Goal: Task Accomplishment & Management: Manage account settings

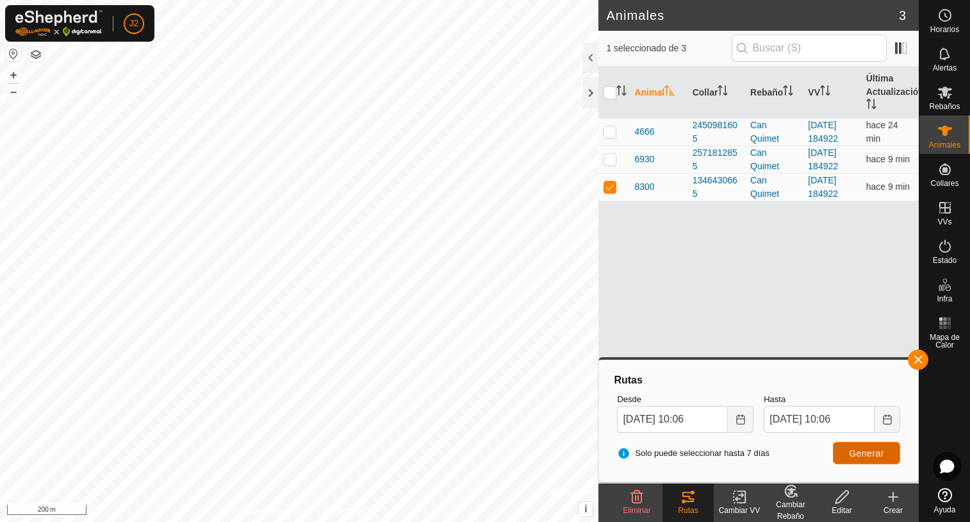
click at [877, 456] on span "Generar" at bounding box center [866, 453] width 35 height 10
click at [922, 360] on button "button" at bounding box center [918, 359] width 21 height 21
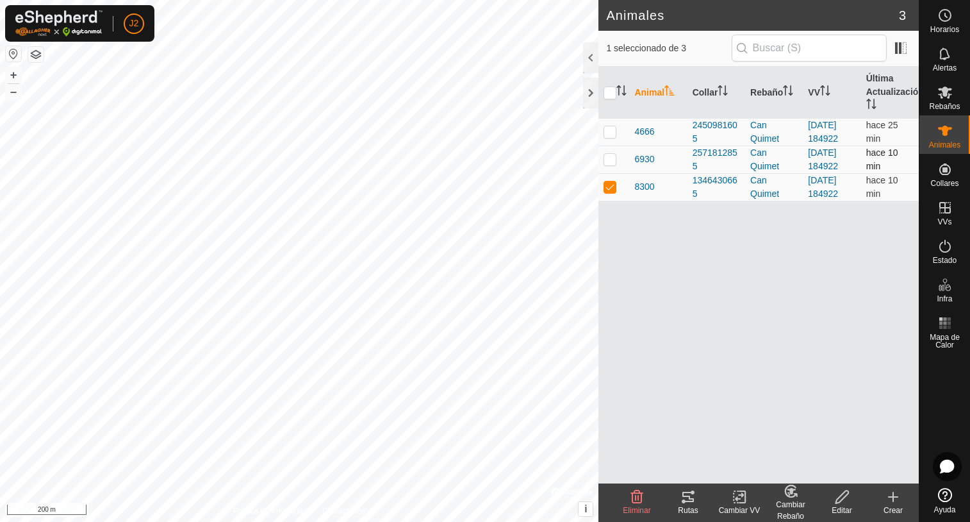
click at [610, 161] on p-checkbox at bounding box center [610, 159] width 13 height 10
checkbox input "true"
click at [608, 186] on p-checkbox at bounding box center [610, 186] width 13 height 10
click at [687, 499] on icon at bounding box center [688, 496] width 15 height 15
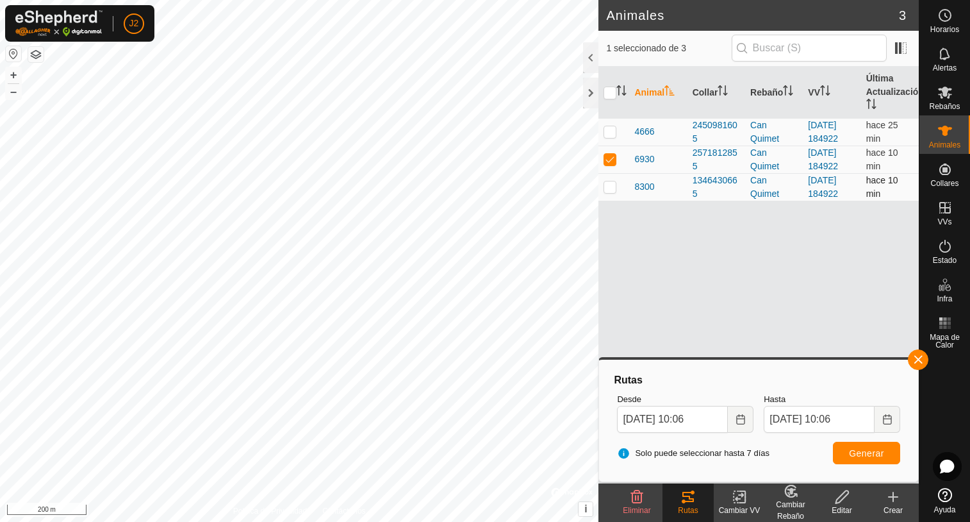
click at [611, 188] on p-checkbox at bounding box center [610, 186] width 13 height 10
checkbox input "true"
click at [610, 165] on td at bounding box center [614, 159] width 31 height 28
checkbox input "false"
click at [870, 458] on button "Generar" at bounding box center [866, 453] width 67 height 22
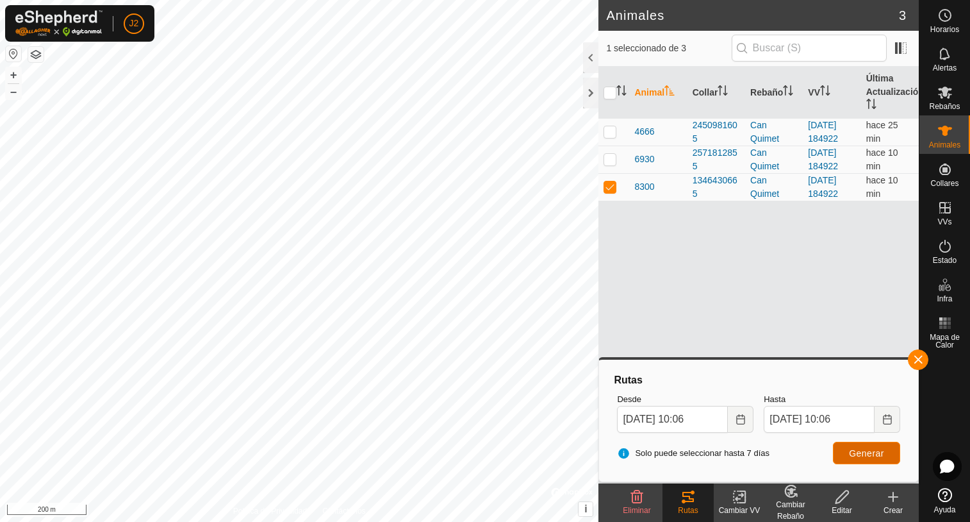
click at [865, 455] on span "Generar" at bounding box center [866, 453] width 35 height 10
click at [613, 135] on p-checkbox at bounding box center [610, 131] width 13 height 10
checkbox input "true"
click at [610, 191] on p-checkbox at bounding box center [610, 186] width 13 height 10
checkbox input "false"
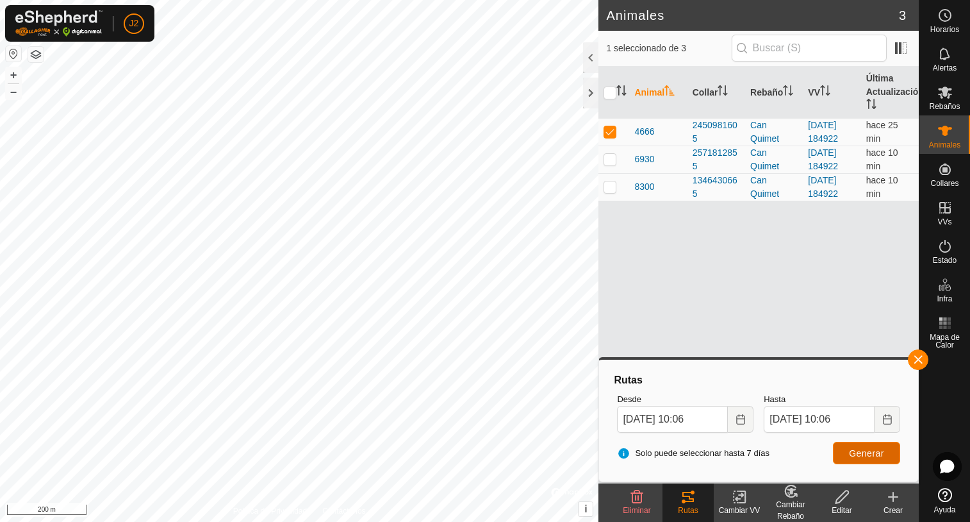
click at [858, 448] on span "Generar" at bounding box center [866, 453] width 35 height 10
click at [593, 94] on div at bounding box center [590, 93] width 15 height 31
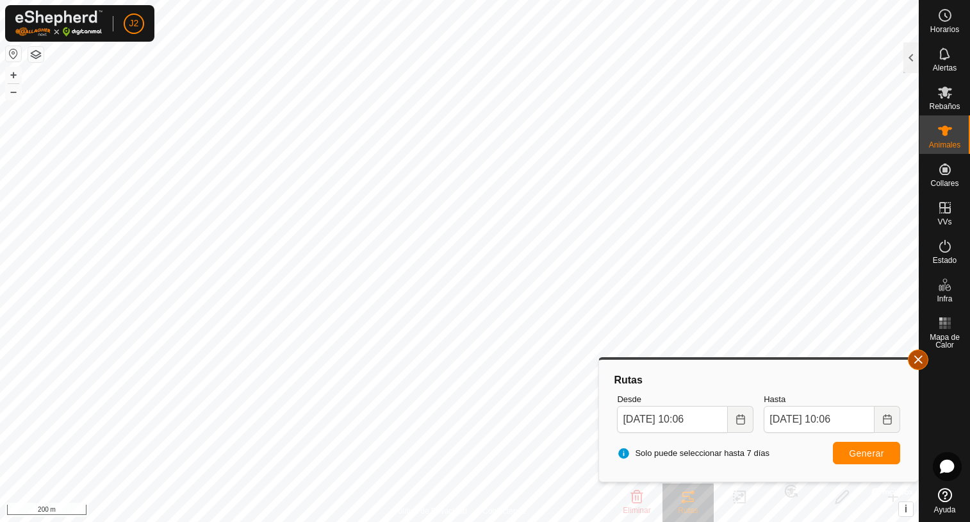
click at [923, 356] on button "button" at bounding box center [918, 359] width 21 height 21
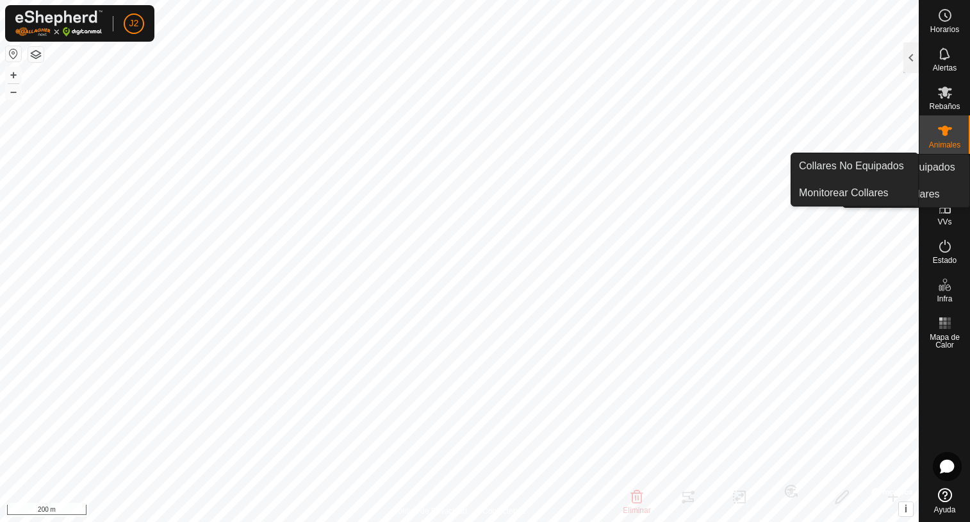
click at [944, 174] on icon at bounding box center [946, 169] width 12 height 12
click at [834, 158] on link "Collares No Equipados" at bounding box center [854, 166] width 127 height 26
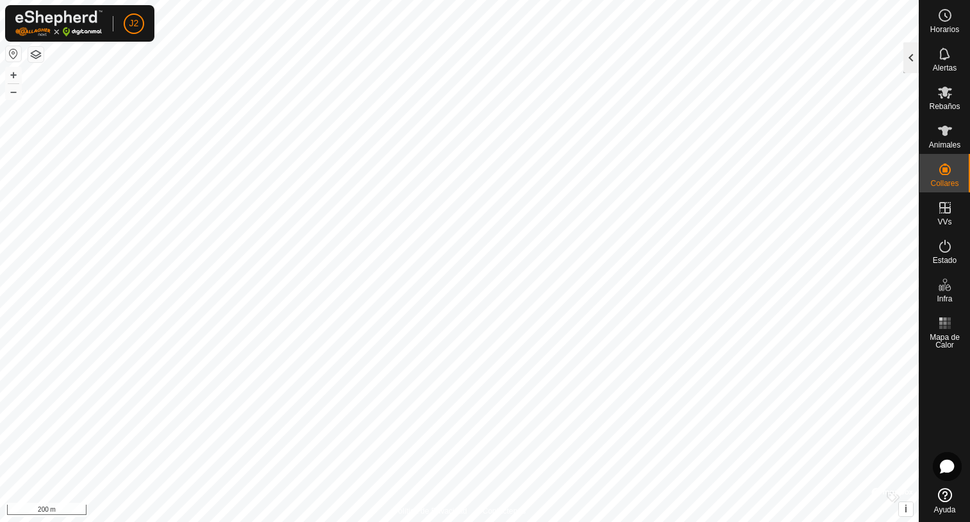
click at [908, 60] on div at bounding box center [911, 57] width 15 height 31
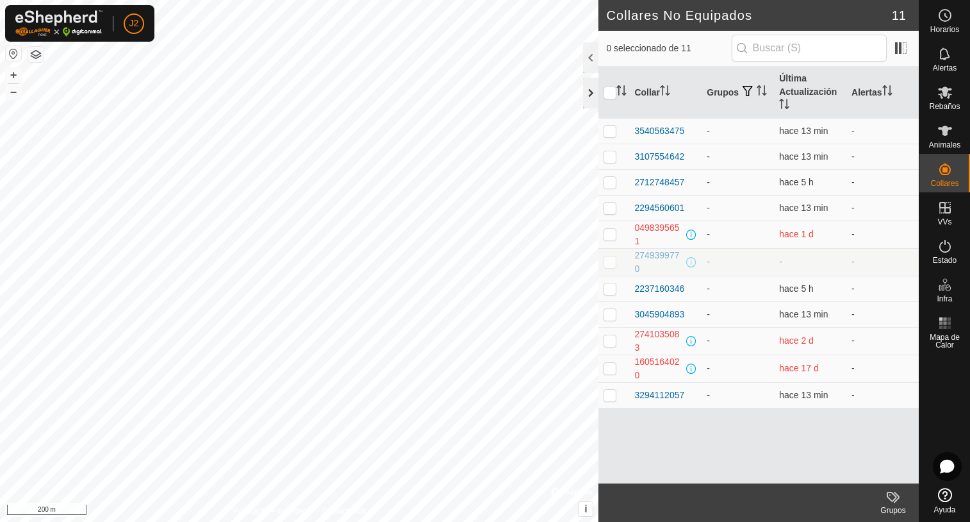
click at [591, 98] on div at bounding box center [590, 93] width 15 height 31
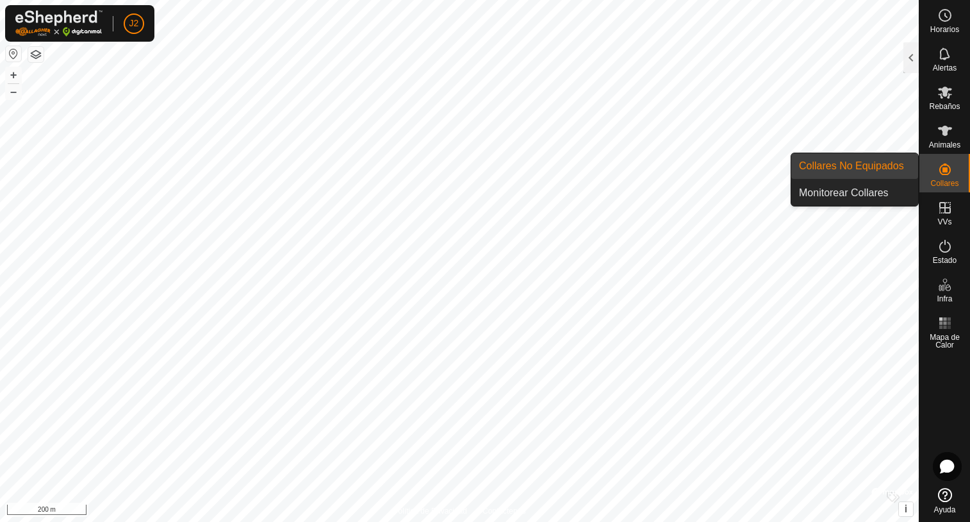
click at [946, 166] on icon at bounding box center [945, 169] width 15 height 15
click at [833, 190] on link "Monitorear Collares" at bounding box center [854, 193] width 127 height 26
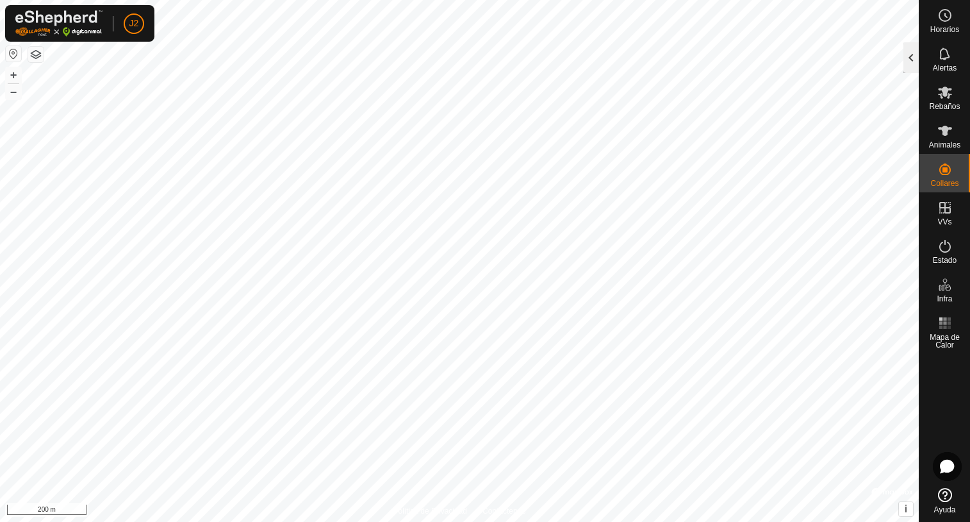
click at [908, 66] on div at bounding box center [911, 57] width 15 height 31
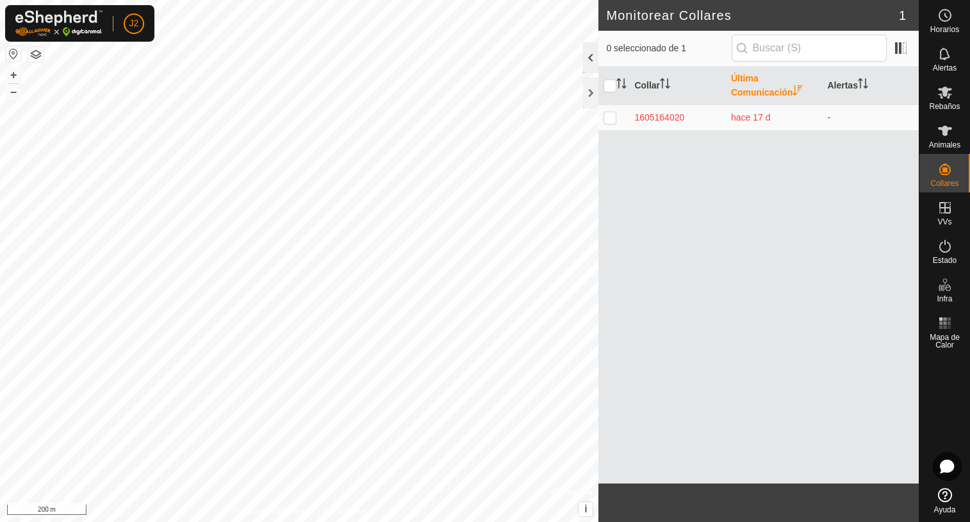
click at [586, 59] on div at bounding box center [590, 57] width 15 height 31
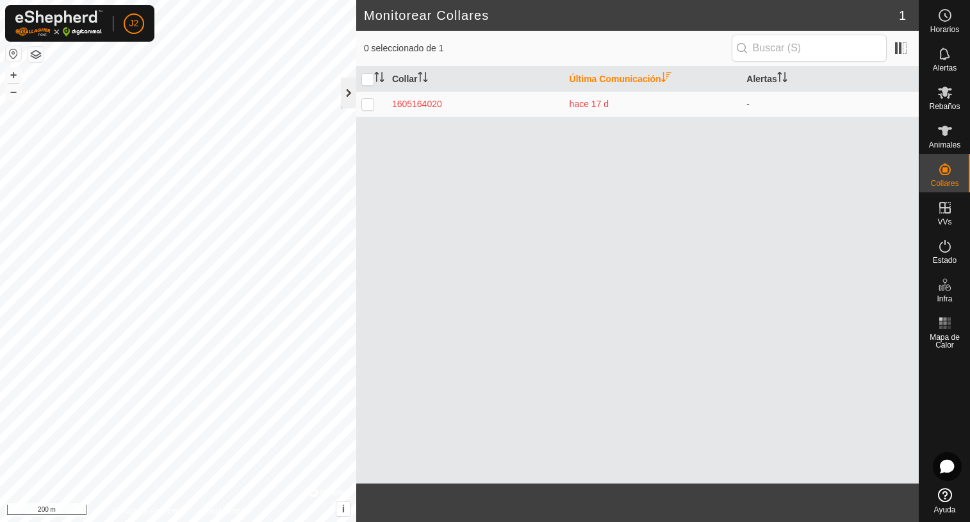
click at [347, 95] on div at bounding box center [348, 93] width 15 height 31
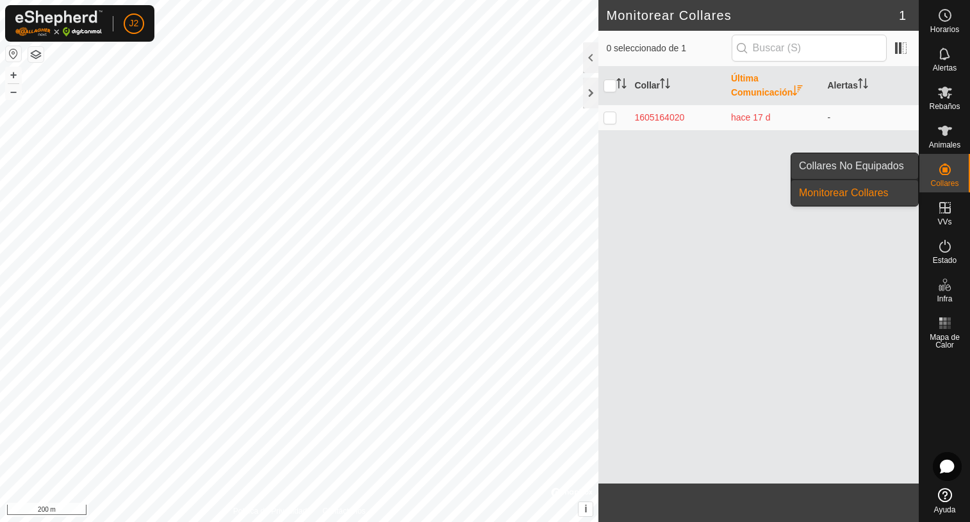
click at [862, 162] on link "Collares No Equipados" at bounding box center [854, 166] width 127 height 26
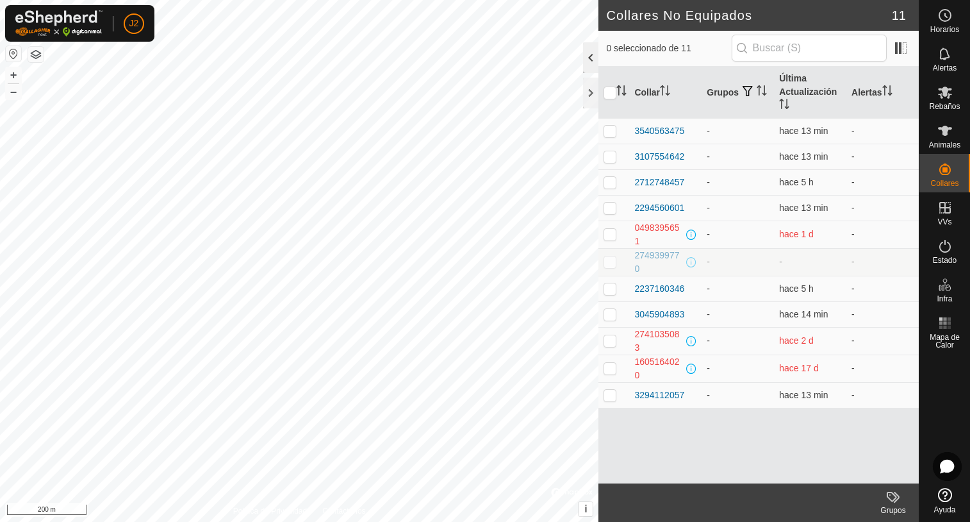
click at [592, 54] on div at bounding box center [590, 57] width 15 height 31
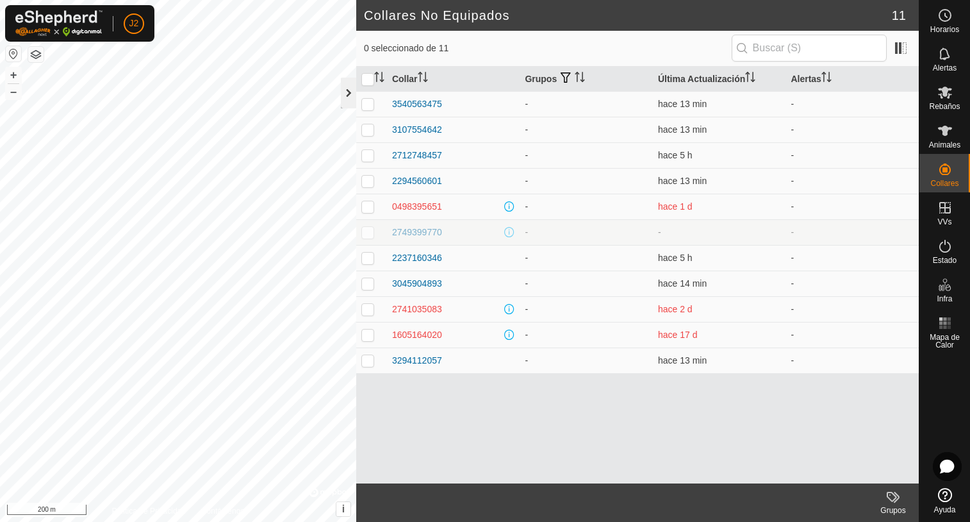
click at [349, 94] on div at bounding box center [348, 93] width 15 height 31
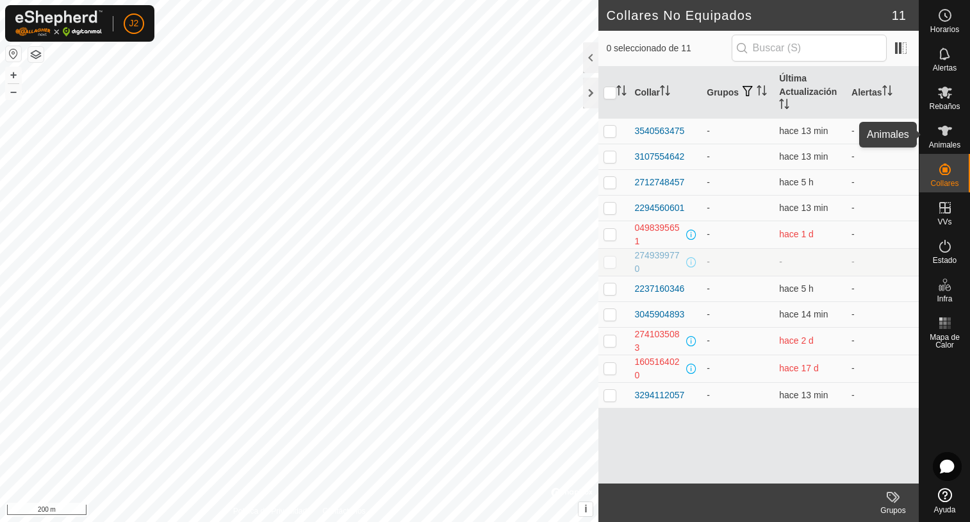
click at [945, 137] on icon at bounding box center [945, 130] width 15 height 15
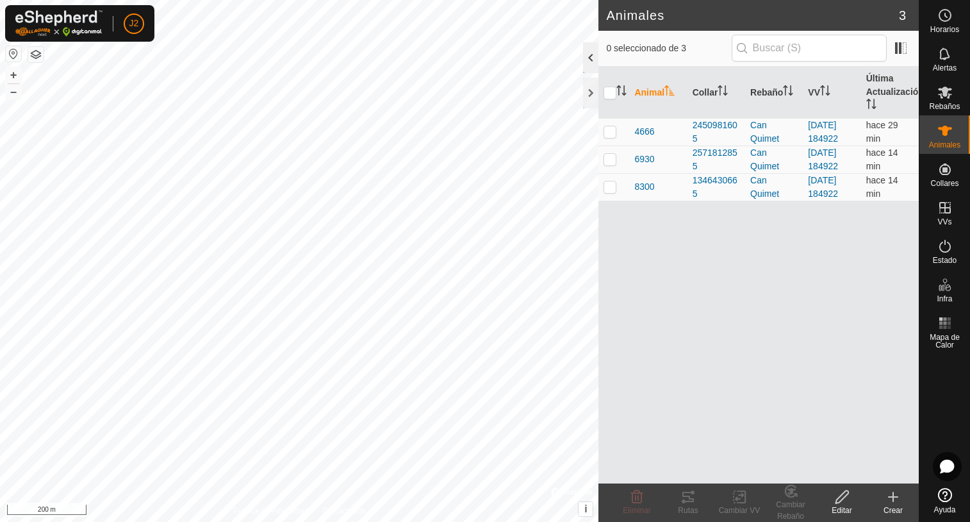
click at [587, 63] on div at bounding box center [590, 57] width 15 height 31
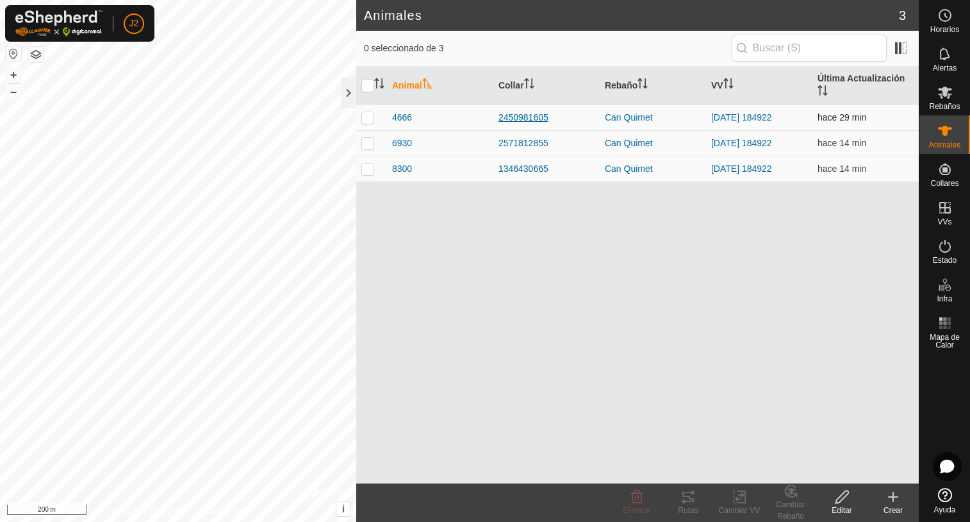
click at [538, 119] on div "2450981605" at bounding box center [547, 117] width 96 height 13
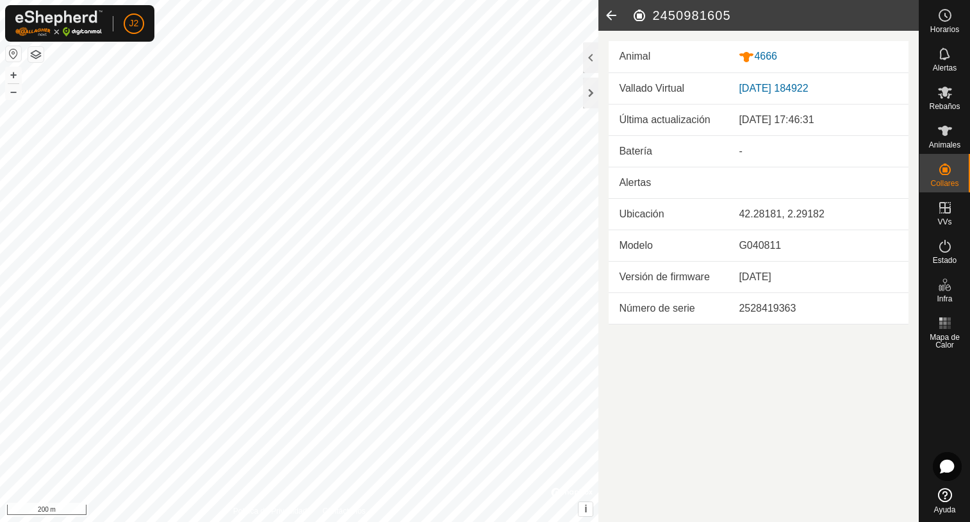
click at [614, 17] on icon at bounding box center [612, 15] width 26 height 31
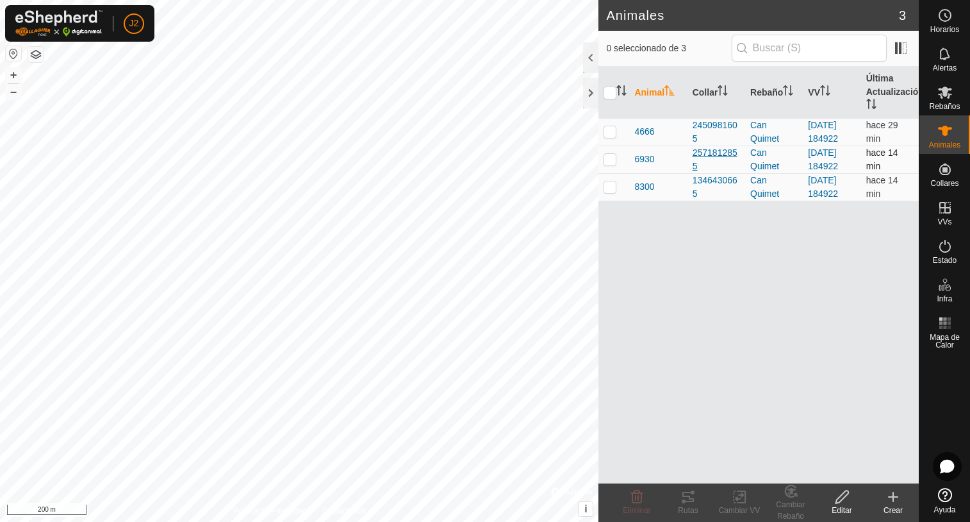
click at [717, 155] on div "2571812855" at bounding box center [716, 159] width 47 height 27
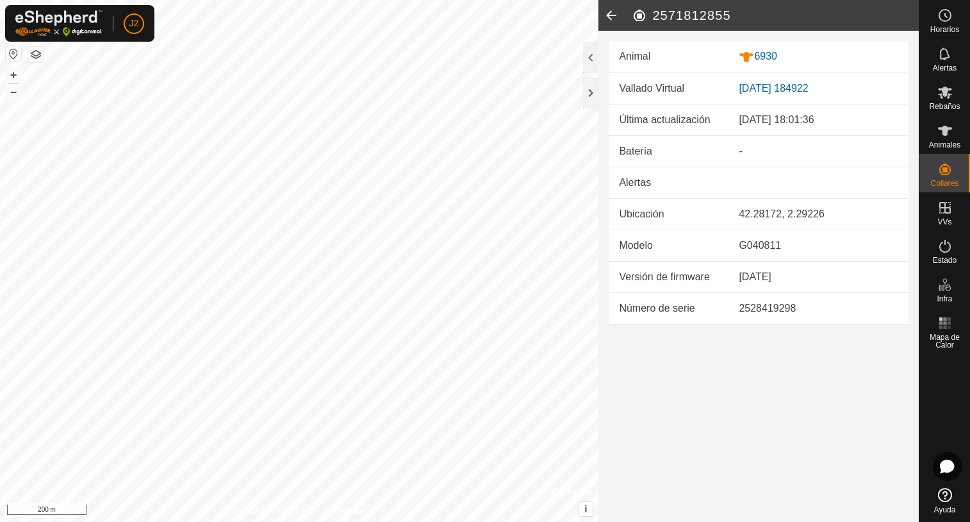
click at [609, 11] on icon at bounding box center [612, 15] width 26 height 31
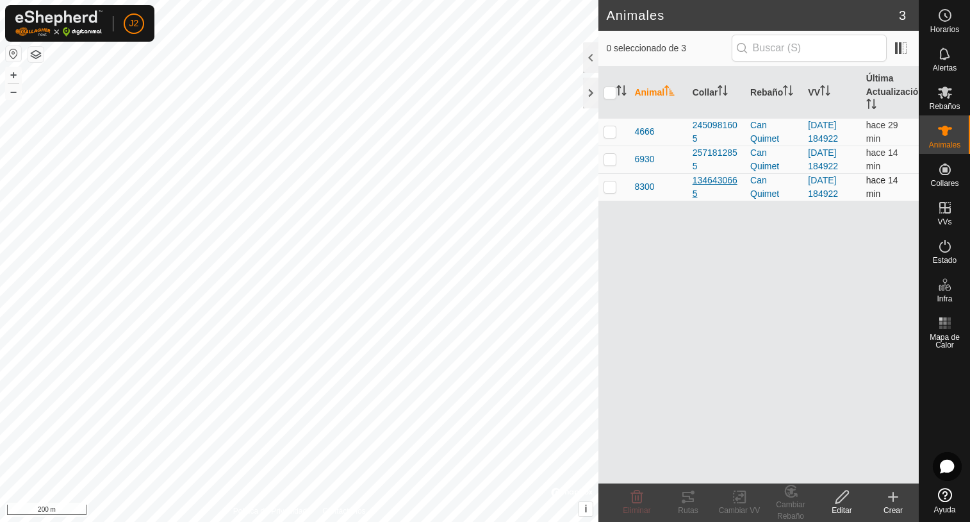
click at [704, 183] on div "1346430665" at bounding box center [716, 187] width 47 height 27
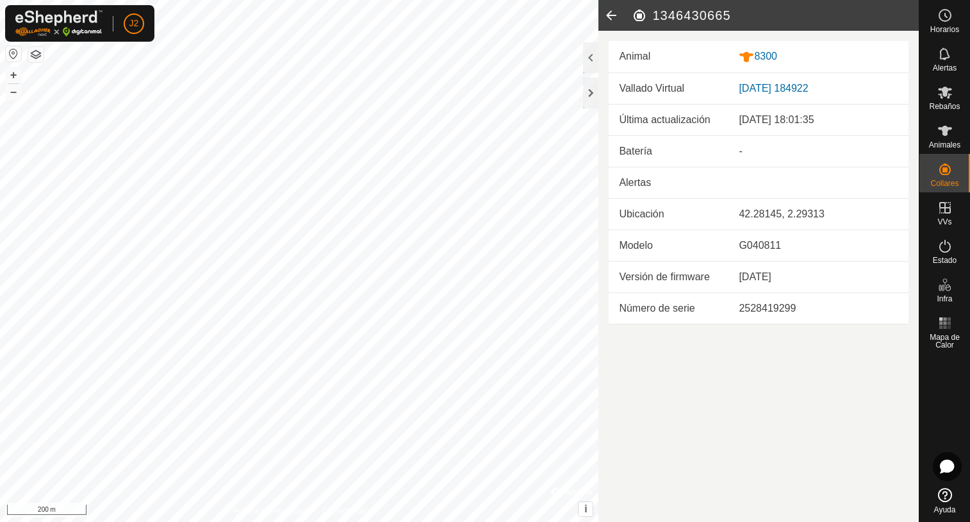
click at [613, 17] on icon at bounding box center [612, 15] width 26 height 31
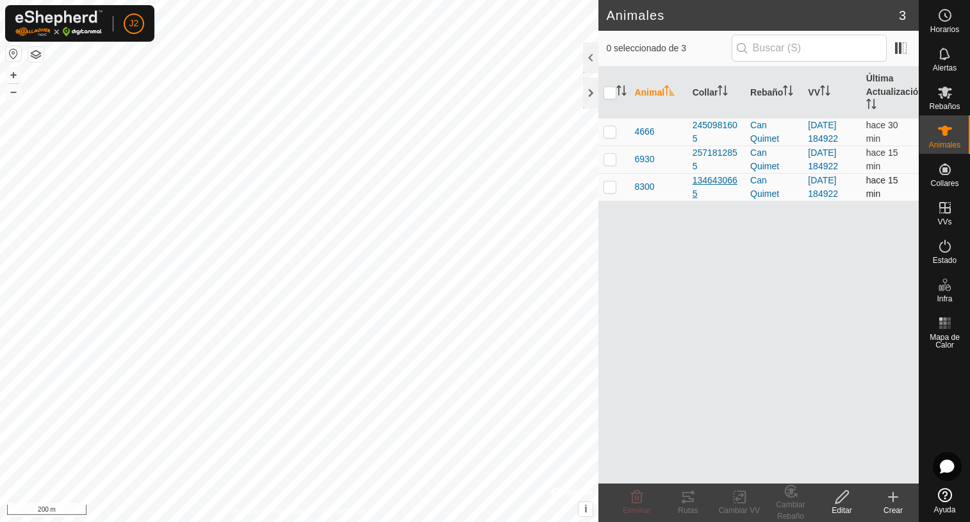
click at [700, 178] on div "1346430665" at bounding box center [716, 187] width 47 height 27
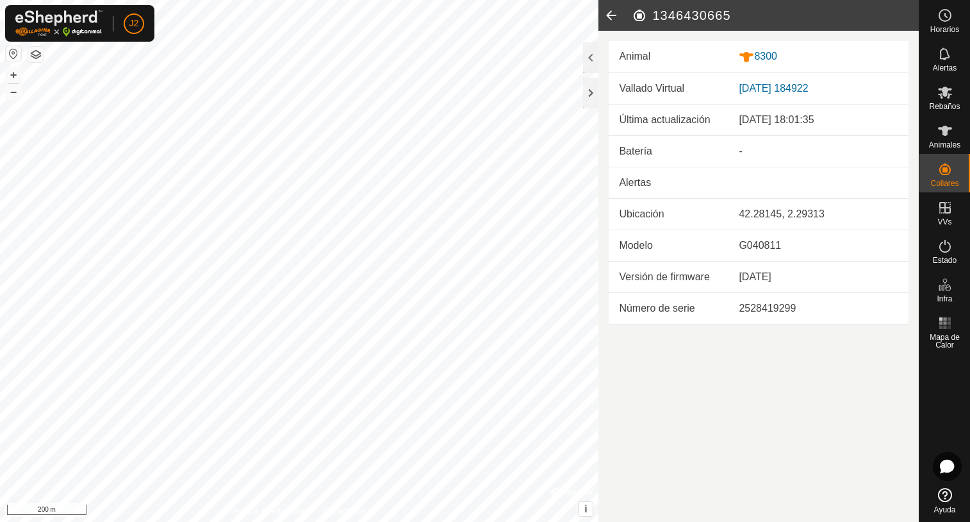
click at [615, 13] on icon at bounding box center [612, 15] width 26 height 31
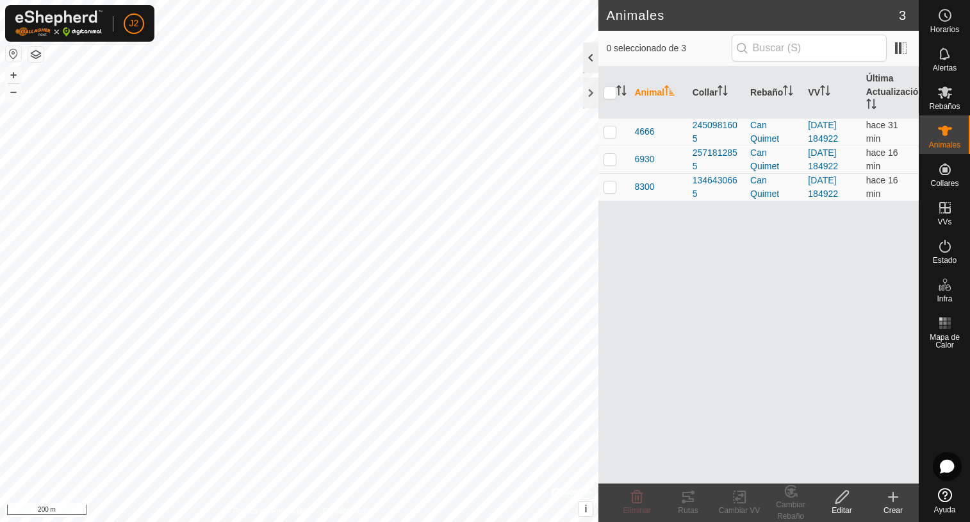
click at [592, 57] on div at bounding box center [590, 57] width 15 height 31
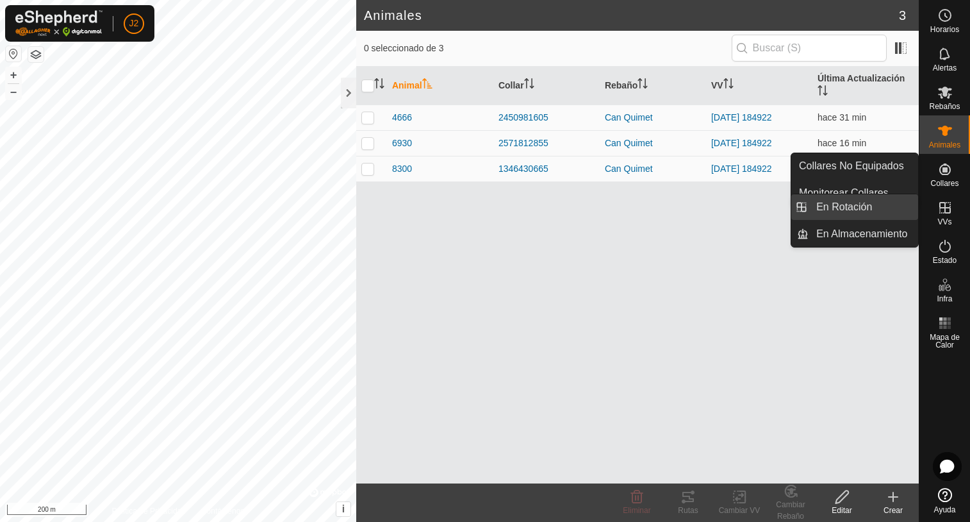
click at [853, 213] on link "En Rotación" at bounding box center [864, 207] width 110 height 26
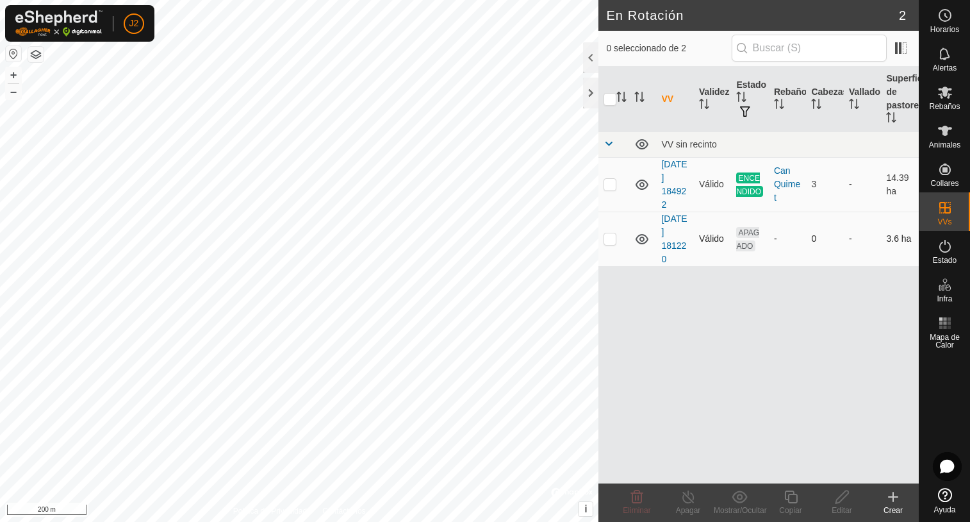
click at [611, 244] on p-tablecheckbox at bounding box center [610, 238] width 13 height 10
click at [634, 501] on icon at bounding box center [636, 496] width 15 height 15
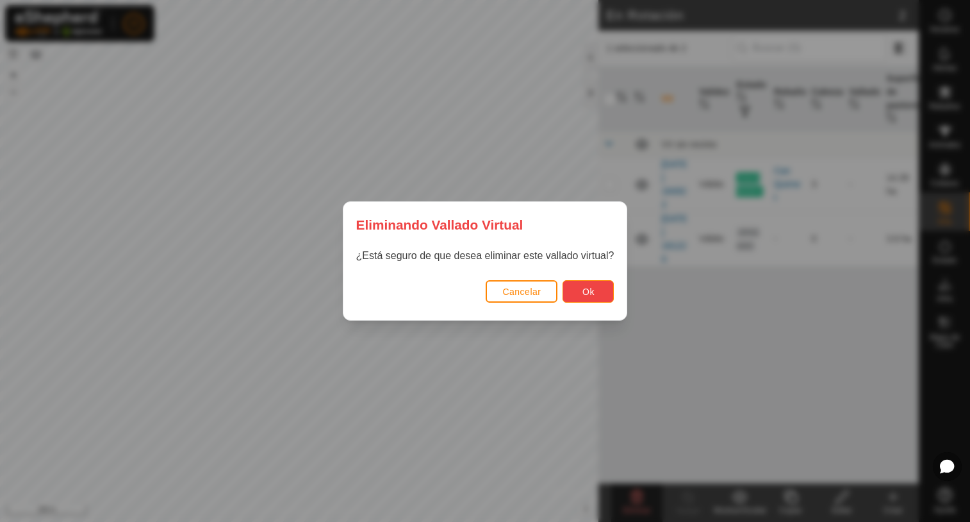
click at [591, 295] on span "Ok" at bounding box center [589, 291] width 12 height 10
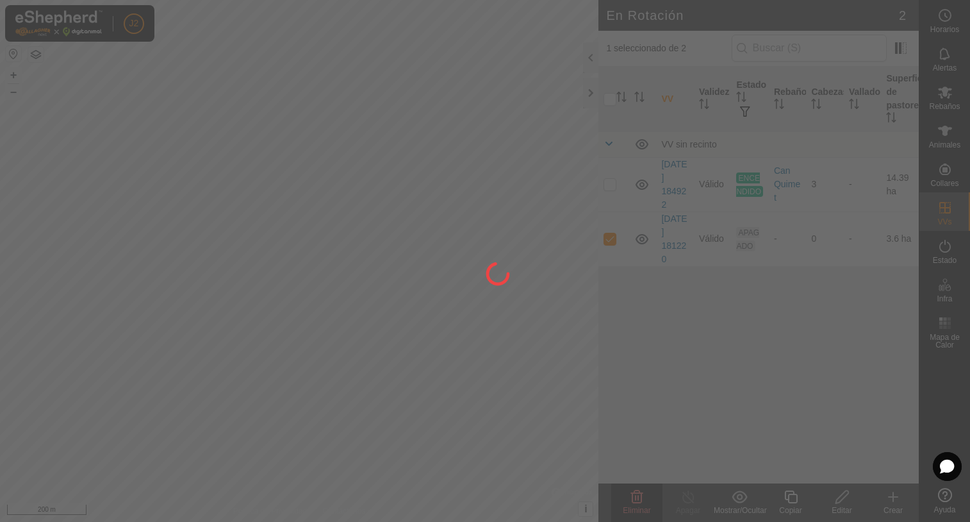
checkbox input "false"
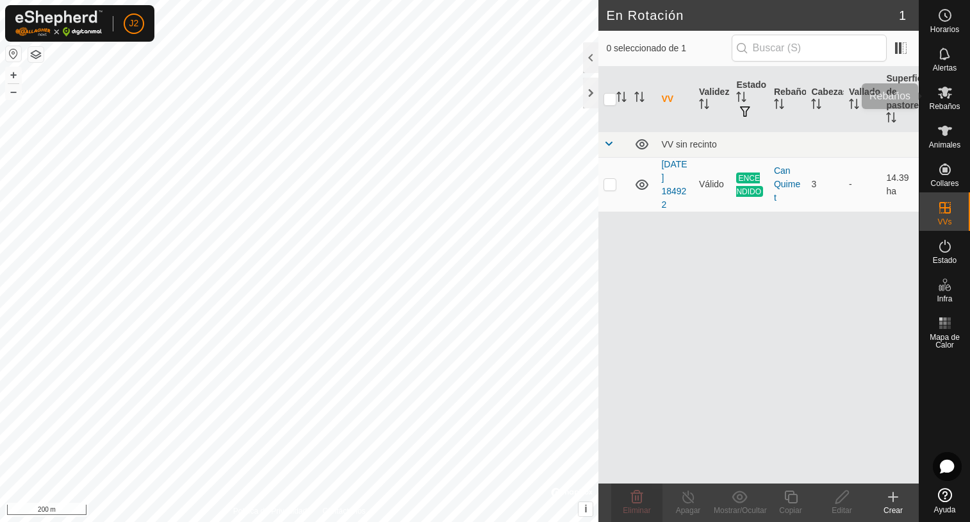
click at [947, 91] on icon at bounding box center [945, 93] width 14 height 12
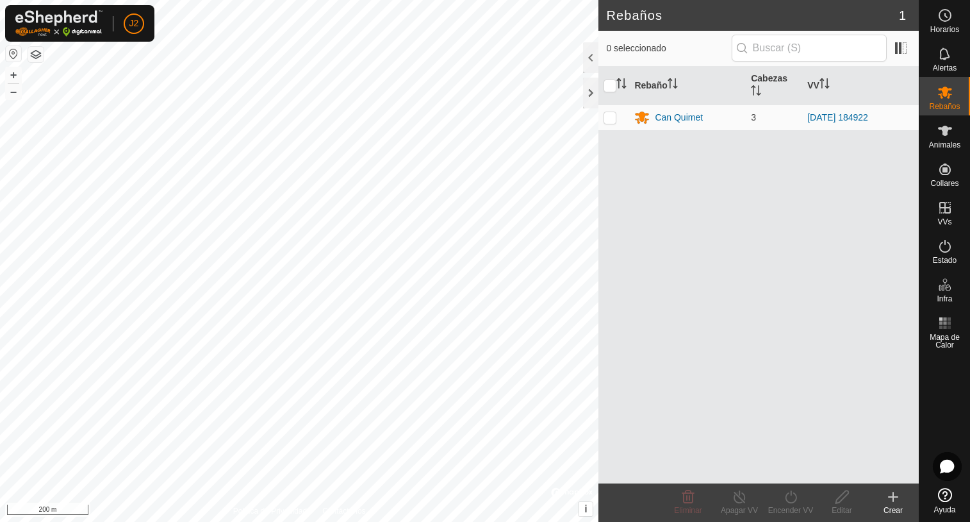
click at [893, 500] on icon at bounding box center [893, 496] width 0 height 9
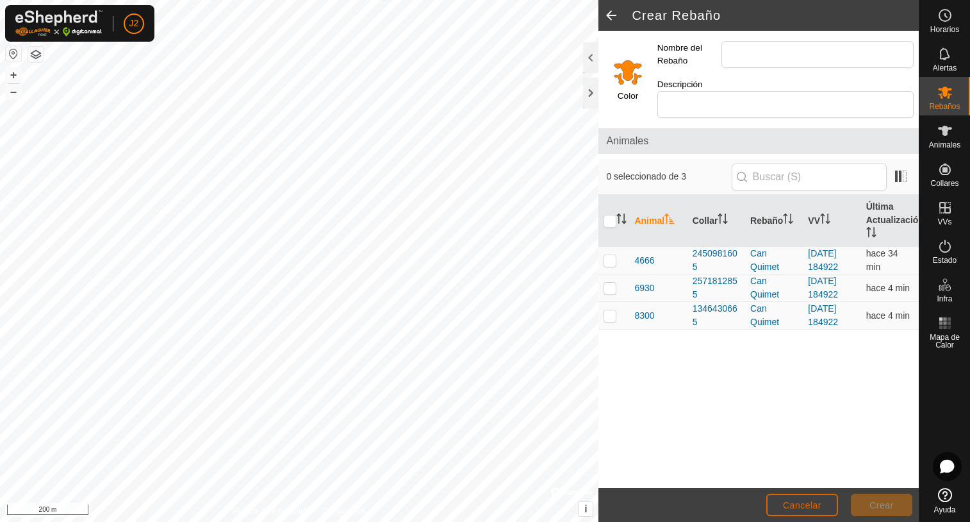
click at [794, 506] on span "Cancelar" at bounding box center [802, 505] width 38 height 10
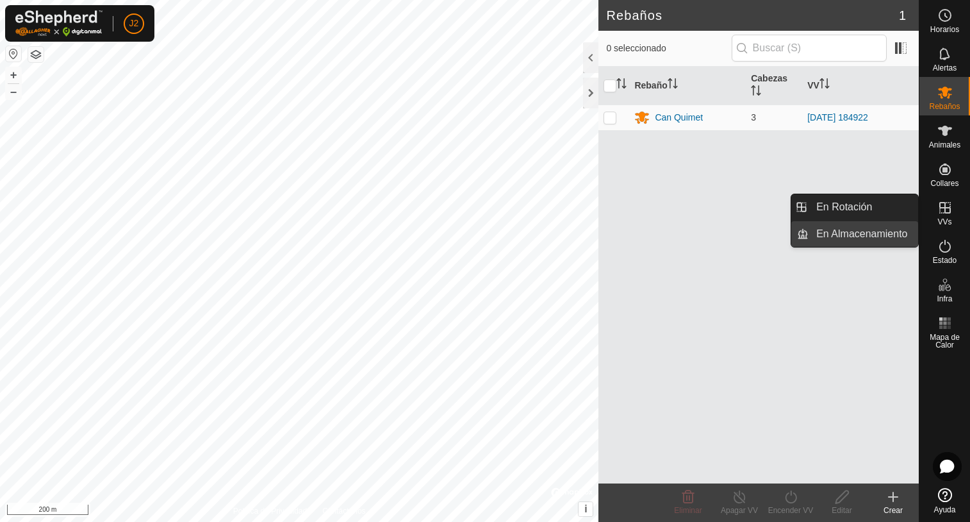
click at [866, 231] on link "En Almacenamiento" at bounding box center [864, 234] width 110 height 26
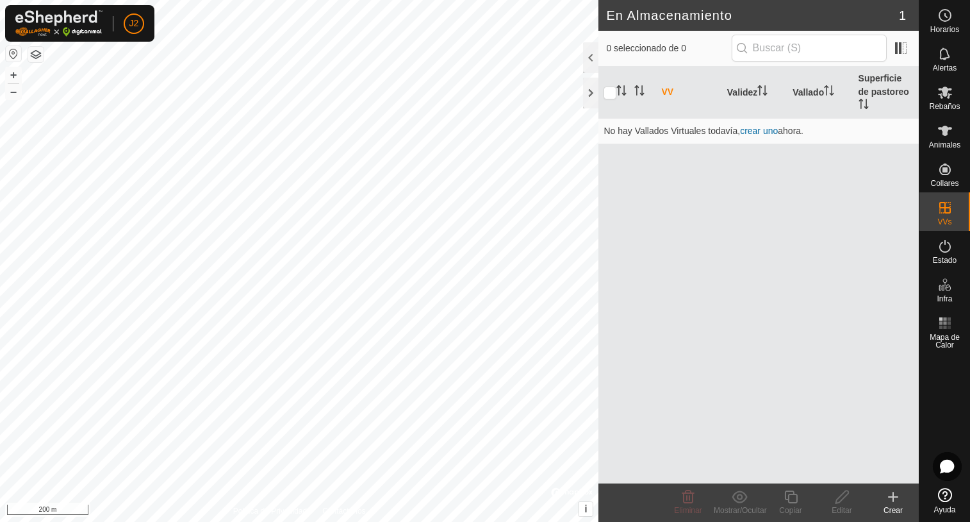
click at [897, 499] on icon at bounding box center [893, 496] width 15 height 15
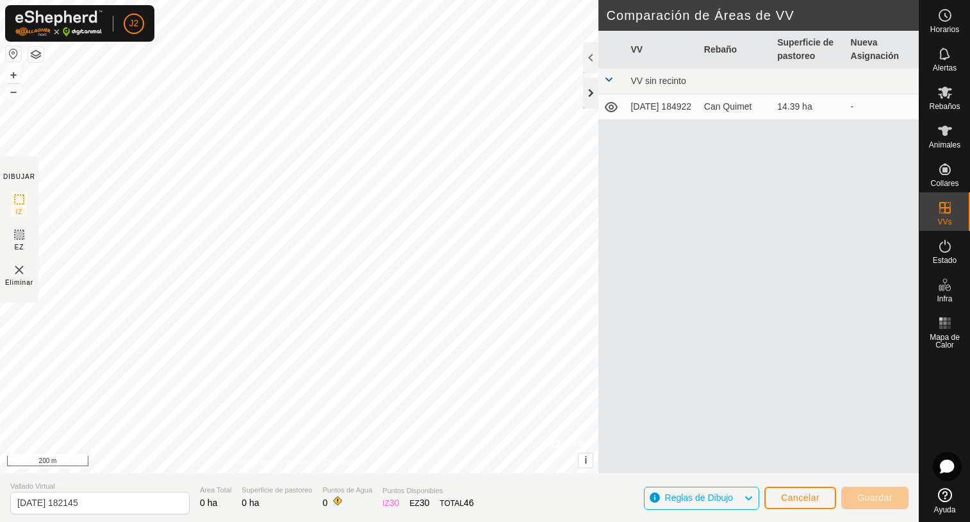
click at [587, 87] on div at bounding box center [590, 93] width 15 height 31
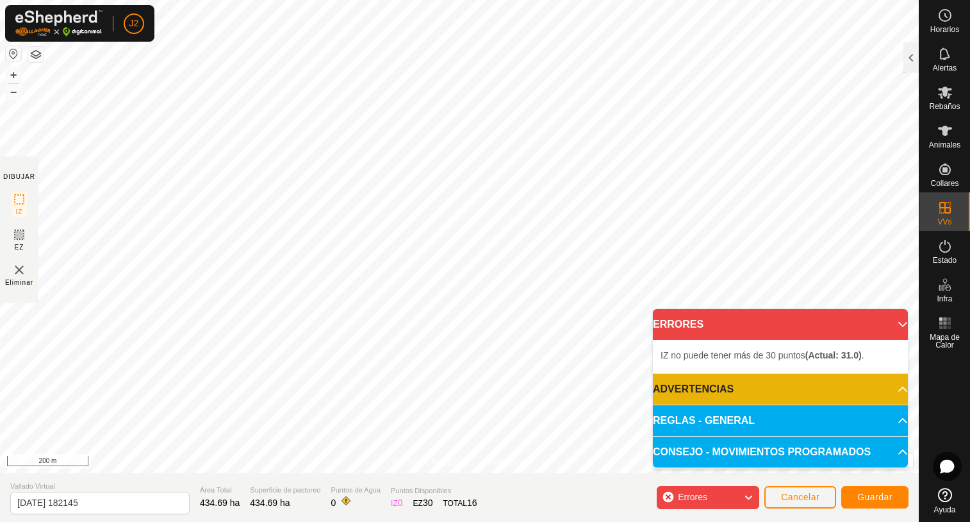
click at [895, 326] on p-accordion-header "ERRORES" at bounding box center [780, 324] width 255 height 31
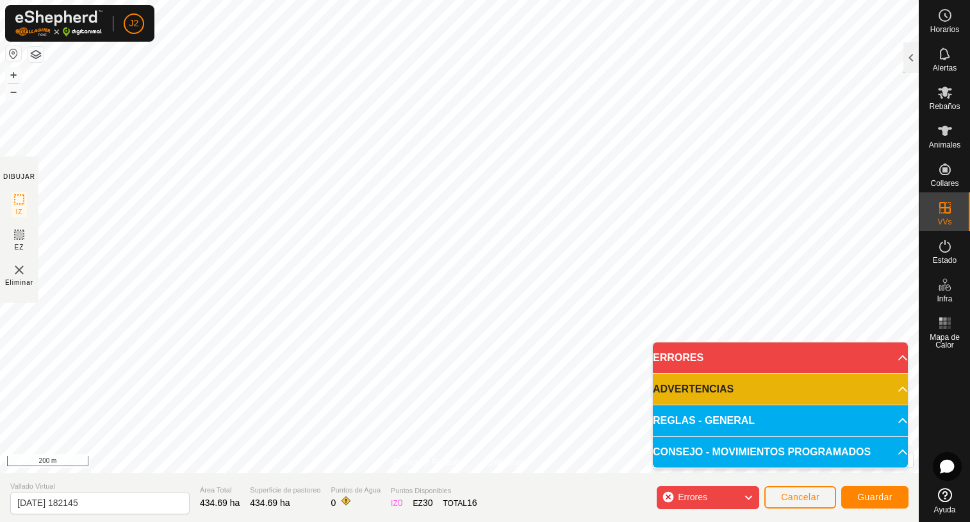
click at [894, 358] on p-accordion-header "ERRORES" at bounding box center [780, 357] width 255 height 31
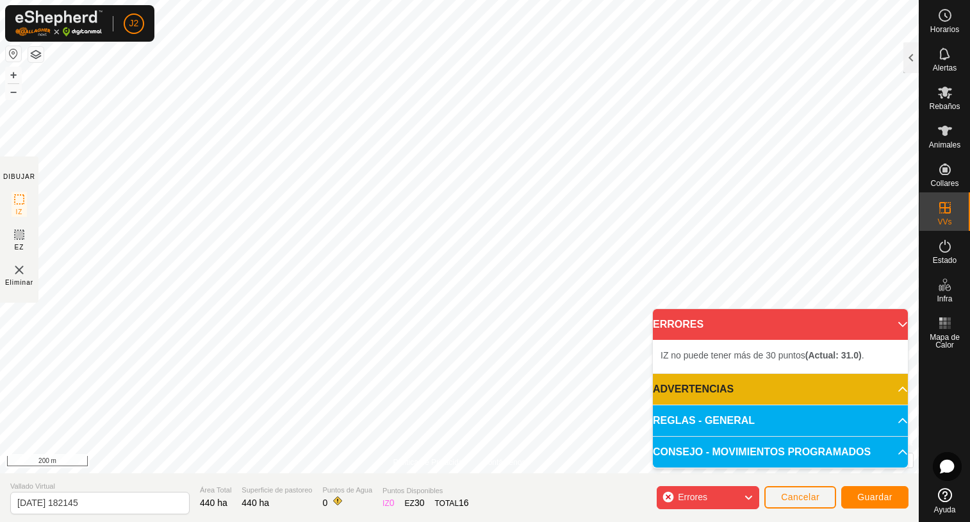
click at [750, 498] on icon at bounding box center [748, 497] width 10 height 17
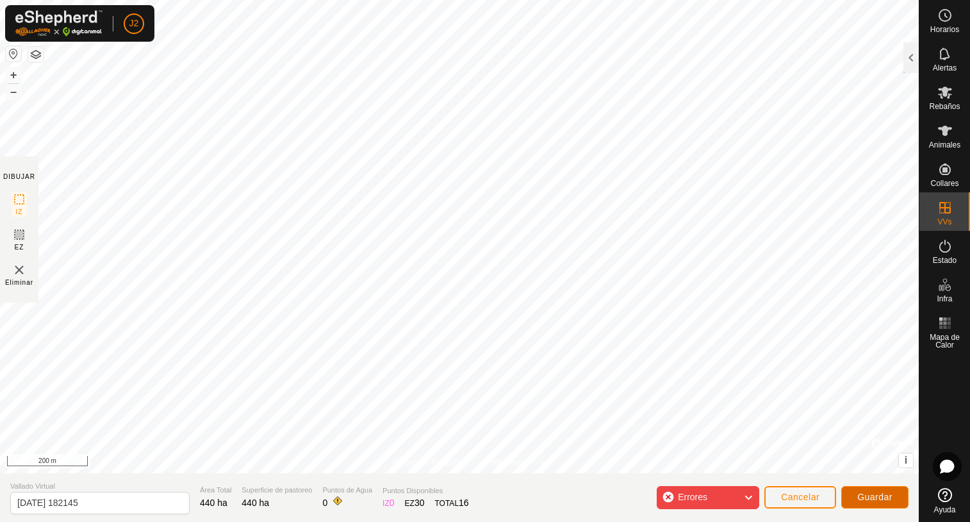
click at [883, 500] on span "Guardar" at bounding box center [875, 497] width 35 height 10
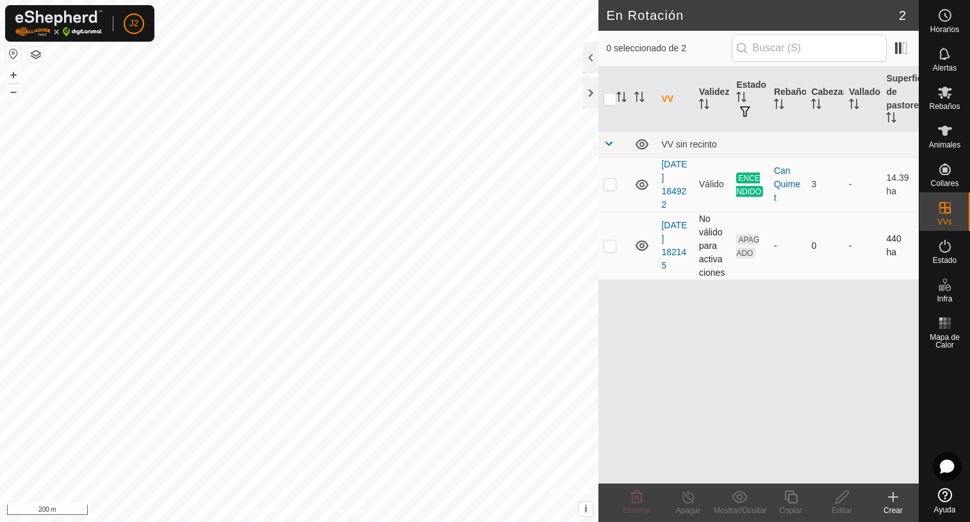
click at [613, 249] on p-checkbox at bounding box center [610, 245] width 13 height 10
checkbox input "true"
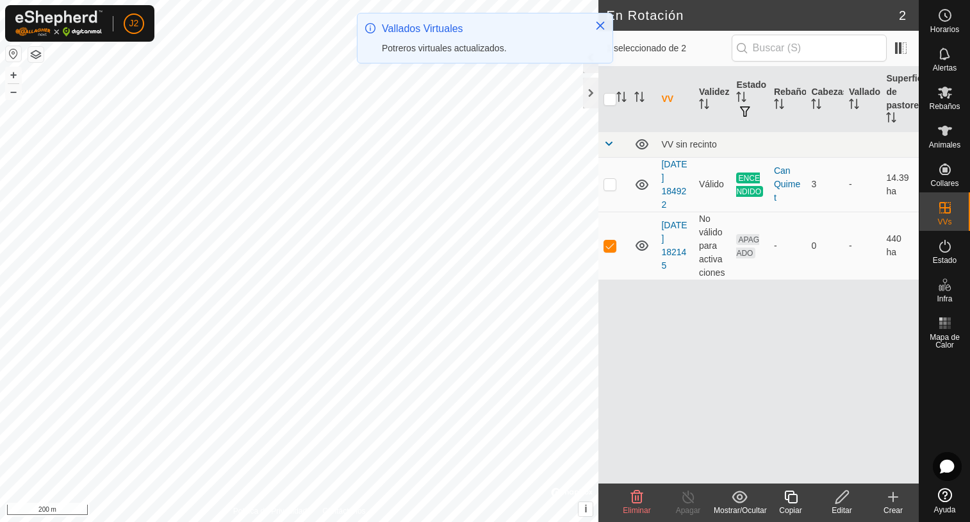
click at [845, 506] on div "Editar" at bounding box center [841, 510] width 51 height 12
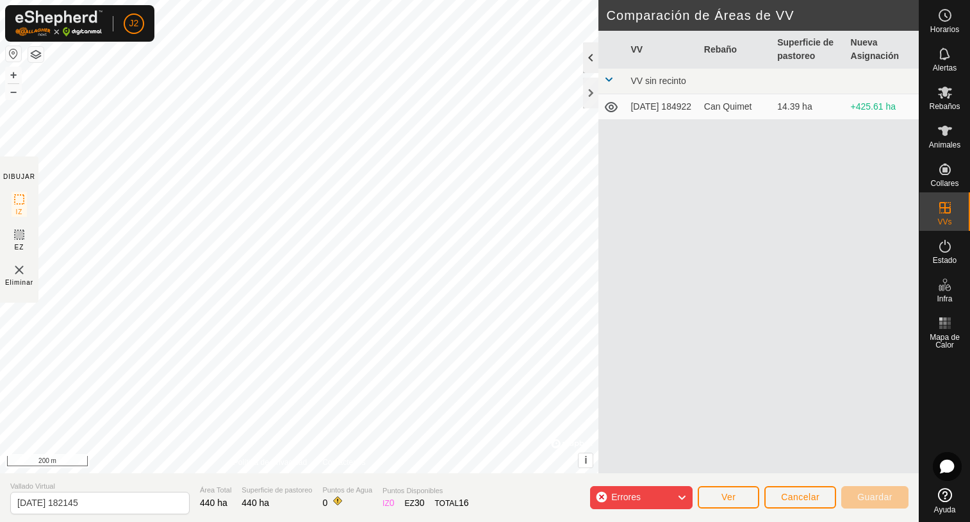
click at [592, 57] on div at bounding box center [590, 57] width 15 height 31
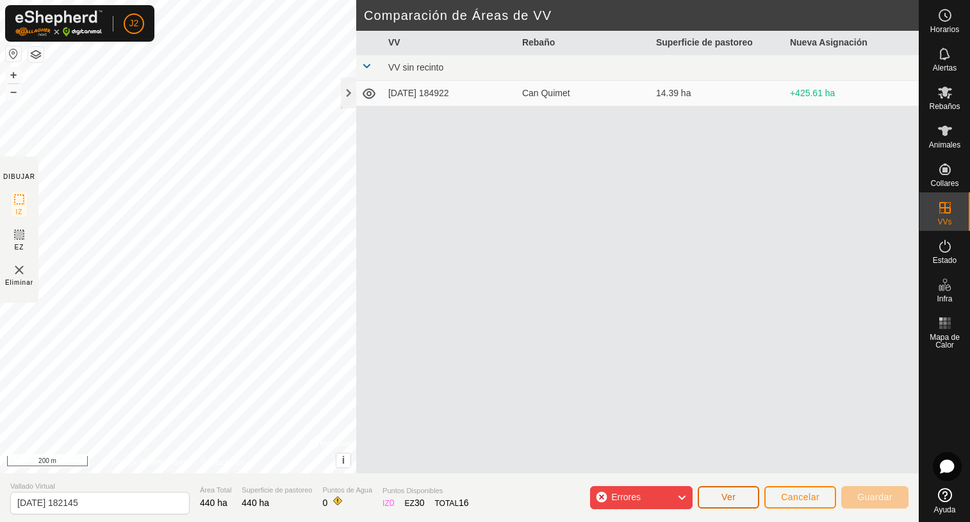
click at [743, 501] on button "Ver" at bounding box center [729, 497] width 62 height 22
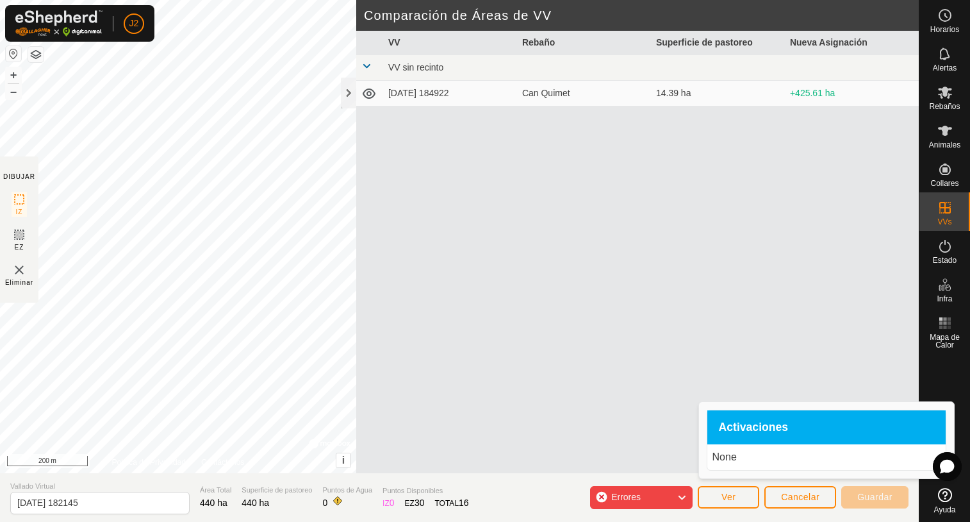
click at [367, 67] on span at bounding box center [366, 66] width 10 height 10
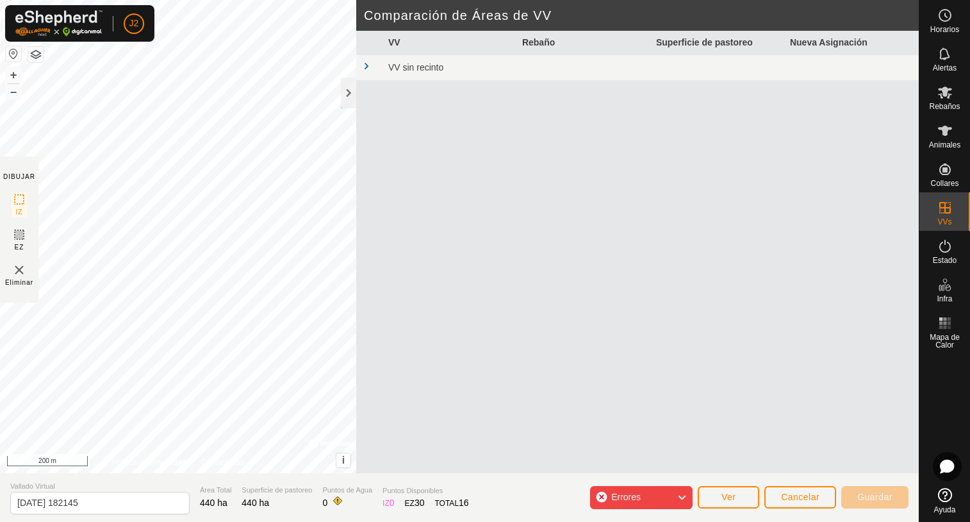
click at [367, 67] on span at bounding box center [366, 66] width 10 height 10
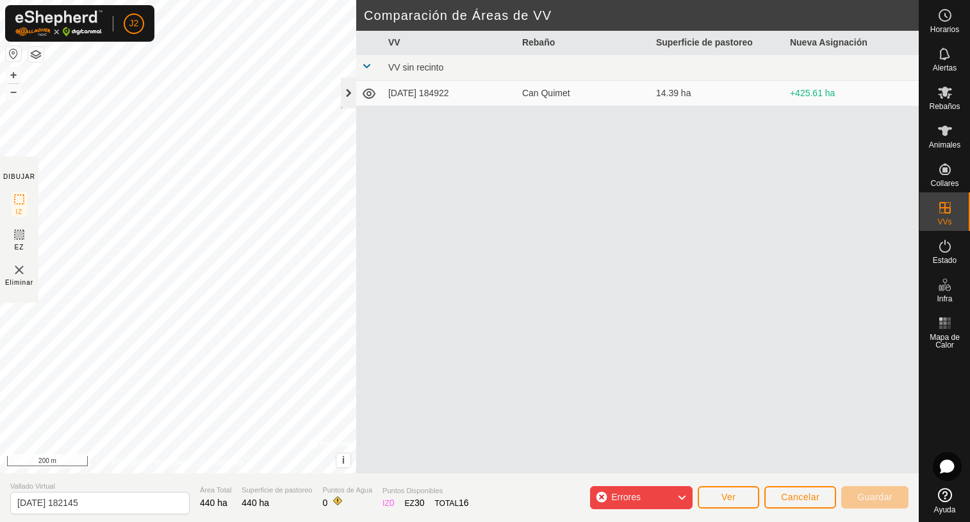
click at [348, 93] on div at bounding box center [348, 93] width 15 height 31
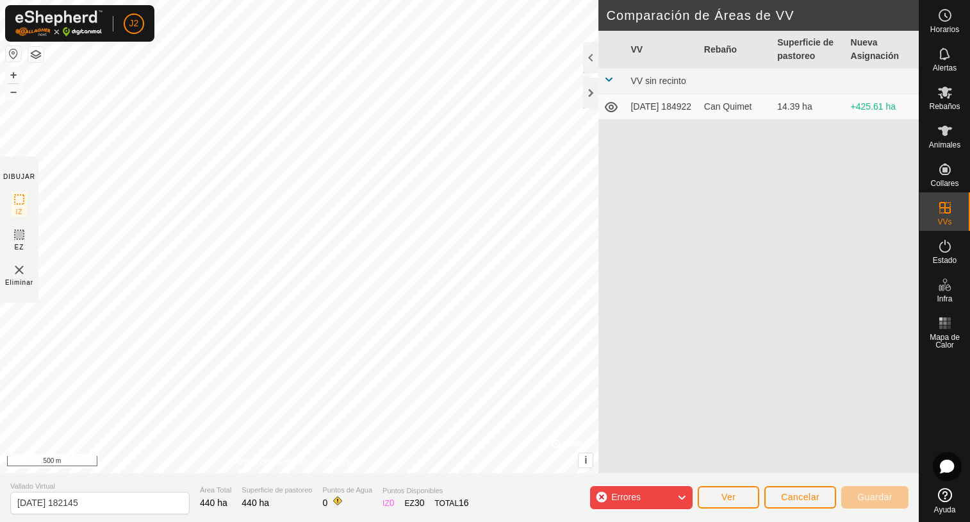
click at [601, 496] on div "Errores" at bounding box center [641, 497] width 103 height 23
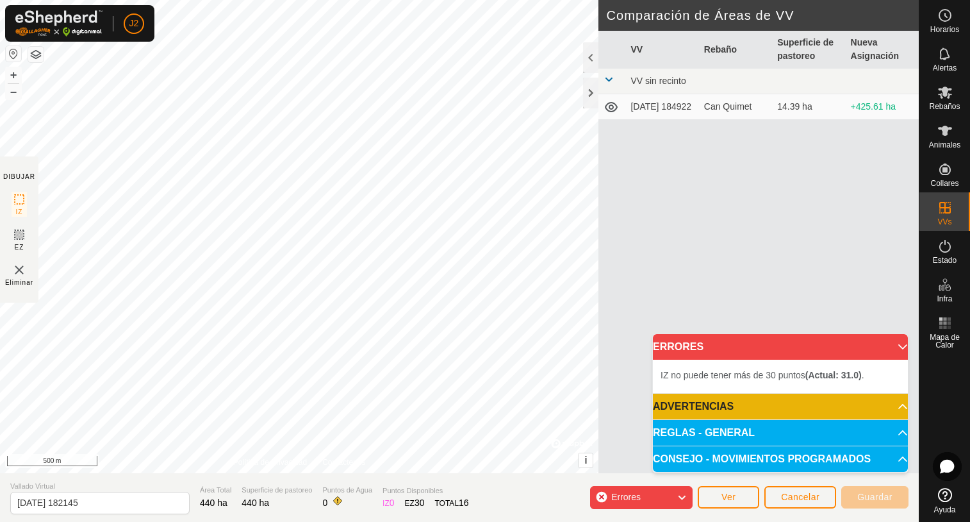
click at [670, 373] on span "IZ no puede tener más de 30 puntos (Actual: 31.0) ." at bounding box center [763, 375] width 204 height 10
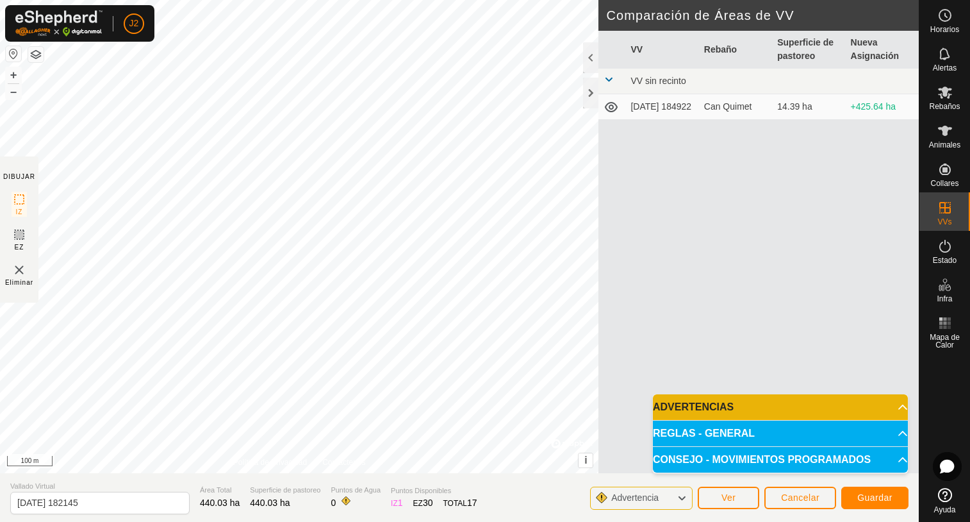
click at [722, 106] on div "Can Quimet" at bounding box center [735, 106] width 63 height 13
click at [681, 499] on icon at bounding box center [682, 498] width 10 height 17
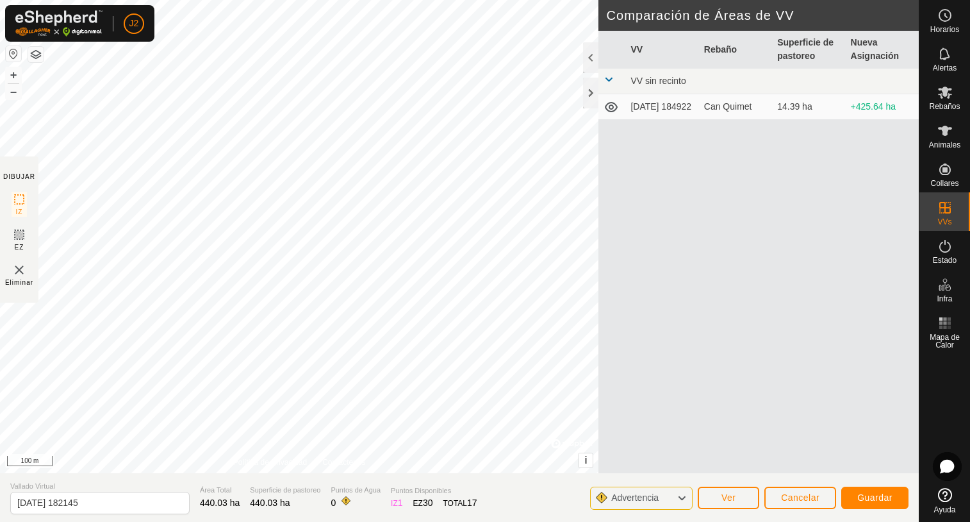
click at [682, 499] on icon at bounding box center [682, 498] width 10 height 17
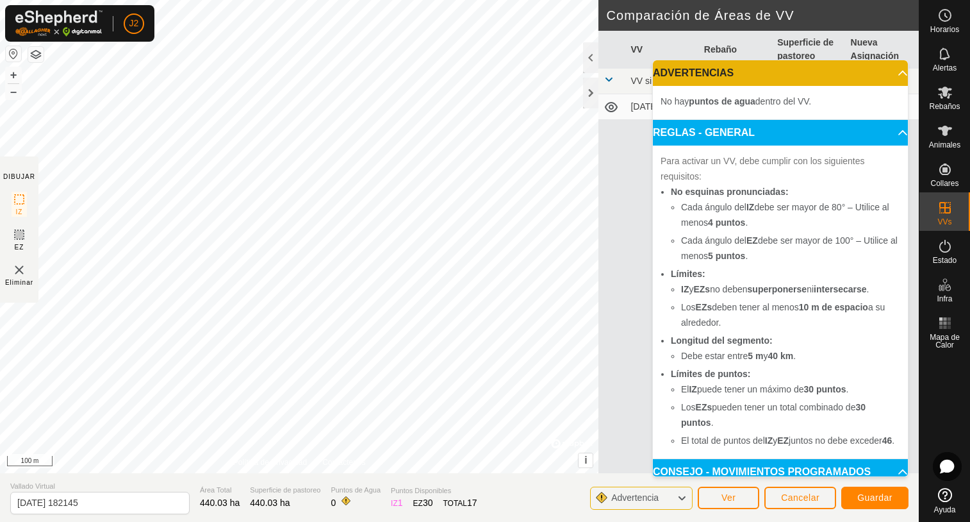
click at [683, 499] on icon at bounding box center [682, 498] width 10 height 17
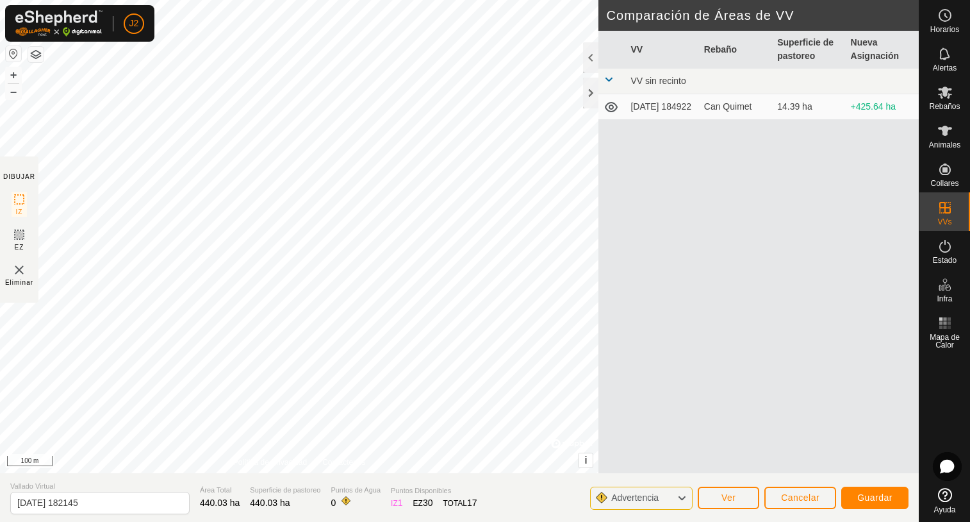
click at [683, 499] on icon at bounding box center [682, 498] width 10 height 17
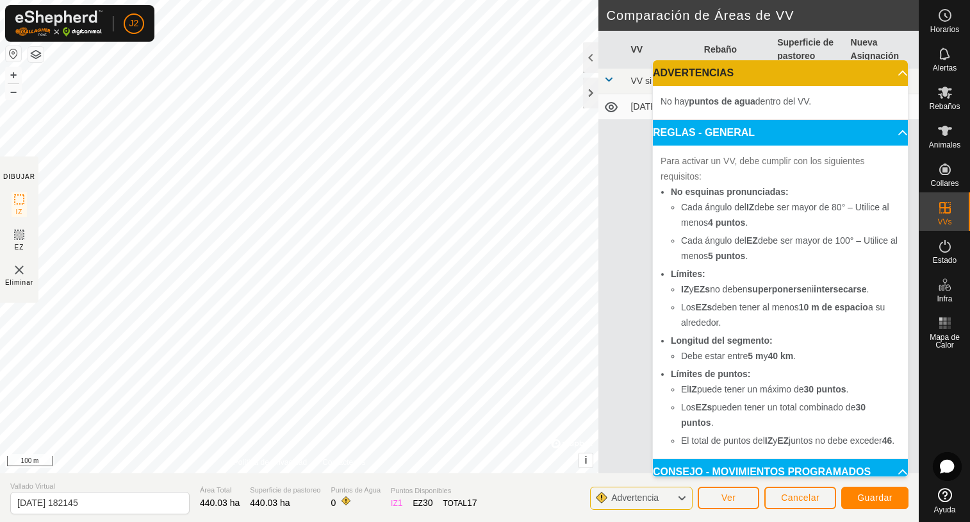
click at [683, 499] on icon at bounding box center [682, 498] width 10 height 17
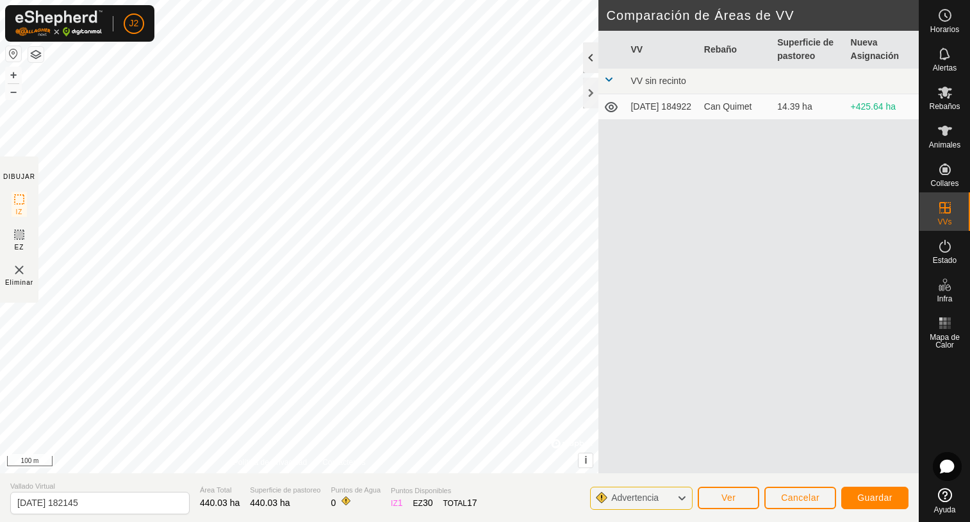
click at [588, 54] on div at bounding box center [590, 57] width 15 height 31
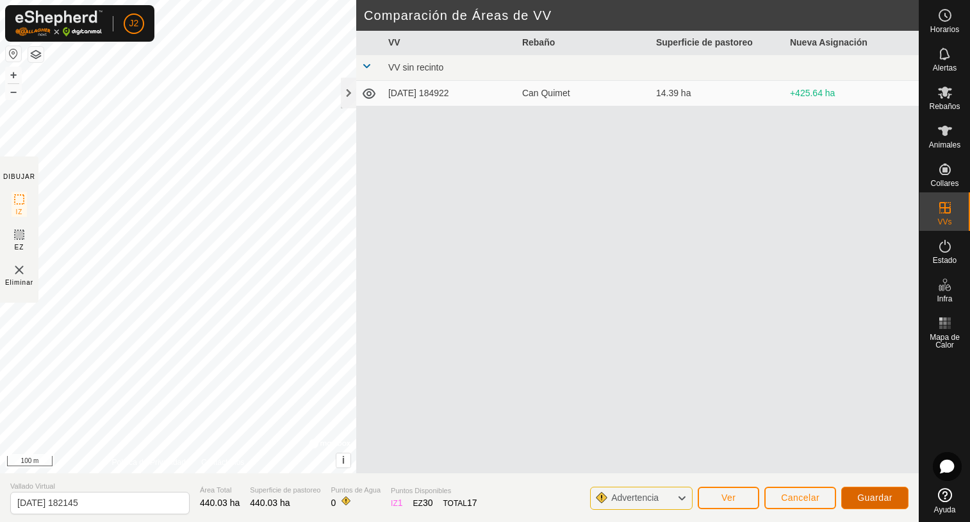
click at [870, 502] on button "Guardar" at bounding box center [874, 497] width 67 height 22
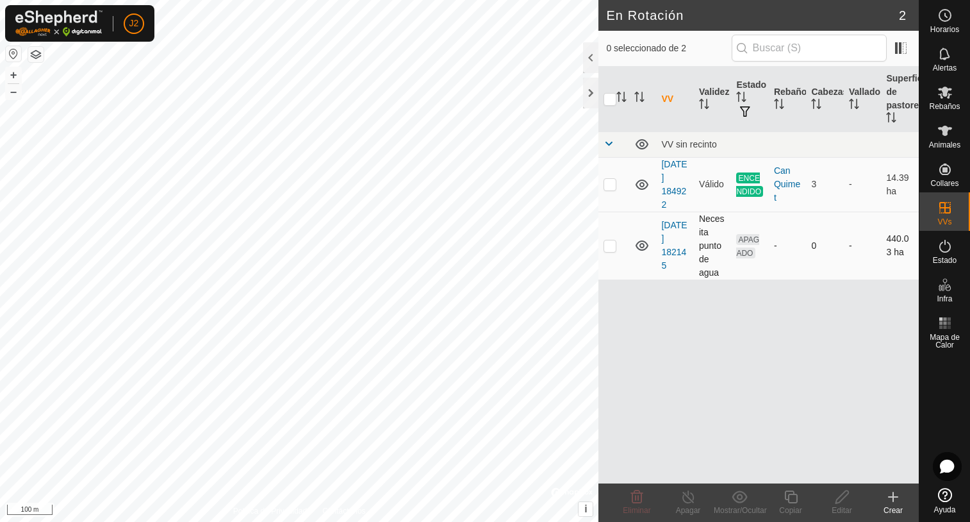
click at [778, 247] on div "-" at bounding box center [788, 245] width 28 height 13
click at [608, 245] on p-checkbox at bounding box center [610, 245] width 13 height 10
checkbox input "true"
click at [841, 503] on icon at bounding box center [842, 496] width 16 height 15
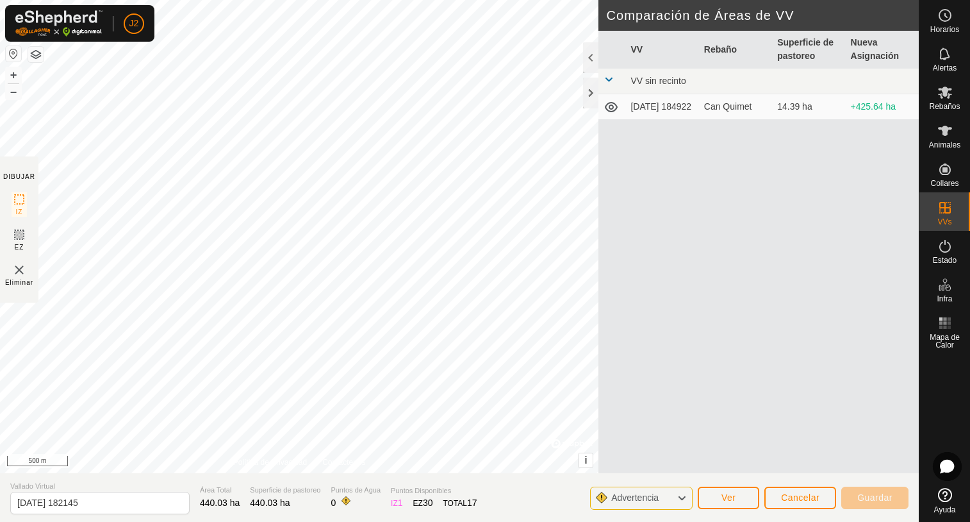
click at [733, 107] on div "Can Quimet" at bounding box center [735, 106] width 63 height 13
click at [610, 104] on icon at bounding box center [611, 107] width 13 height 10
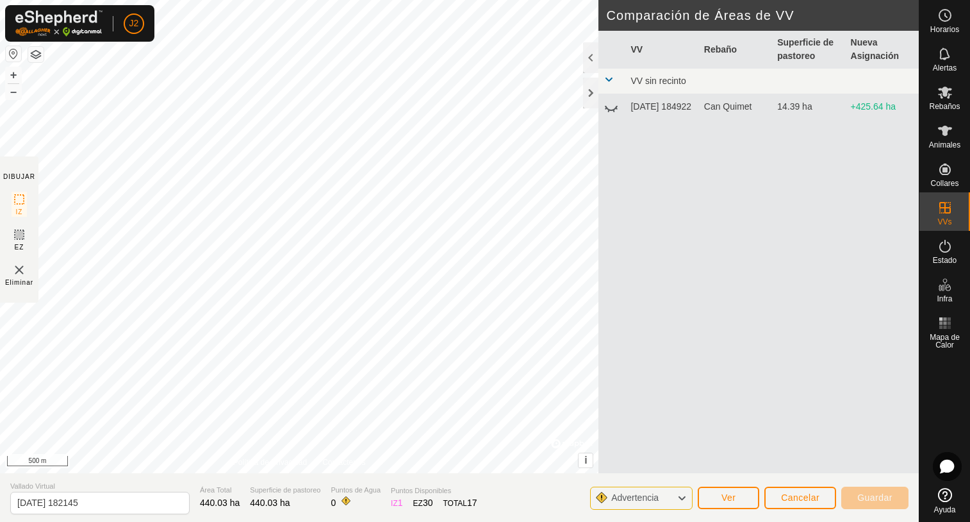
click at [610, 104] on icon at bounding box center [611, 106] width 15 height 15
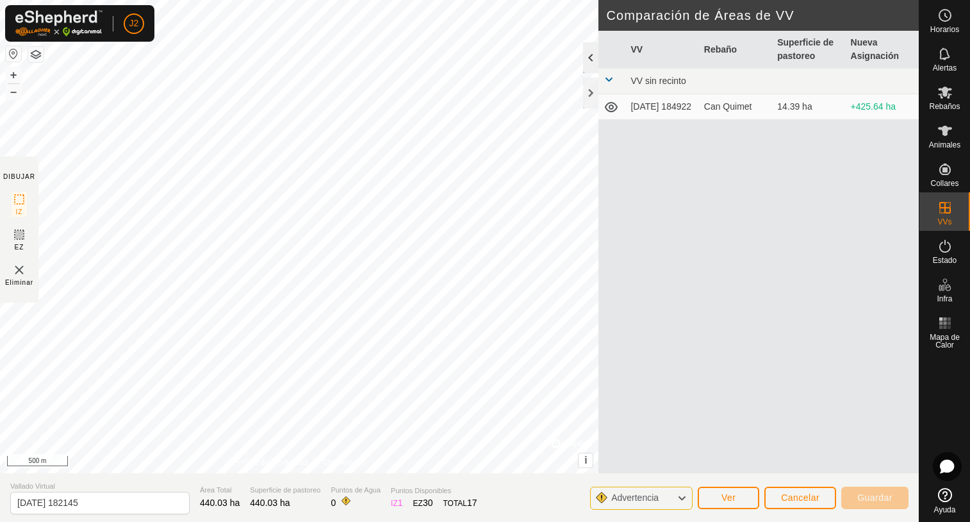
click at [590, 54] on div at bounding box center [590, 57] width 15 height 31
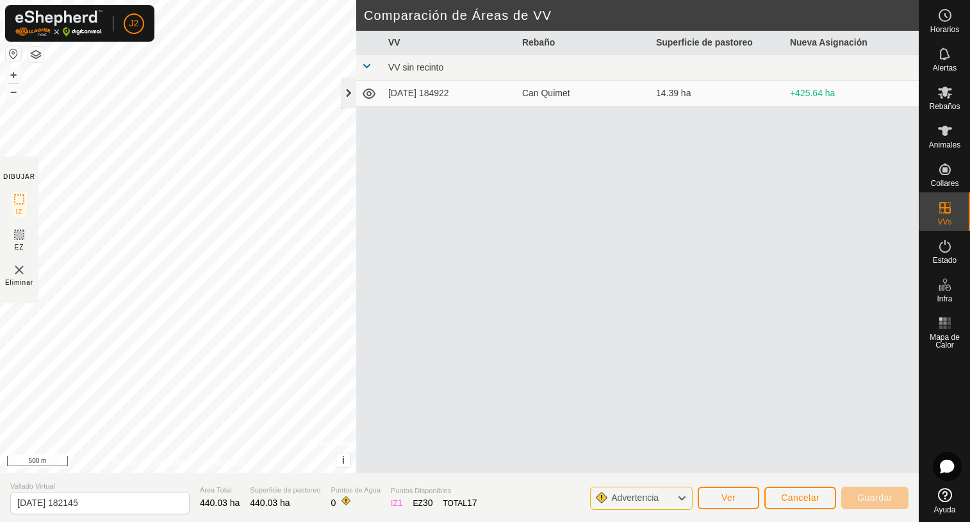
click at [350, 92] on div at bounding box center [348, 93] width 15 height 31
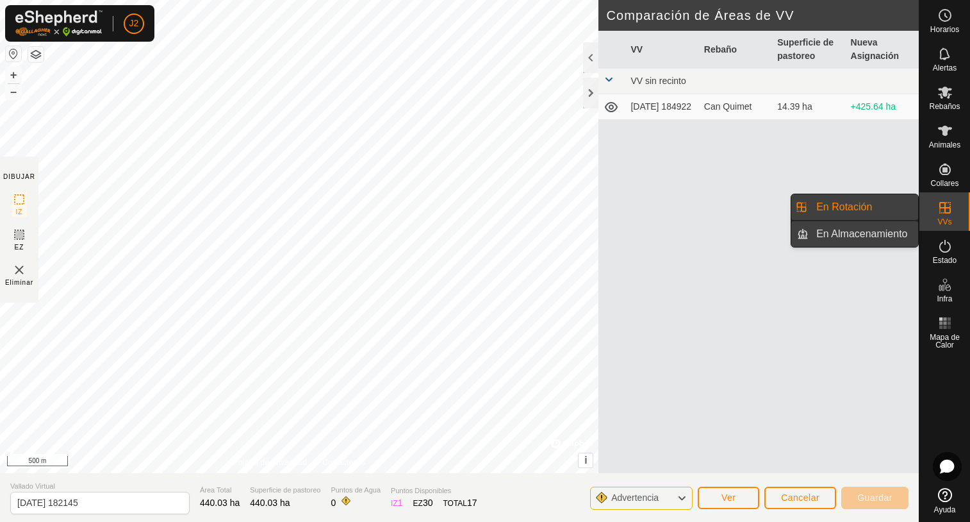
click at [886, 228] on link "En Almacenamiento" at bounding box center [864, 234] width 110 height 26
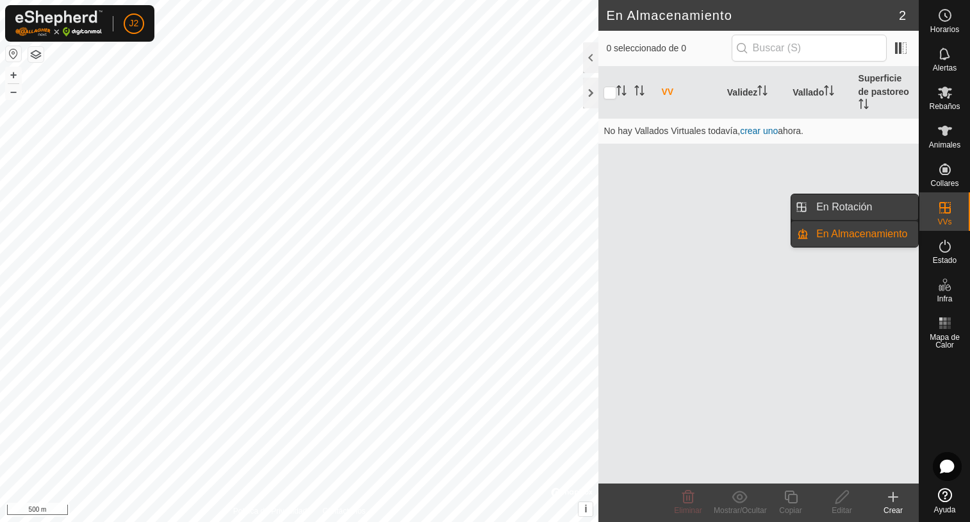
click at [854, 195] on link "En Rotación" at bounding box center [864, 207] width 110 height 26
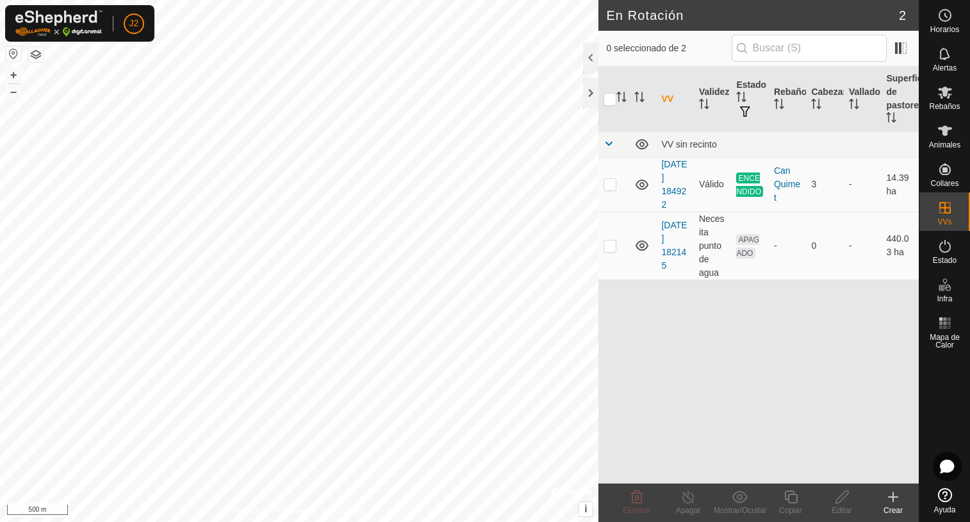
drag, startPoint x: 781, startPoint y: 247, endPoint x: 657, endPoint y: 368, distance: 172.7
click at [683, 401] on div "VV Validez Estado Rebaño Cabezas Vallado Superficie de pastoreo VV sin recinto …" at bounding box center [759, 275] width 320 height 417
click at [678, 254] on link "2025-08-24 182145" at bounding box center [674, 245] width 26 height 51
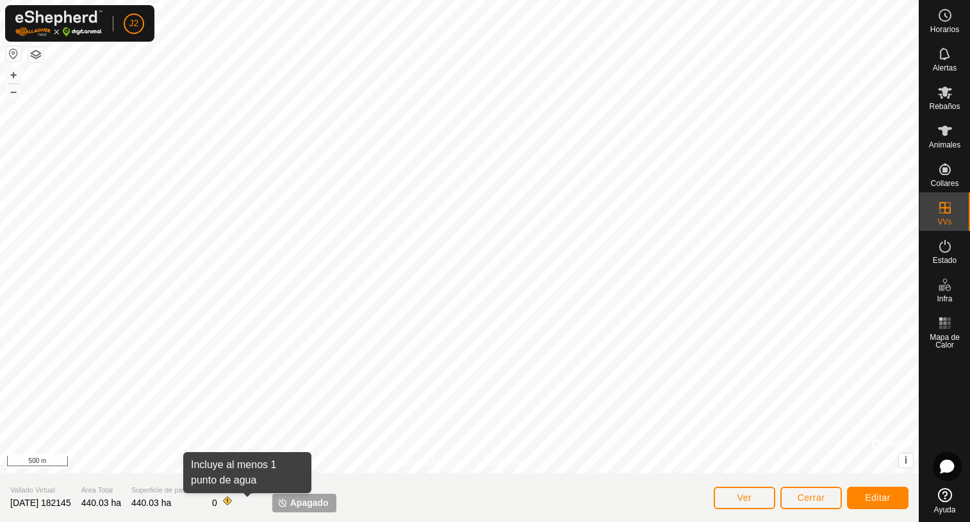
click at [233, 502] on span at bounding box center [227, 500] width 10 height 10
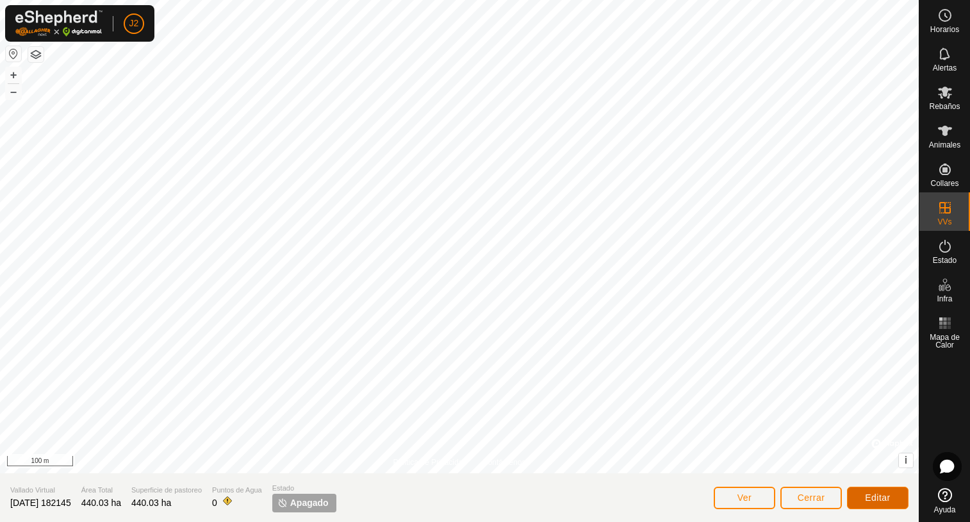
click at [862, 497] on button "Editar" at bounding box center [878, 497] width 62 height 22
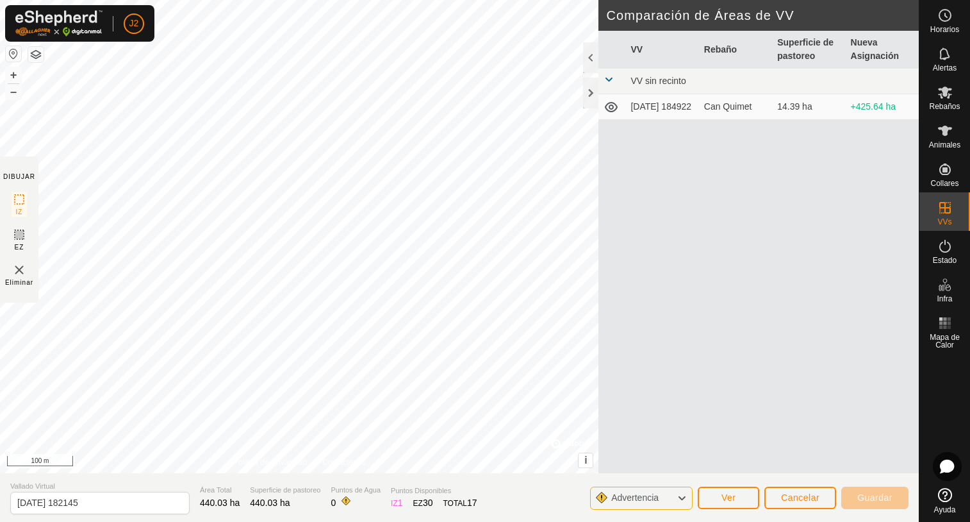
drag, startPoint x: 704, startPoint y: 108, endPoint x: 752, endPoint y: 109, distance: 48.1
click at [752, 109] on div "Can Quimet" at bounding box center [735, 106] width 63 height 13
drag, startPoint x: 752, startPoint y: 109, endPoint x: 749, endPoint y: 167, distance: 58.4
click at [749, 167] on div "VV Rebaño Superficie de pastoreo Nueva Asignación VV sin recinto 2025-08-09 184…" at bounding box center [759, 267] width 320 height 473
click at [592, 55] on div at bounding box center [590, 57] width 15 height 31
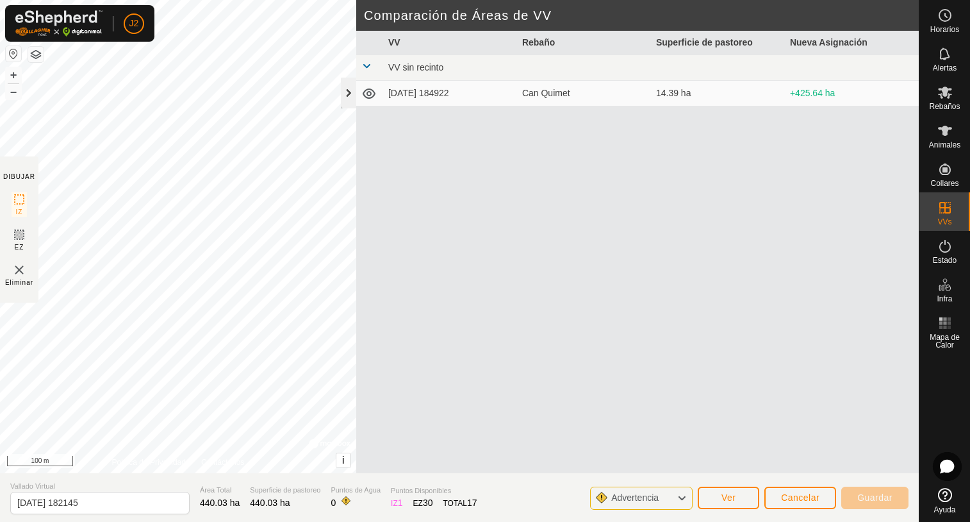
click at [351, 97] on div at bounding box center [348, 93] width 15 height 31
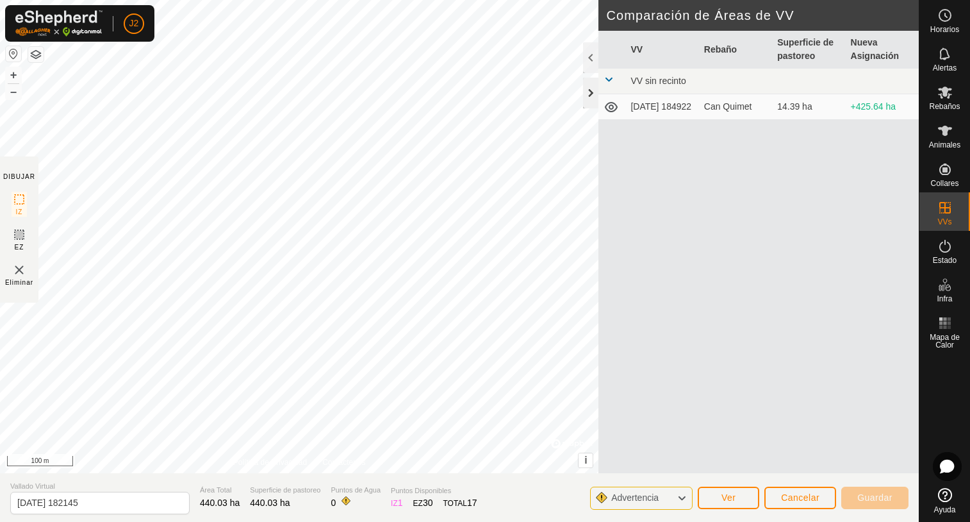
click at [593, 93] on div at bounding box center [590, 93] width 15 height 31
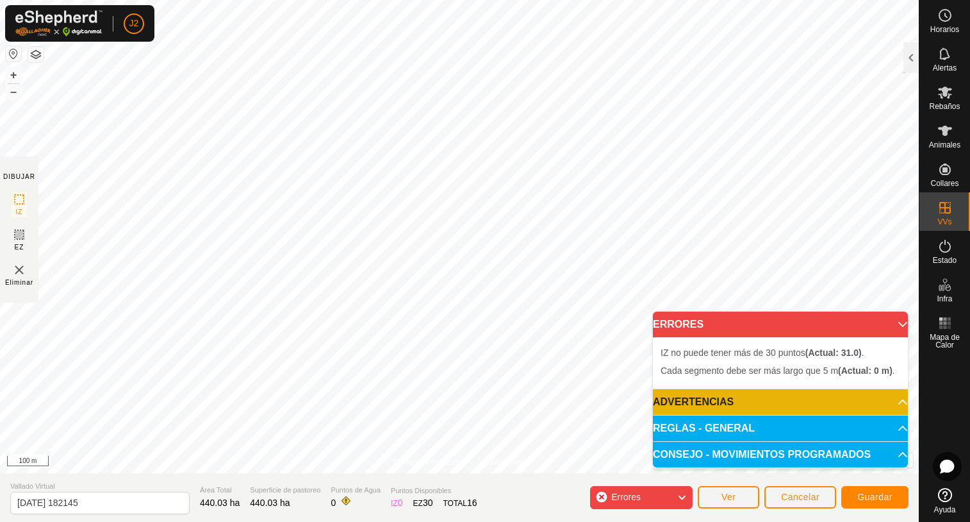
click at [634, 143] on div "Cada segmento debe ser más largo que 5 m (Actual: 0 m) . Cada segmento debe ser…" at bounding box center [459, 236] width 919 height 473
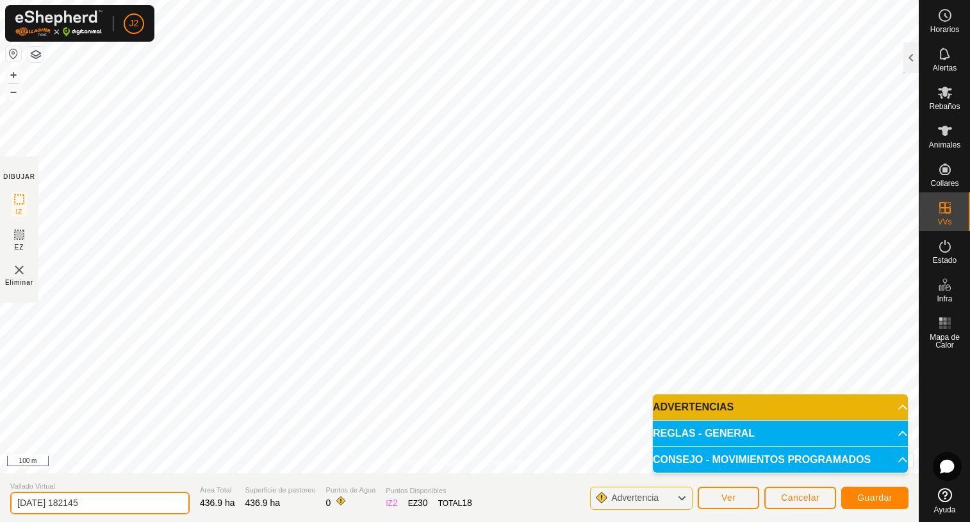
drag, startPoint x: 101, startPoint y: 504, endPoint x: -6, endPoint y: 515, distance: 108.3
click at [0, 515] on html "J2 Horarios Alertas Rebaños Animales Collares VVs Estado Infra Mapa de Calor Ay…" at bounding box center [485, 261] width 970 height 522
type input "Can Coll"
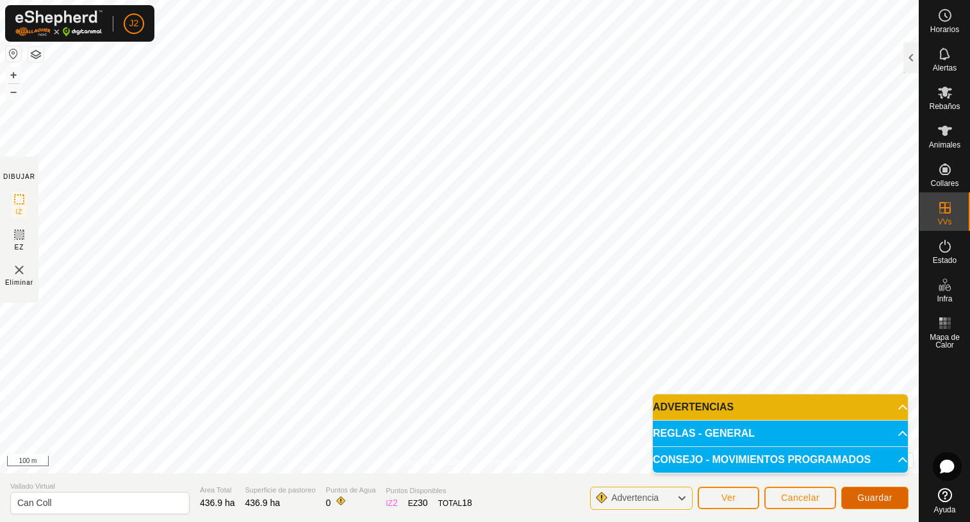
click at [882, 497] on span "Guardar" at bounding box center [875, 497] width 35 height 10
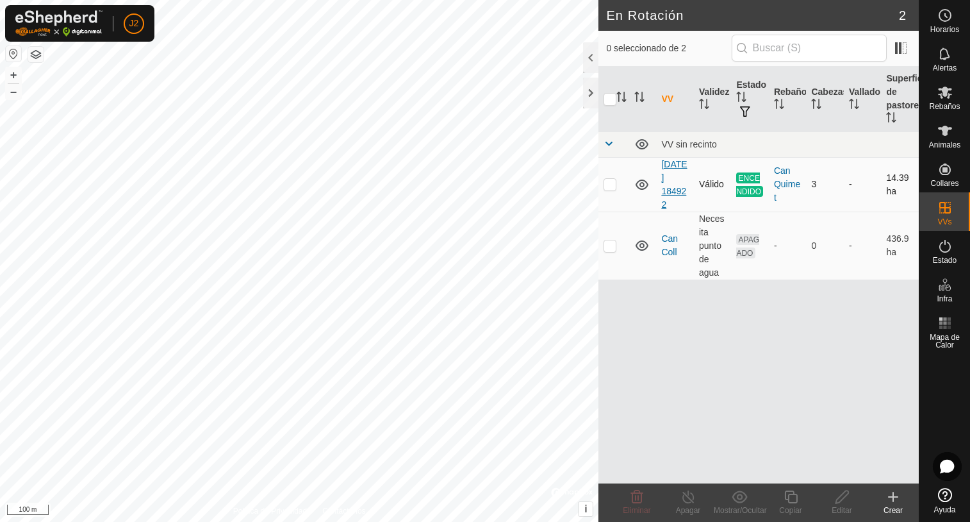
click at [669, 189] on link "[DATE] 184922" at bounding box center [674, 184] width 26 height 51
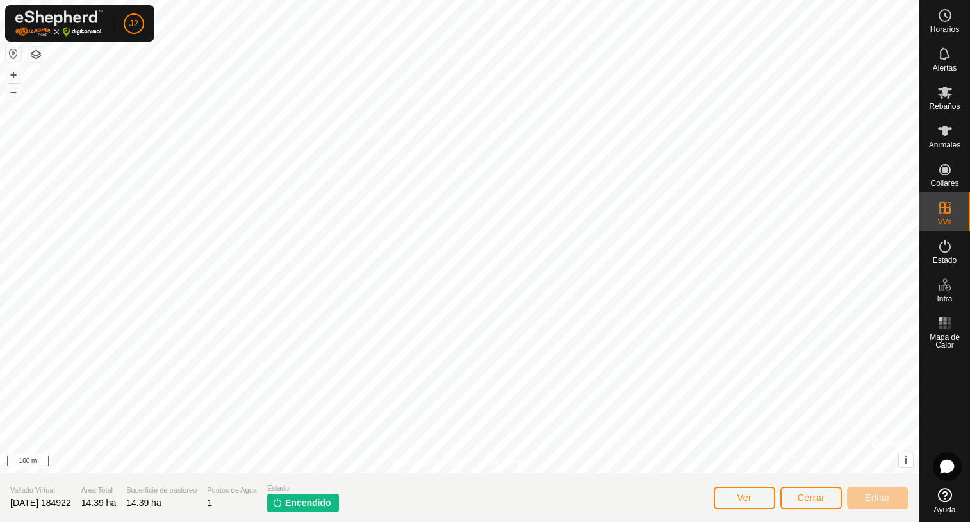
drag, startPoint x: 88, startPoint y: 501, endPoint x: -12, endPoint y: 504, distance: 100.7
click at [0, 504] on html "J2 Horarios Alertas Rebaños Animales Collares VVs Estado Infra Mapa de Calor Ay…" at bounding box center [485, 261] width 970 height 522
copy span "[DATE] 184922"
click at [71, 505] on span "[DATE] 184922" at bounding box center [40, 502] width 61 height 10
drag, startPoint x: 88, startPoint y: 502, endPoint x: 17, endPoint y: 504, distance: 70.5
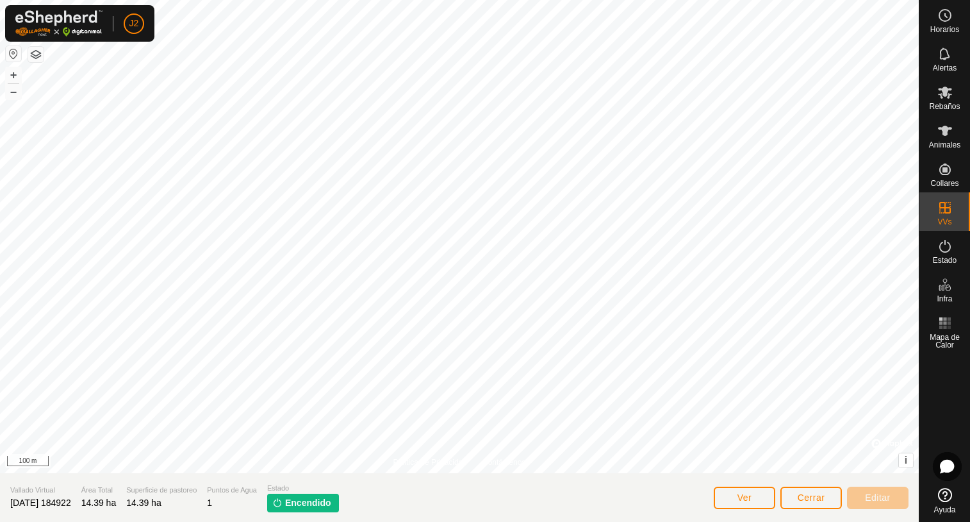
click at [17, 504] on span "[DATE] 184922" at bounding box center [40, 502] width 61 height 10
click at [18, 499] on span "[DATE] 184922" at bounding box center [40, 502] width 61 height 10
drag, startPoint x: 86, startPoint y: 501, endPoint x: 2, endPoint y: 506, distance: 84.1
click at [2, 506] on section "Vallado Virtual 2025-08-09 184922 Área Total 14.39 ha Superficie de pastoreo 14…" at bounding box center [459, 497] width 919 height 49
drag, startPoint x: 2, startPoint y: 506, endPoint x: 88, endPoint y: 501, distance: 86.6
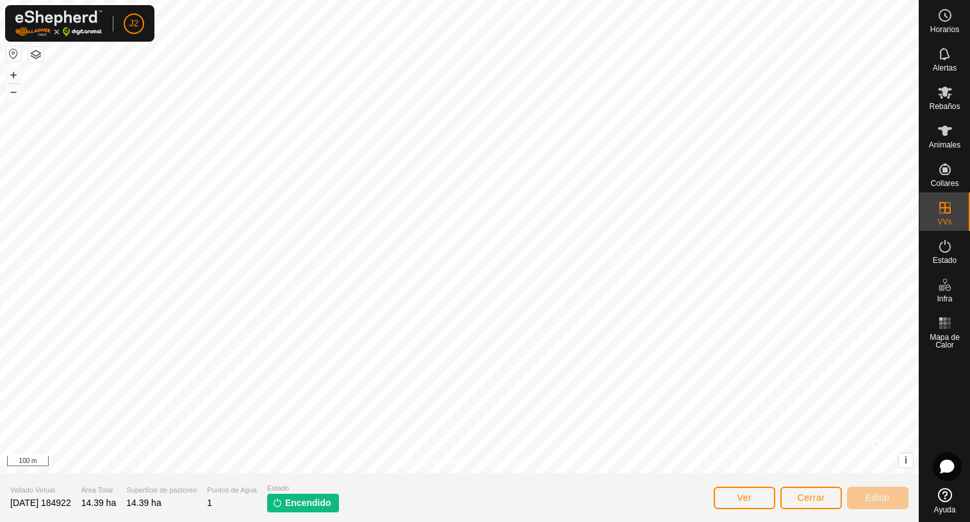
click at [71, 501] on span "[DATE] 184922" at bounding box center [40, 502] width 61 height 10
click at [89, 501] on section "Vallado Virtual 2025-08-09 184922 Área Total 14.39 ha Superficie de pastoreo 14…" at bounding box center [459, 497] width 919 height 49
click at [90, 500] on section "Vallado Virtual 2025-08-09 184922 Área Total 14.39 ha Superficie de pastoreo 14…" at bounding box center [459, 497] width 919 height 49
drag, startPoint x: 87, startPoint y: 501, endPoint x: 70, endPoint y: 504, distance: 17.1
click at [70, 504] on span "[DATE] 184922" at bounding box center [40, 502] width 61 height 10
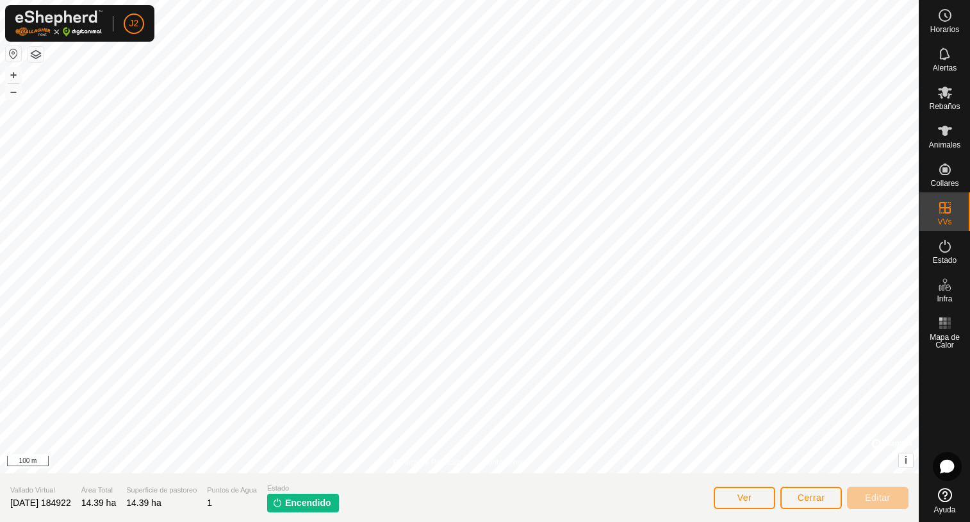
drag, startPoint x: 70, startPoint y: 504, endPoint x: 92, endPoint y: 502, distance: 21.9
click at [92, 502] on section "Vallado Virtual 2025-08-09 184922 Área Total 14.39 ha Superficie de pastoreo 14…" at bounding box center [459, 497] width 919 height 49
click at [71, 497] on span "[DATE] 184922" at bounding box center [40, 502] width 61 height 10
drag, startPoint x: 87, startPoint y: 500, endPoint x: 6, endPoint y: 502, distance: 80.8
click at [6, 502] on section "Vallado Virtual 2025-08-09 184922 Área Total 14.39 ha Superficie de pastoreo 14…" at bounding box center [459, 497] width 919 height 49
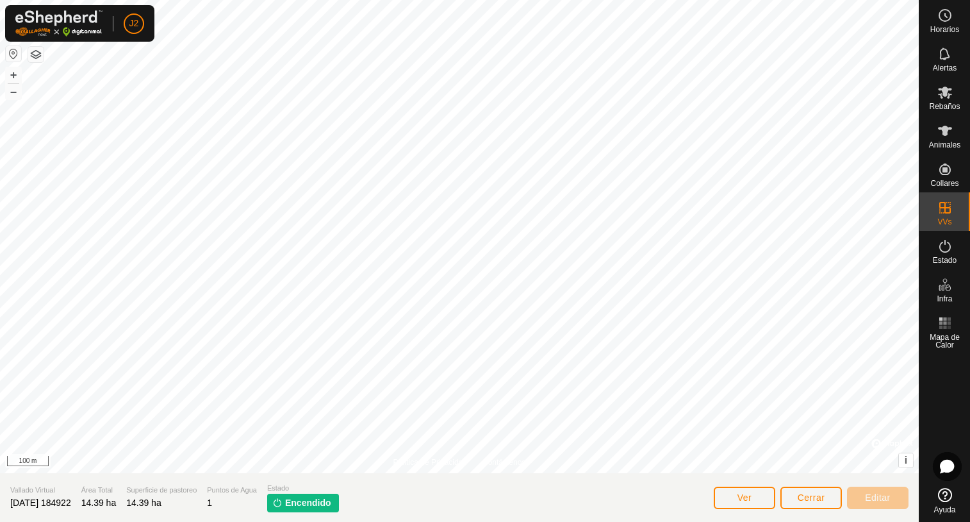
drag, startPoint x: 6, startPoint y: 502, endPoint x: 34, endPoint y: 504, distance: 27.6
click at [34, 504] on span "[DATE] 184922" at bounding box center [40, 502] width 61 height 10
drag, startPoint x: 88, startPoint y: 502, endPoint x: 9, endPoint y: 503, distance: 79.5
click at [9, 503] on section "Vallado Virtual 2025-08-09 184922 Área Total 14.39 ha Superficie de pastoreo 14…" at bounding box center [459, 497] width 919 height 49
copy span "[DATE] 184922"
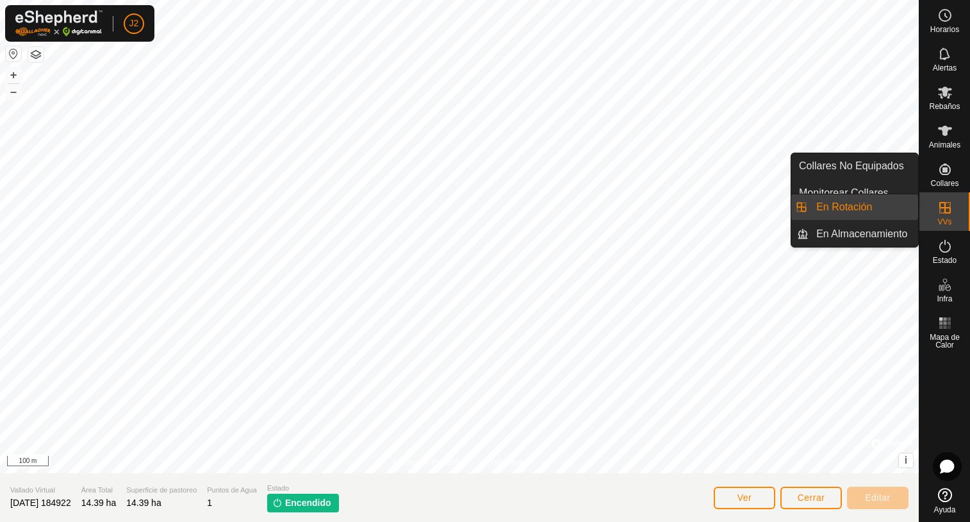
click at [847, 208] on link "En Rotación" at bounding box center [864, 207] width 110 height 26
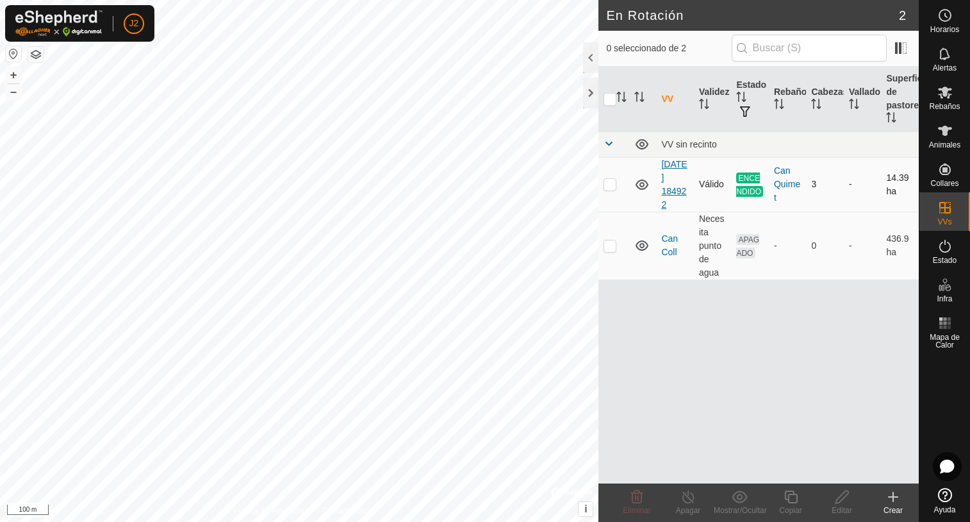
click at [676, 189] on link "[DATE] 184922" at bounding box center [674, 184] width 26 height 51
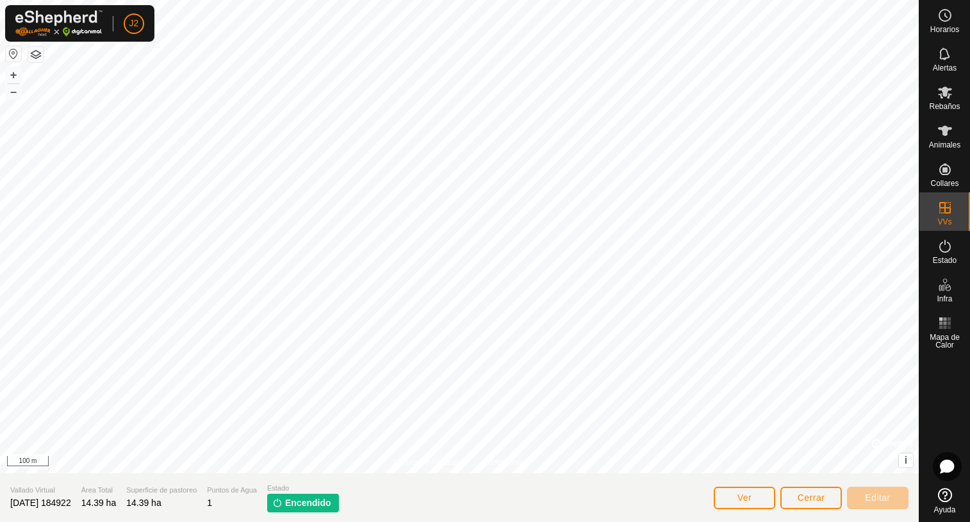
drag, startPoint x: 88, startPoint y: 501, endPoint x: -7, endPoint y: 504, distance: 94.9
click at [0, 504] on html "J2 Horarios Alertas Rebaños Animales Collares VVs Estado Infra Mapa de Calor Ay…" at bounding box center [485, 261] width 970 height 522
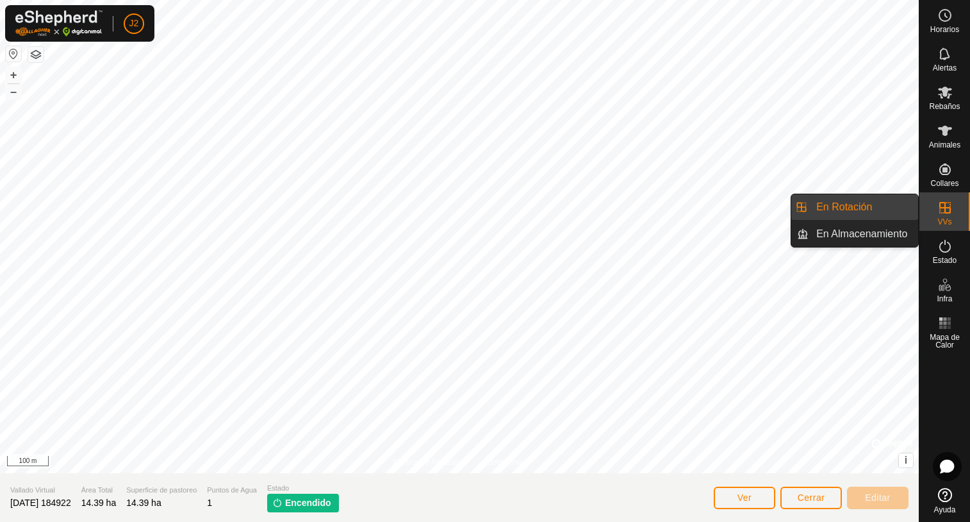
click at [946, 217] on es-virtualpaddocks-svg-icon at bounding box center [945, 207] width 23 height 21
click at [880, 211] on link "En Rotación" at bounding box center [864, 207] width 110 height 26
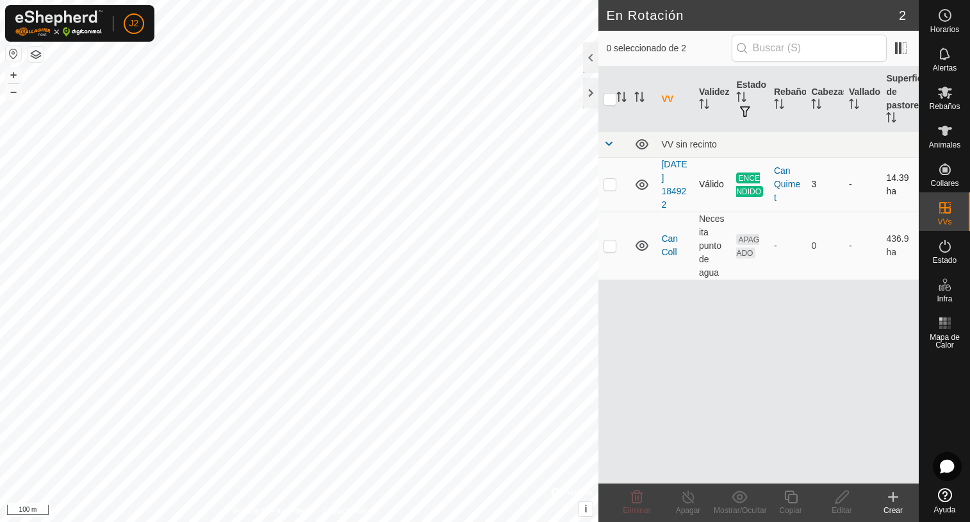
click at [609, 181] on p-checkbox at bounding box center [610, 184] width 13 height 10
checkbox input "true"
click at [786, 183] on div "Can Quimet" at bounding box center [788, 184] width 28 height 40
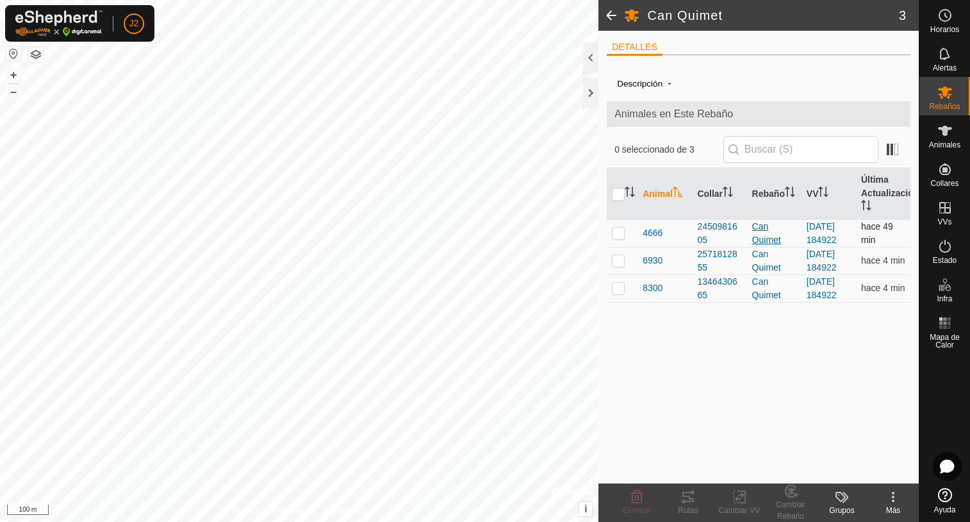
click at [765, 238] on div "Can Quimet" at bounding box center [774, 233] width 44 height 27
click at [585, 57] on div at bounding box center [590, 57] width 15 height 31
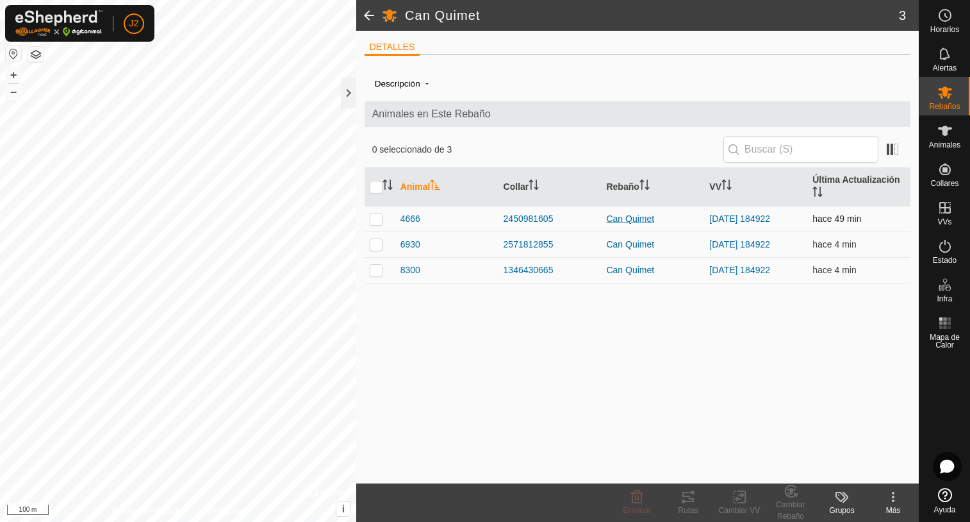
click at [613, 219] on div "Can Quimet" at bounding box center [652, 218] width 93 height 13
click at [350, 103] on div at bounding box center [348, 93] width 15 height 31
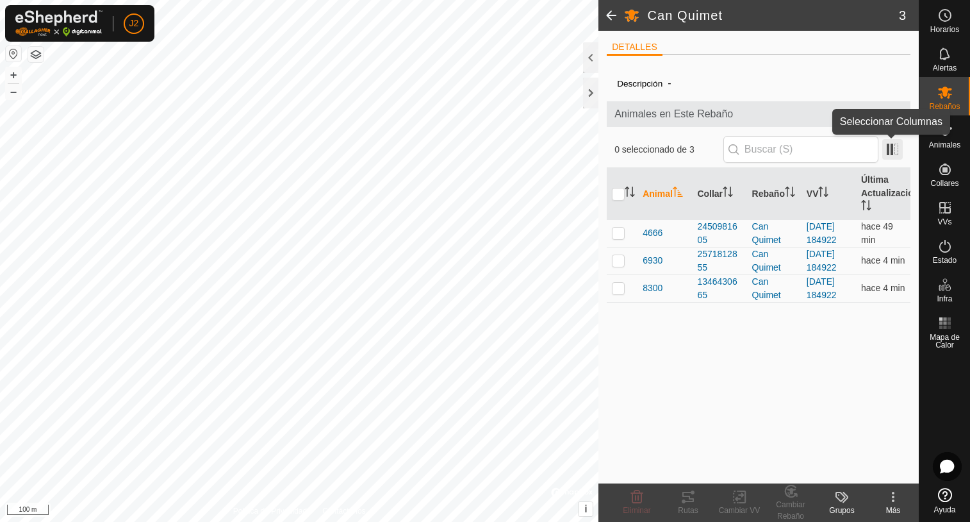
click at [893, 151] on span at bounding box center [892, 149] width 21 height 21
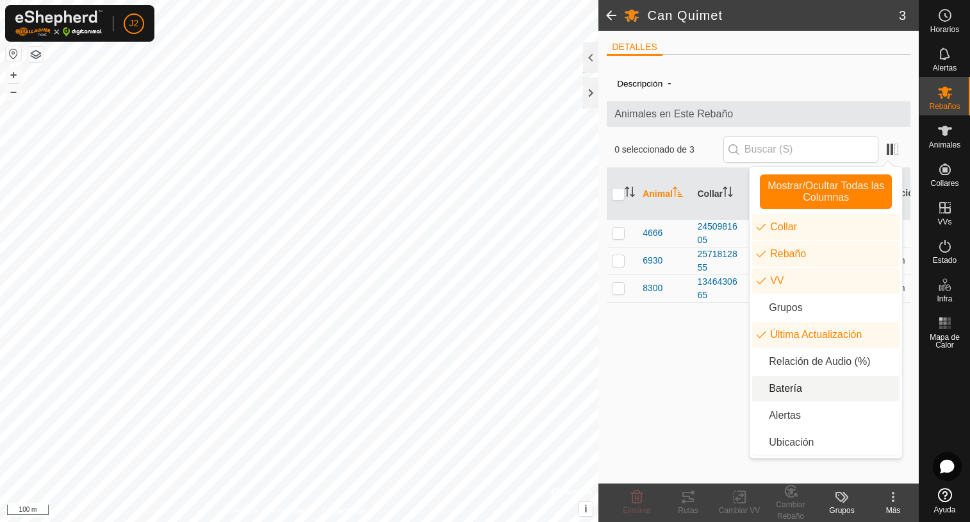
click at [791, 389] on li "Batería" at bounding box center [825, 389] width 147 height 26
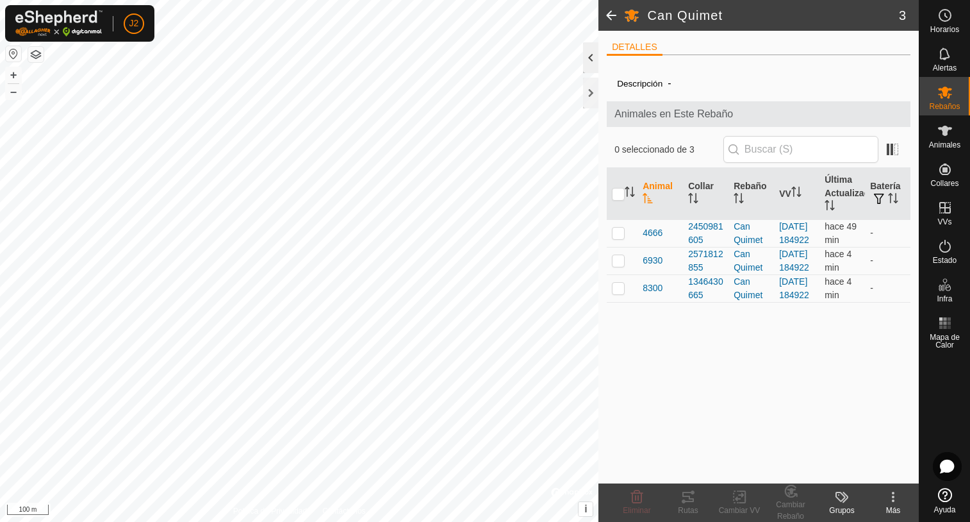
click at [593, 54] on div at bounding box center [590, 57] width 15 height 31
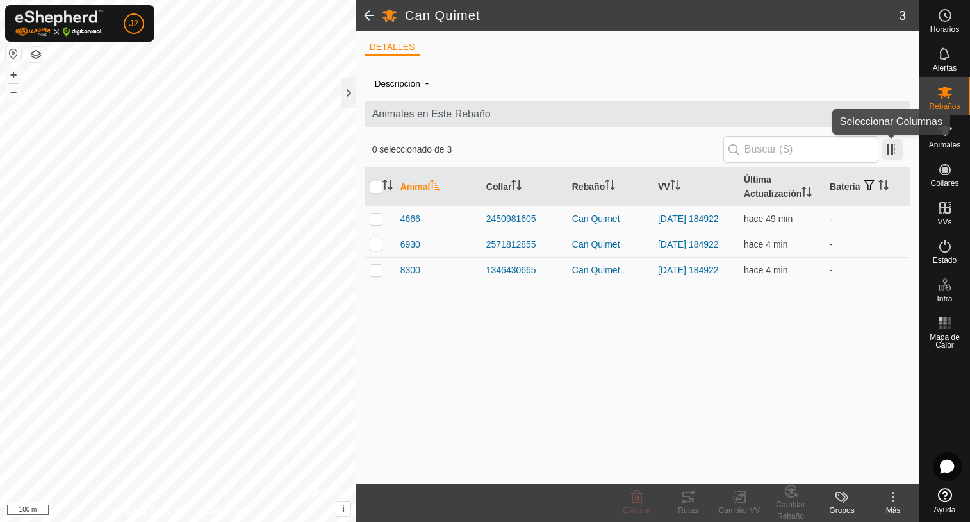
click at [891, 147] on span at bounding box center [892, 149] width 21 height 21
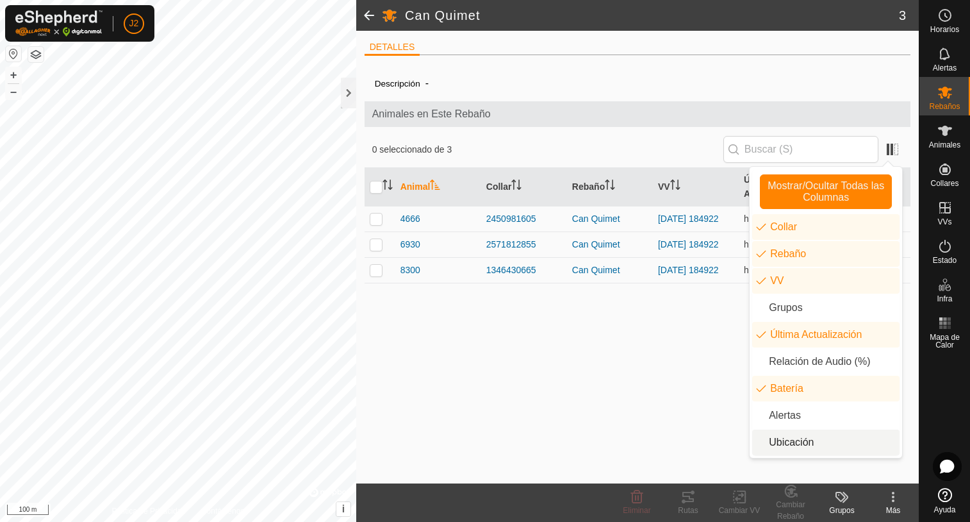
click at [770, 444] on li "Ubicación" at bounding box center [825, 442] width 147 height 26
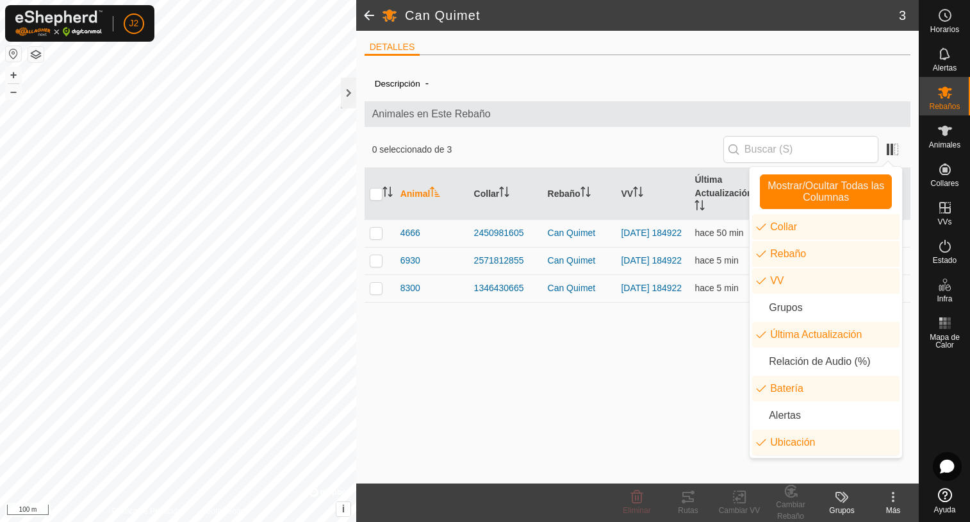
click at [897, 495] on icon at bounding box center [893, 496] width 15 height 15
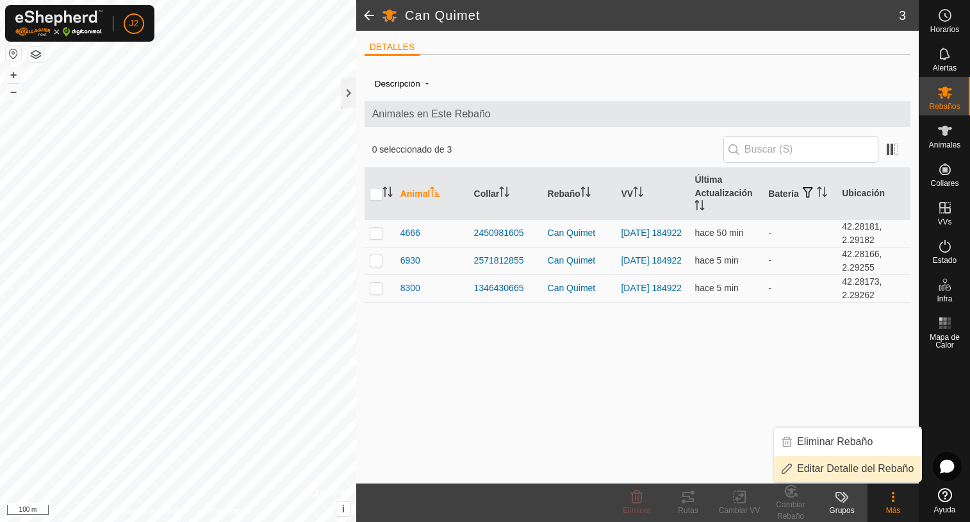
click at [834, 467] on link "Editar Detalle del Rebaño" at bounding box center [847, 469] width 147 height 26
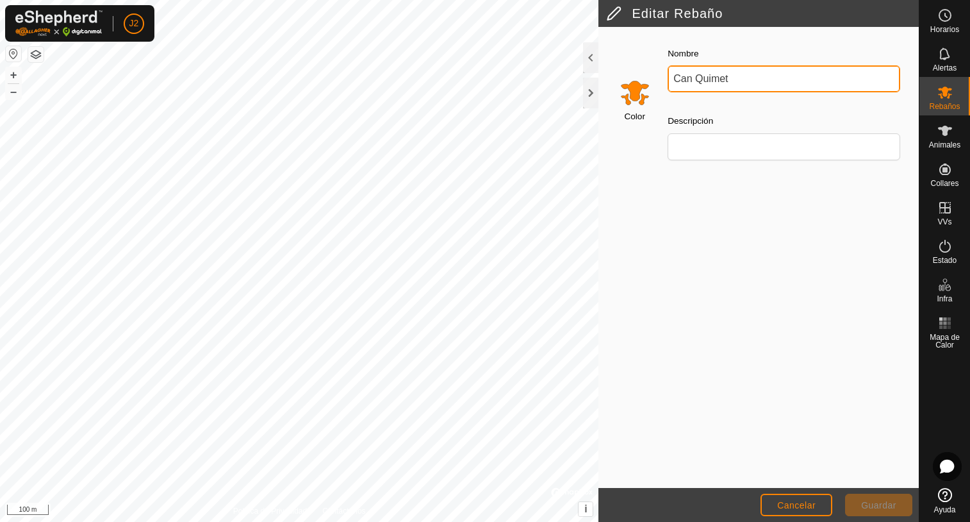
drag, startPoint x: 736, startPoint y: 76, endPoint x: 662, endPoint y: 79, distance: 74.4
click at [662, 79] on div "Nombre Can Quimet Descripción" at bounding box center [784, 107] width 253 height 145
type input "Mimades"
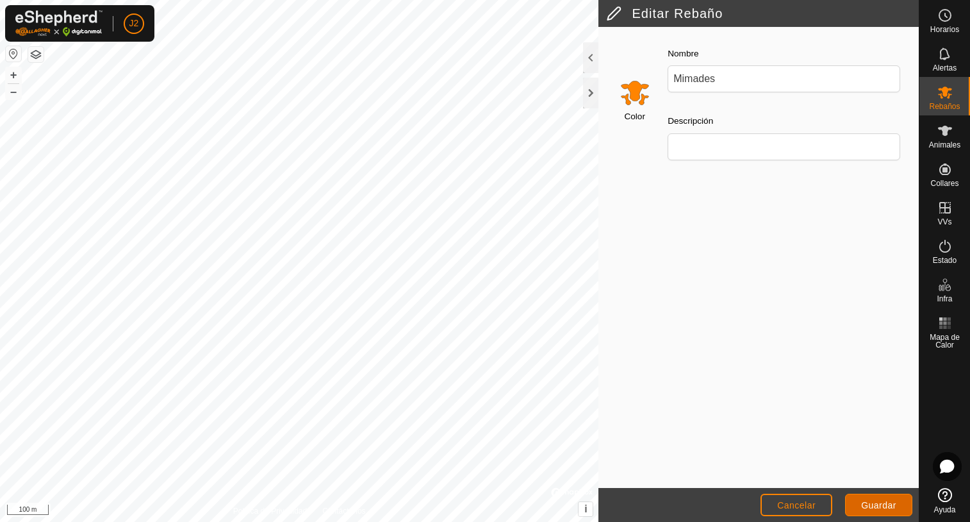
click at [883, 504] on span "Guardar" at bounding box center [878, 505] width 35 height 10
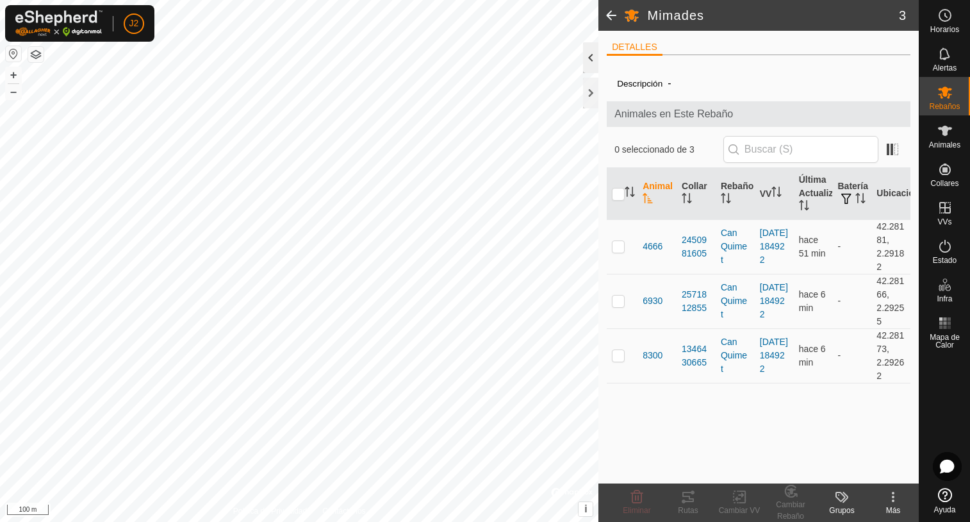
click at [590, 60] on div at bounding box center [590, 57] width 15 height 31
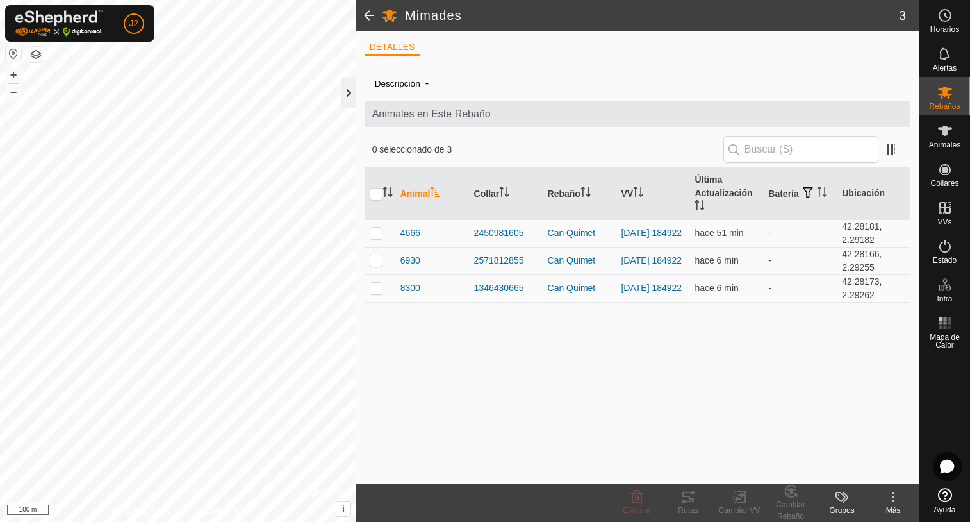
click at [350, 97] on div at bounding box center [348, 93] width 15 height 31
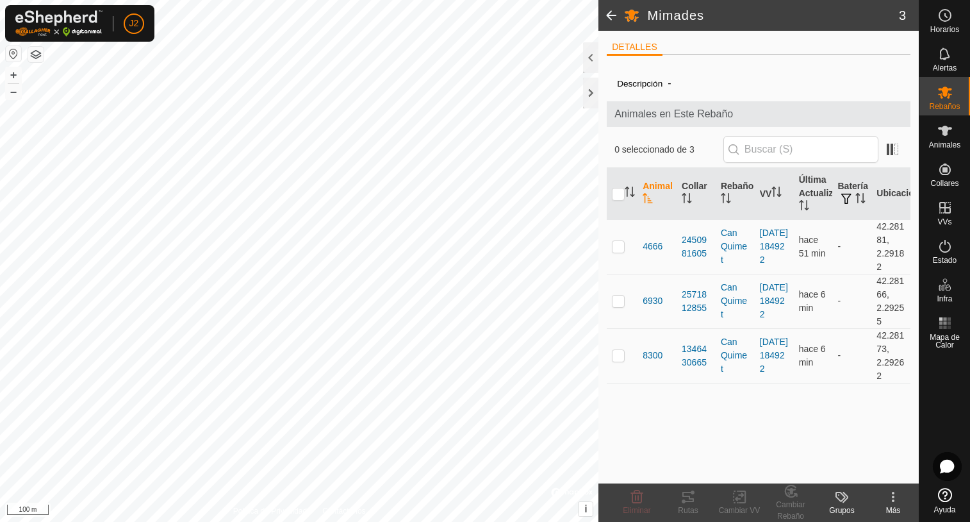
click at [890, 497] on icon at bounding box center [893, 496] width 15 height 15
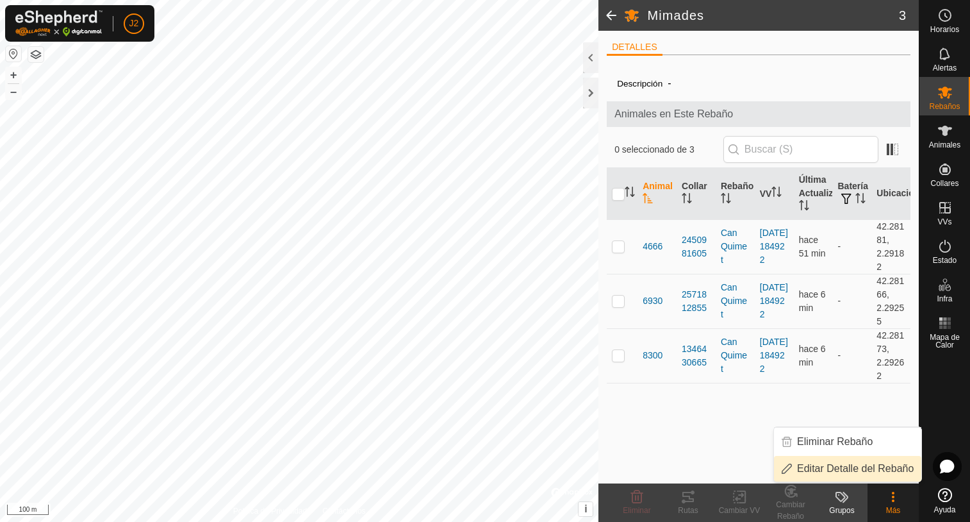
click at [854, 470] on link "Editar Detalle del Rebaño" at bounding box center [847, 469] width 147 height 26
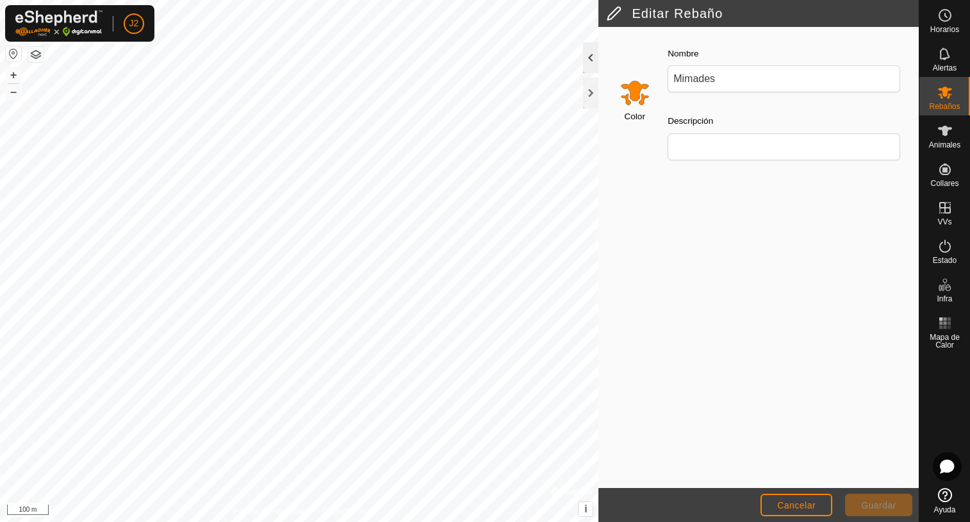
click at [583, 56] on div at bounding box center [590, 57] width 15 height 31
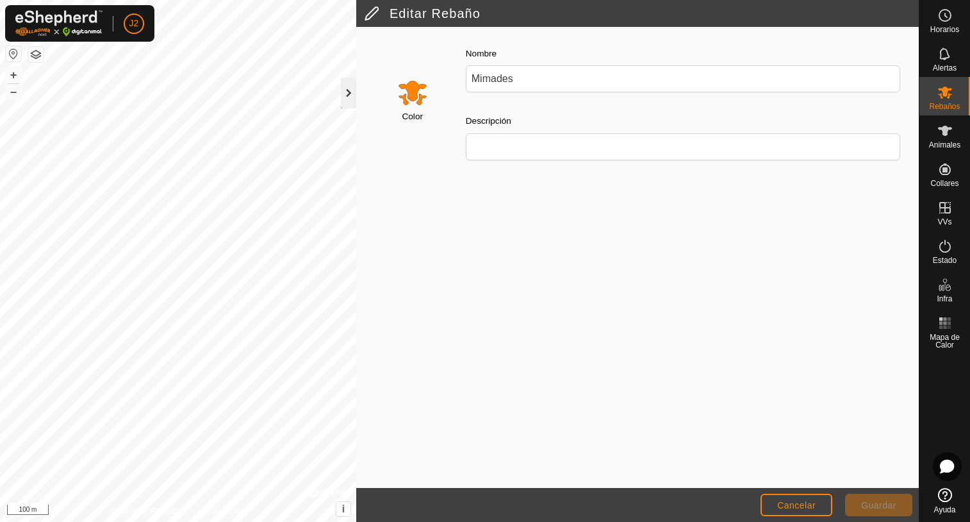
click at [345, 100] on div at bounding box center [348, 93] width 15 height 31
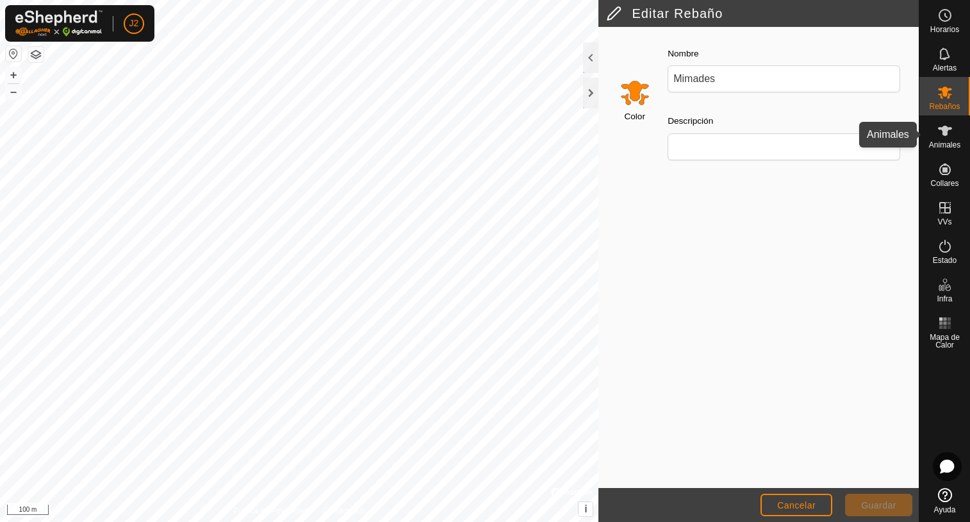
click at [945, 136] on icon at bounding box center [945, 130] width 15 height 15
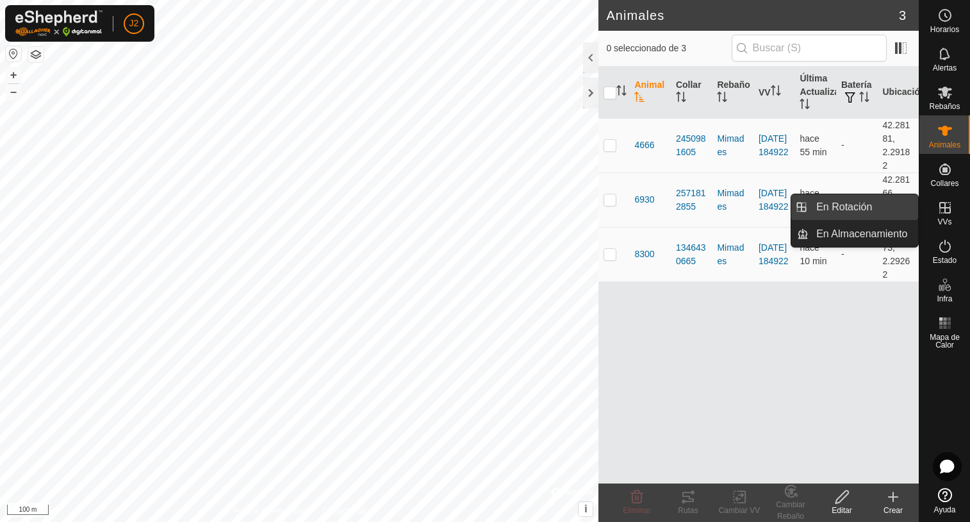
click at [852, 208] on link "En Rotación" at bounding box center [864, 207] width 110 height 26
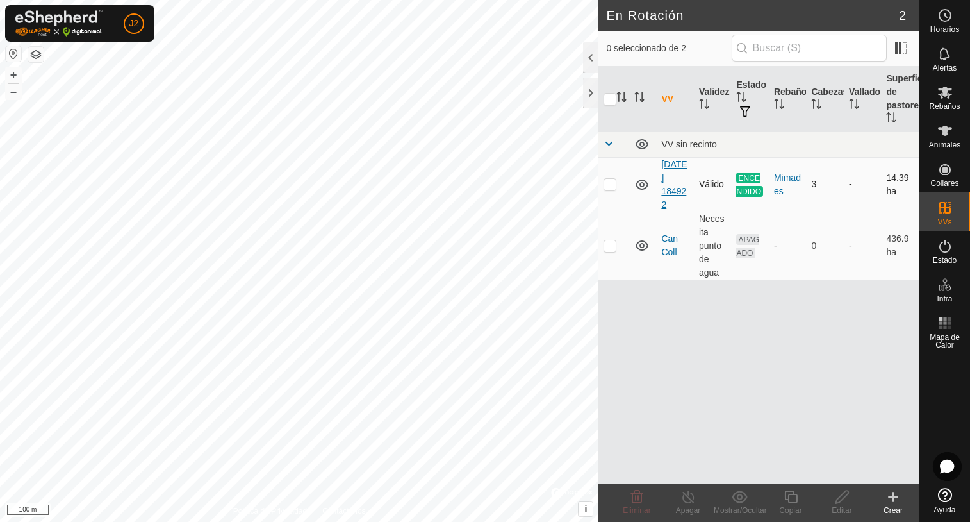
click at [674, 188] on link "[DATE] 184922" at bounding box center [674, 184] width 26 height 51
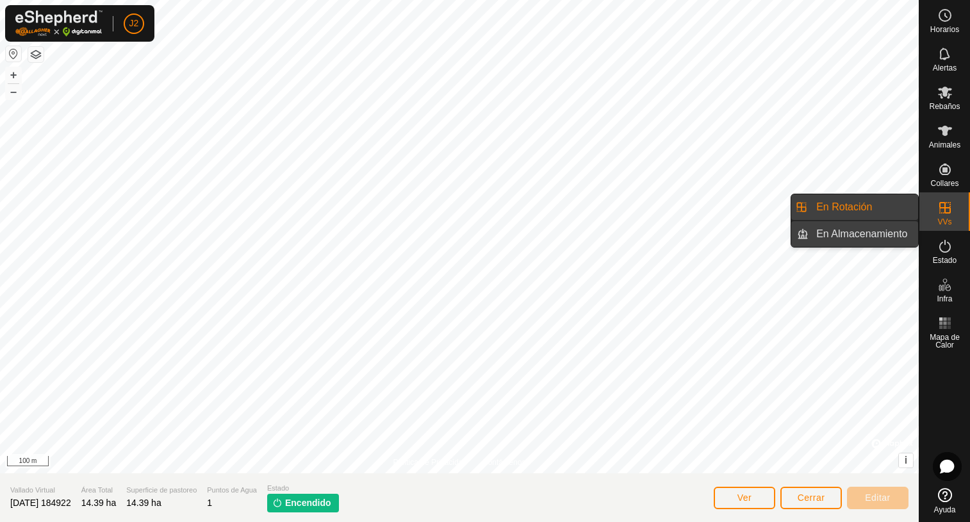
click at [849, 229] on link "En Almacenamiento" at bounding box center [864, 234] width 110 height 26
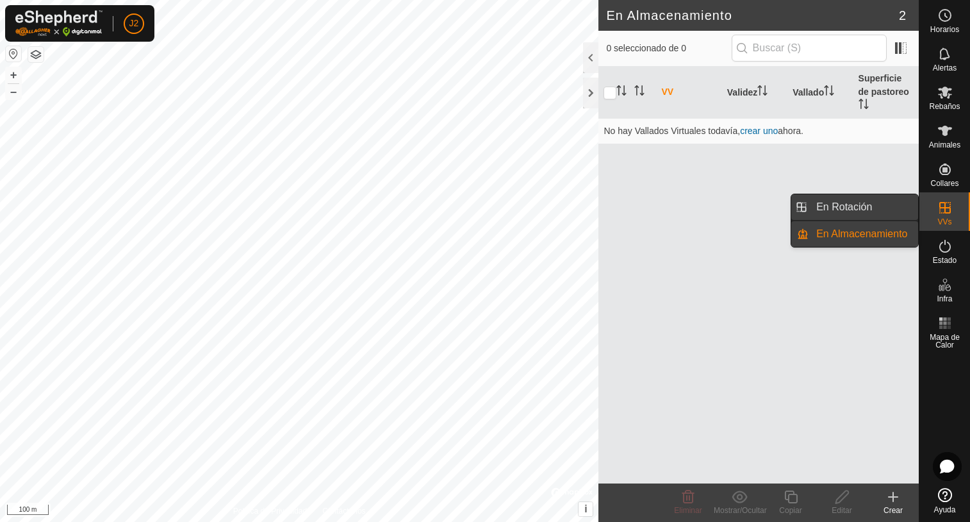
click at [853, 208] on link "En Rotación" at bounding box center [864, 207] width 110 height 26
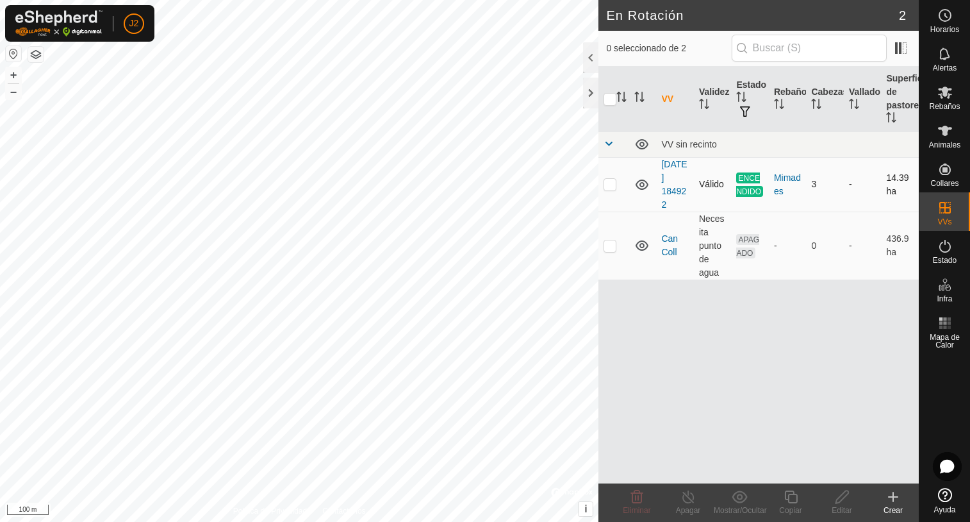
click at [613, 185] on p-checkbox at bounding box center [610, 184] width 13 height 10
checkbox input "true"
click at [608, 251] on td at bounding box center [614, 245] width 31 height 68
checkbox input "true"
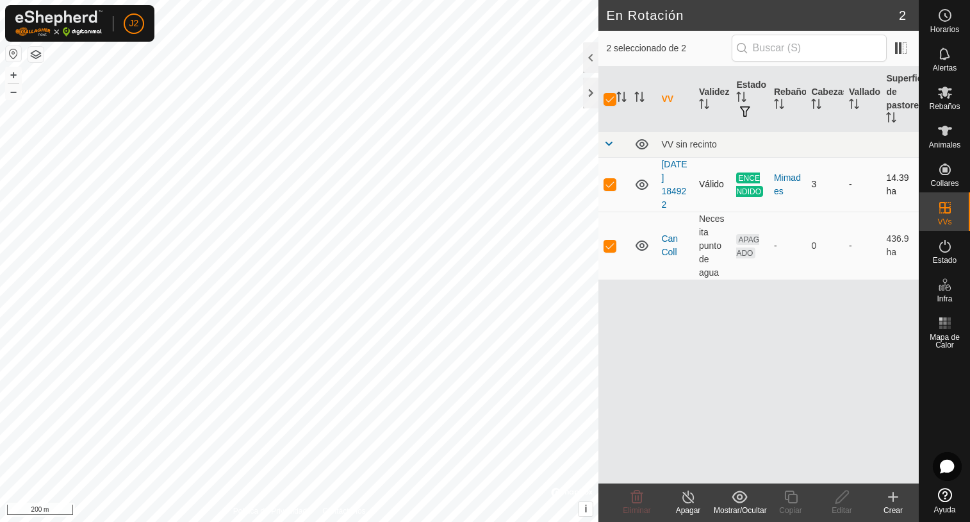
click at [613, 189] on td at bounding box center [614, 184] width 31 height 54
checkbox input "false"
click at [838, 502] on icon at bounding box center [842, 496] width 13 height 13
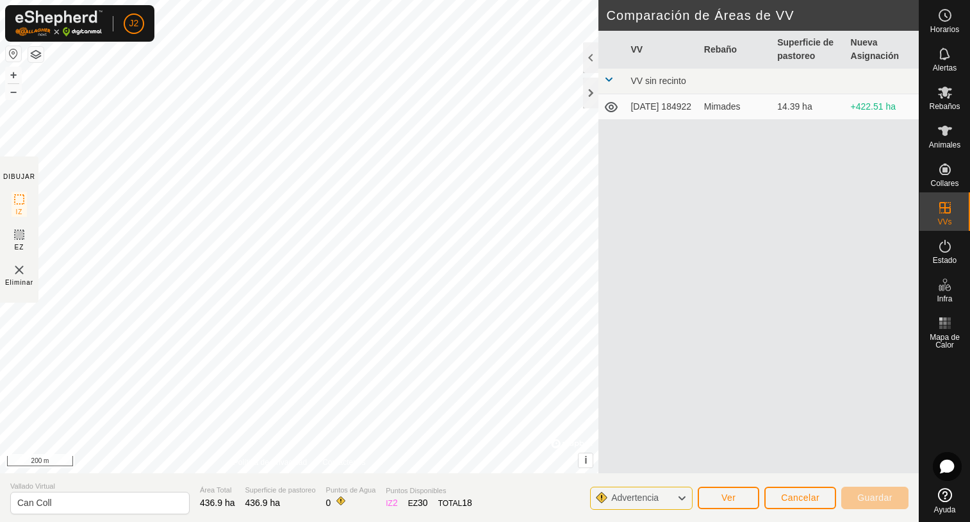
drag, startPoint x: 702, startPoint y: 268, endPoint x: 820, endPoint y: 413, distance: 186.9
click at [820, 413] on div "VV Rebaño Superficie de pastoreo Nueva Asignación VV sin recinto 2025-08-09 184…" at bounding box center [759, 267] width 320 height 473
click at [592, 97] on div at bounding box center [590, 93] width 15 height 31
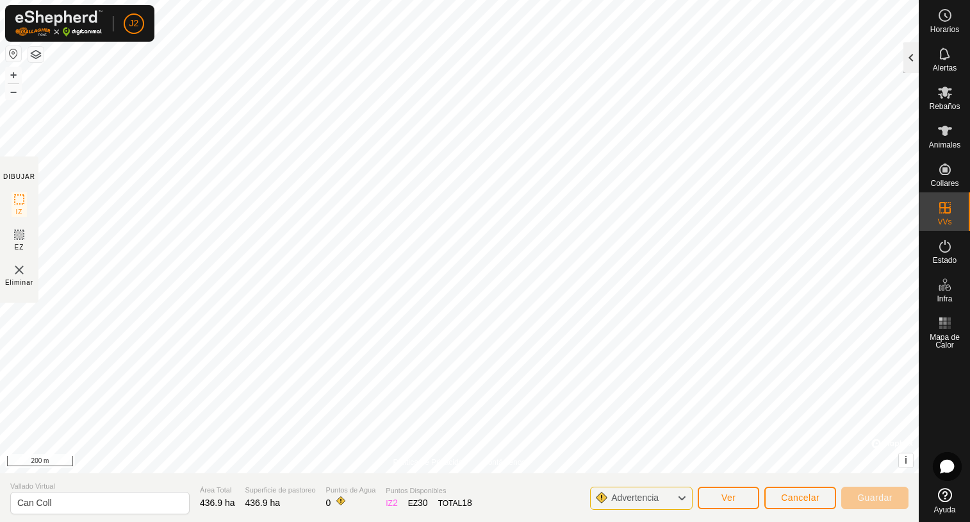
click at [906, 62] on div at bounding box center [911, 57] width 15 height 31
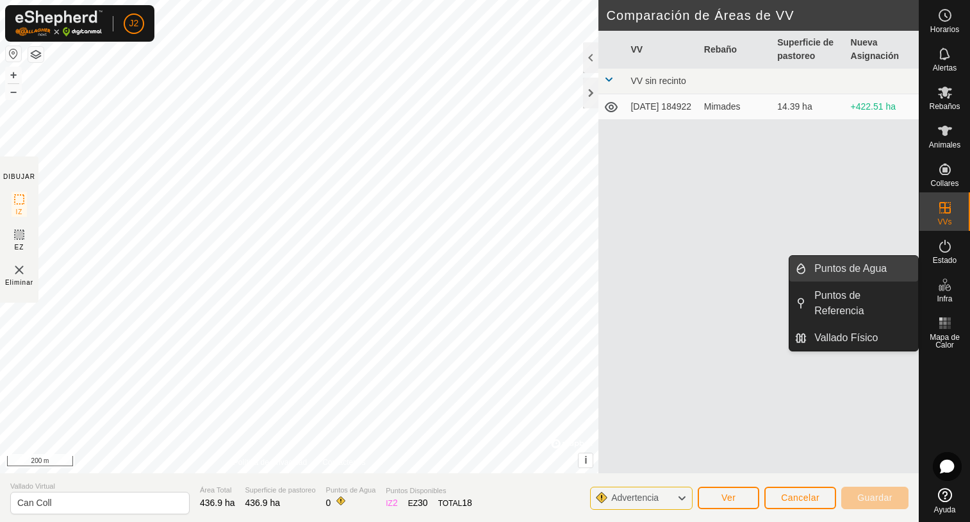
click at [840, 266] on link "Puntos de Agua" at bounding box center [863, 269] width 112 height 26
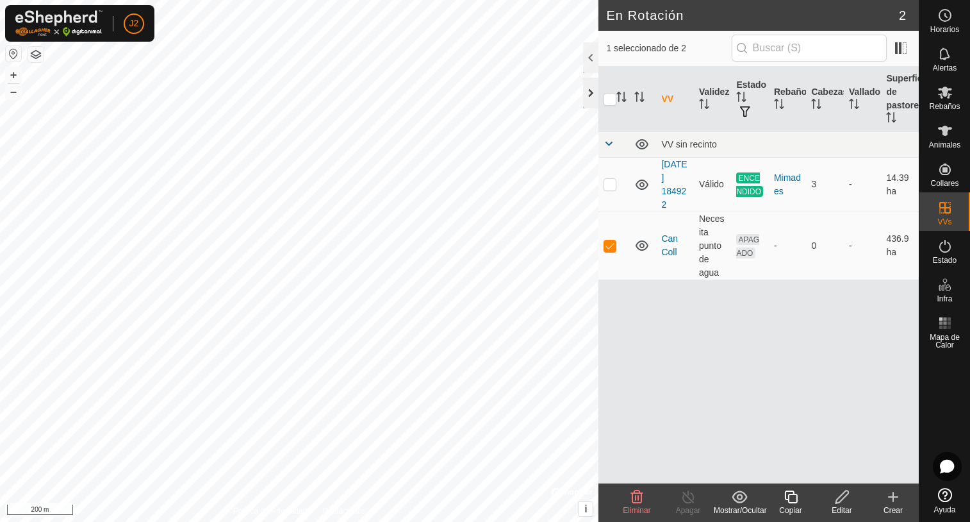
click at [588, 97] on div at bounding box center [590, 93] width 15 height 31
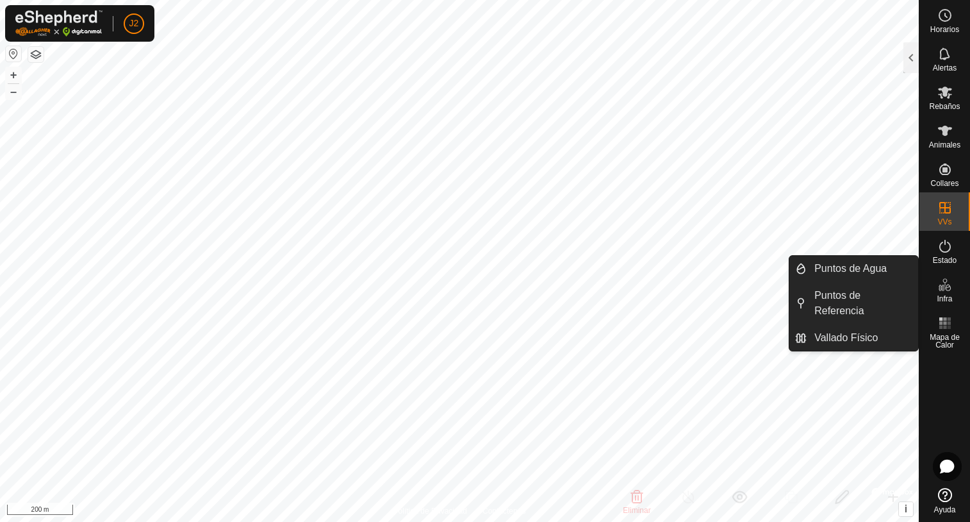
click at [952, 298] on span "Infra" at bounding box center [944, 299] width 15 height 8
click at [946, 287] on icon at bounding box center [948, 287] width 6 height 7
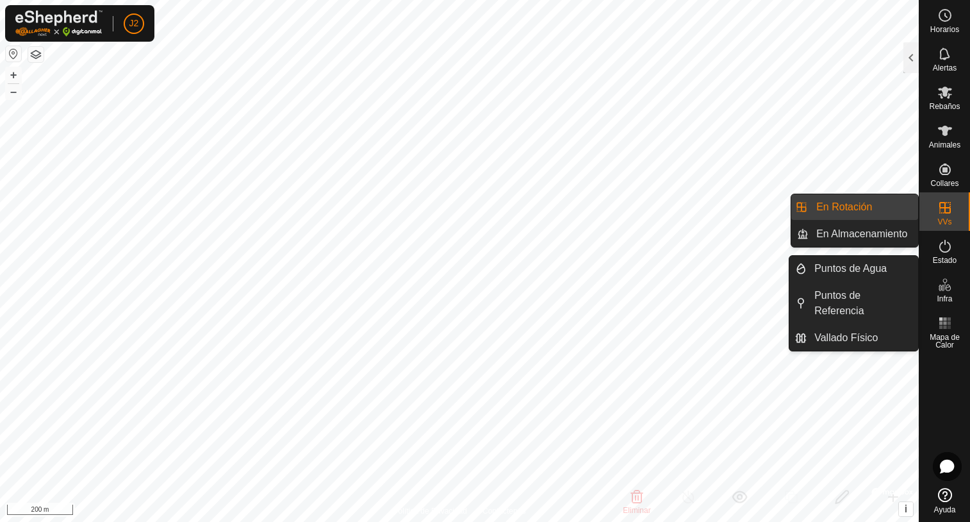
click at [943, 298] on span "Infra" at bounding box center [944, 299] width 15 height 8
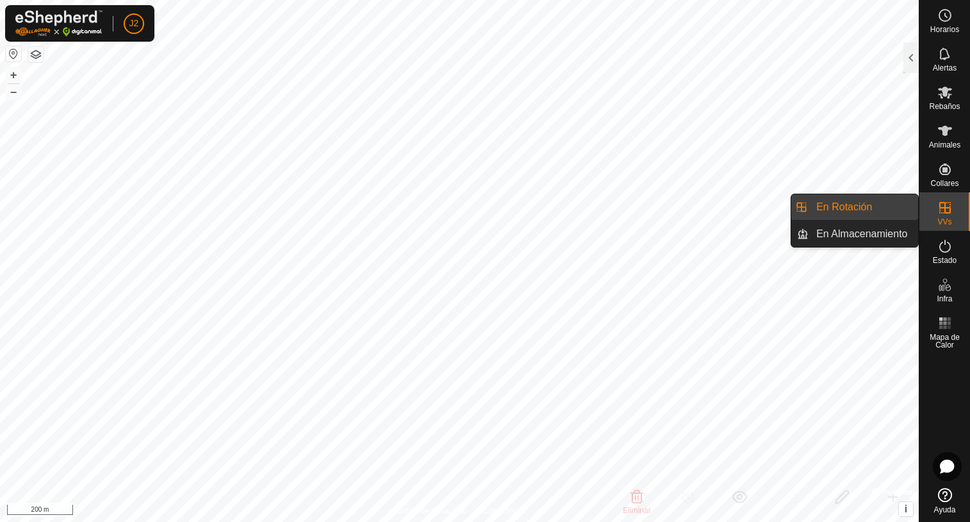
click at [938, 215] on icon at bounding box center [945, 207] width 15 height 15
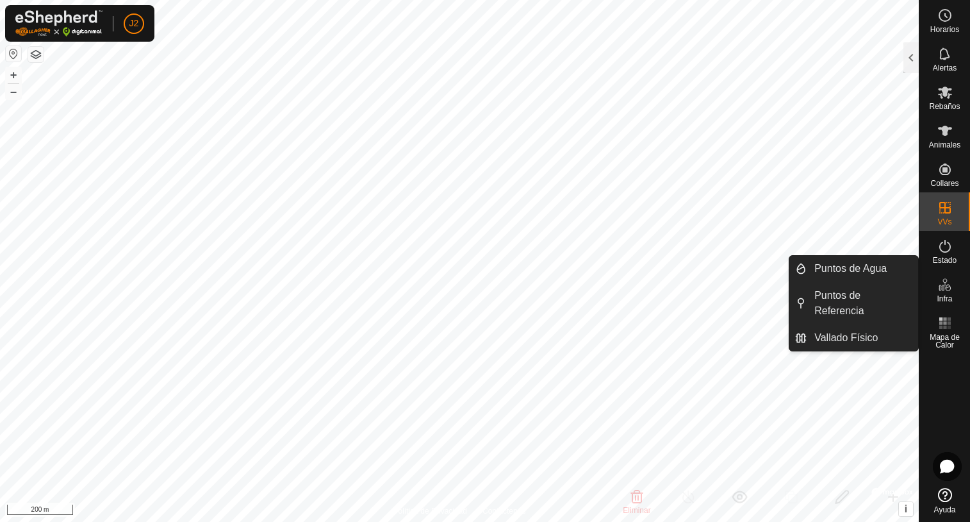
click at [947, 293] on es-infrastructure-svg-icon at bounding box center [945, 284] width 23 height 21
click at [802, 304] on li "Puntos de Referencia" at bounding box center [854, 303] width 129 height 41
click at [801, 268] on li "Puntos de Agua" at bounding box center [854, 269] width 129 height 26
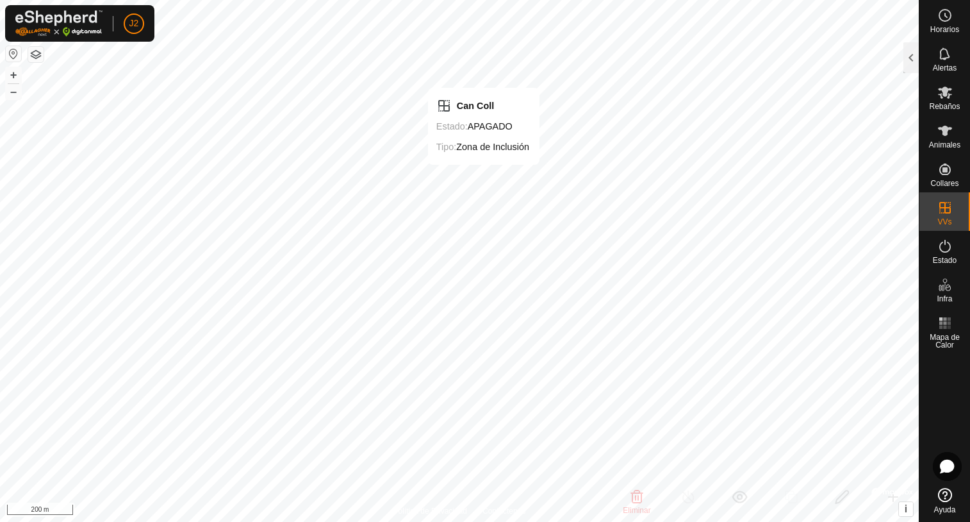
checkbox input "false"
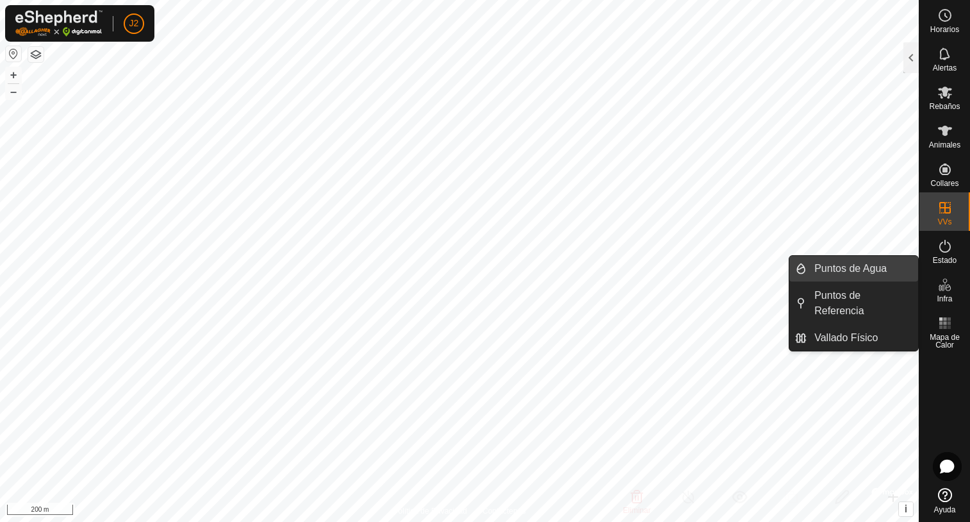
click at [854, 273] on span "Puntos de Agua" at bounding box center [851, 268] width 72 height 15
click at [852, 265] on link "Puntos de Agua" at bounding box center [863, 269] width 112 height 26
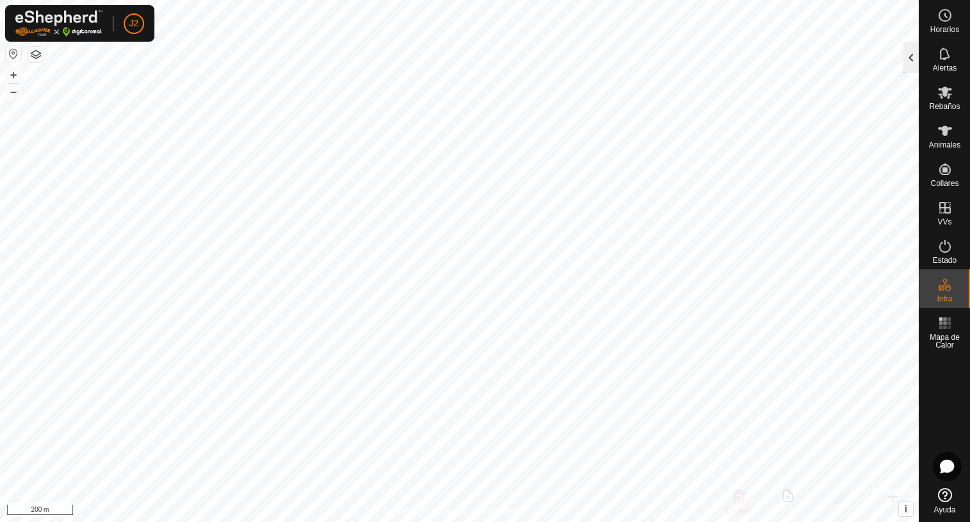
click at [907, 65] on div at bounding box center [911, 57] width 15 height 31
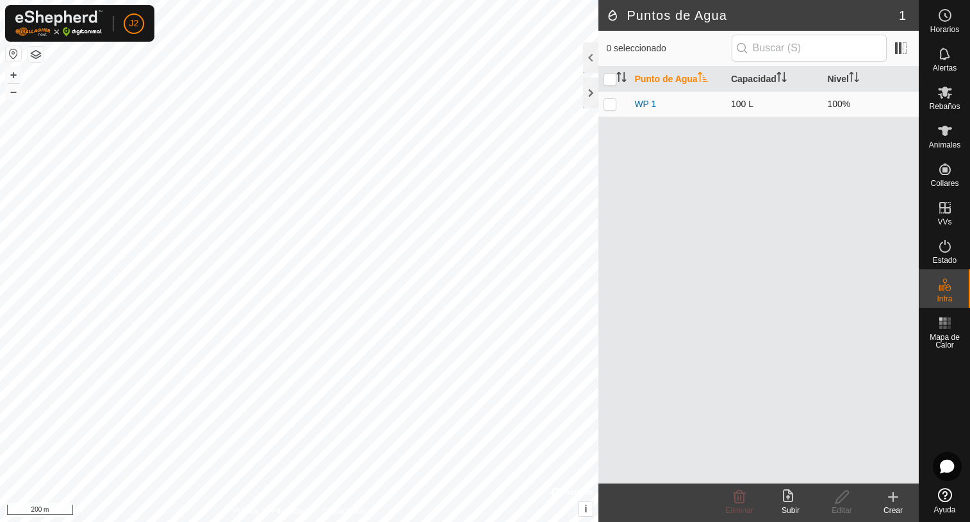
click at [611, 104] on p-checkbox at bounding box center [610, 104] width 13 height 10
checkbox input "true"
click at [611, 104] on p-checkbox at bounding box center [610, 104] width 13 height 10
checkbox input "false"
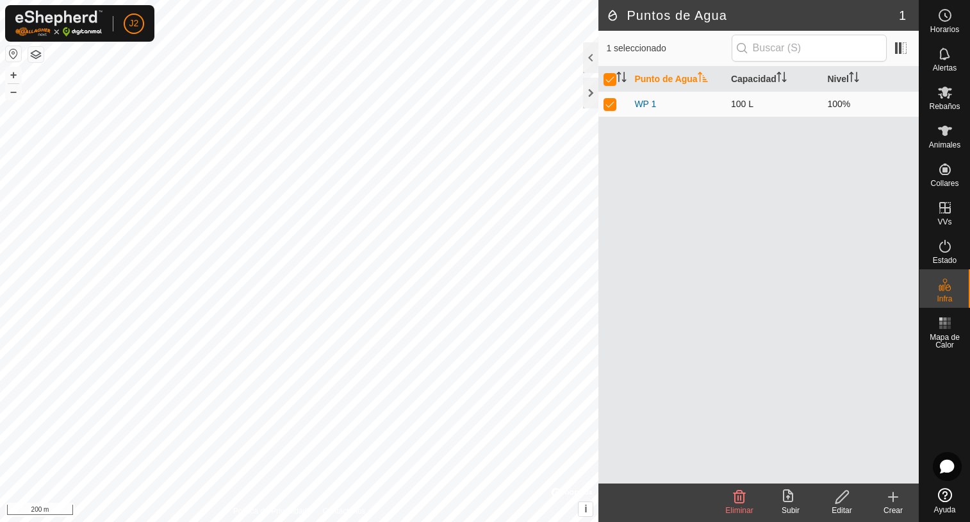
checkbox input "false"
click at [893, 495] on icon at bounding box center [893, 496] width 0 height 9
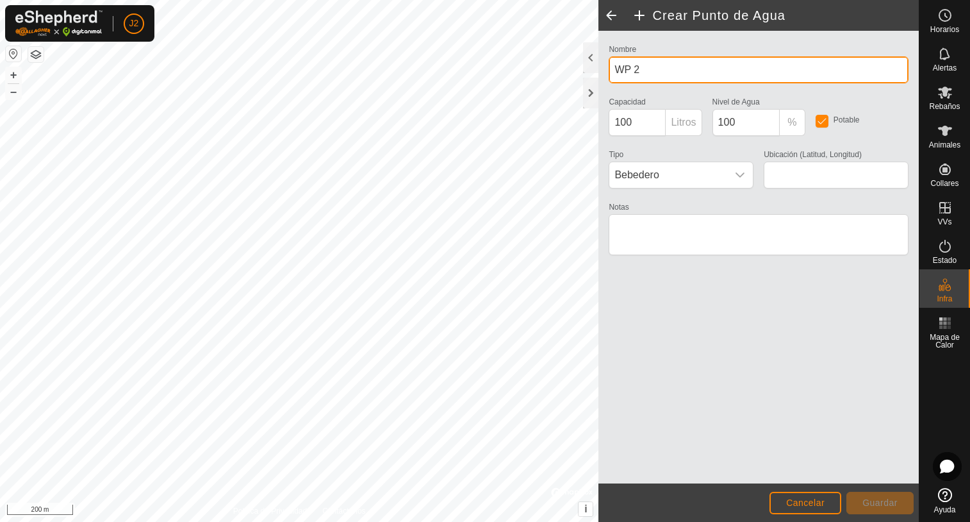
drag, startPoint x: 650, startPoint y: 69, endPoint x: 605, endPoint y: 72, distance: 45.0
click at [605, 72] on div "Nombre WP 2" at bounding box center [759, 62] width 310 height 42
type input "Collada Cal Marxant"
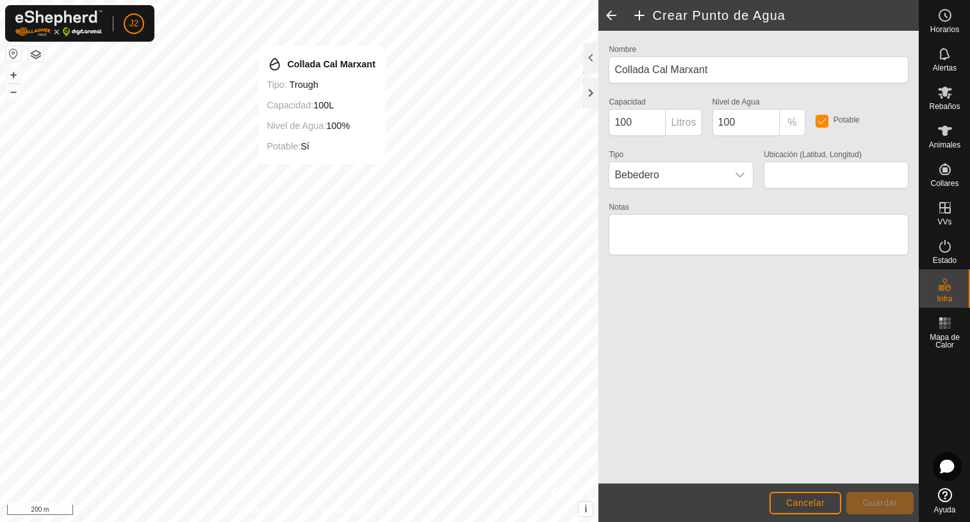
type input "42.255132, 2.267447"
click at [877, 501] on span "Guardar" at bounding box center [880, 502] width 35 height 10
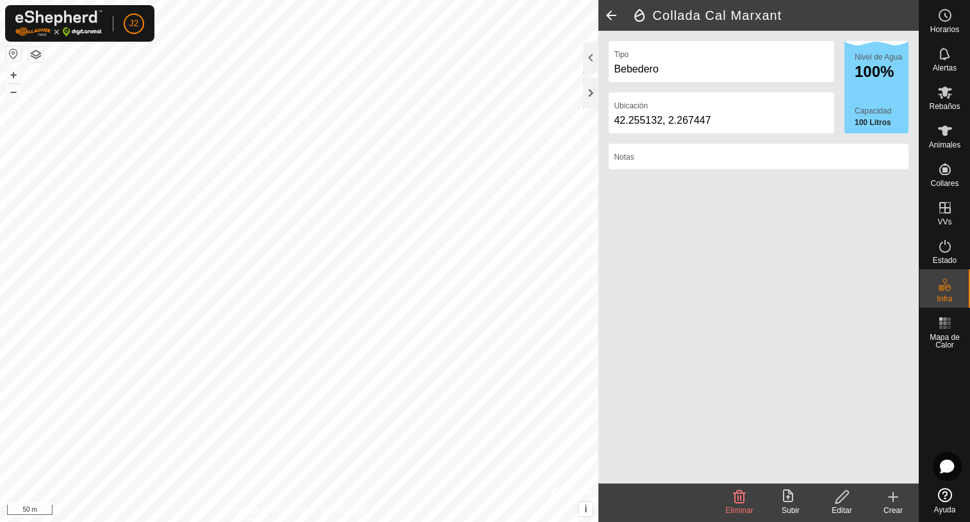
click at [893, 499] on icon at bounding box center [893, 496] width 0 height 9
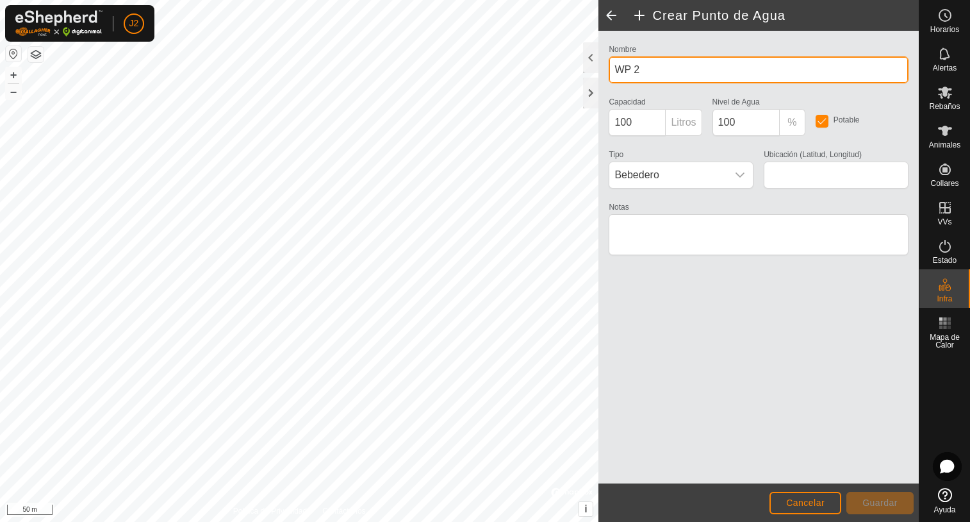
drag, startPoint x: 656, startPoint y: 65, endPoint x: 618, endPoint y: 70, distance: 38.2
click at [618, 70] on input "WP 2" at bounding box center [759, 69] width 300 height 27
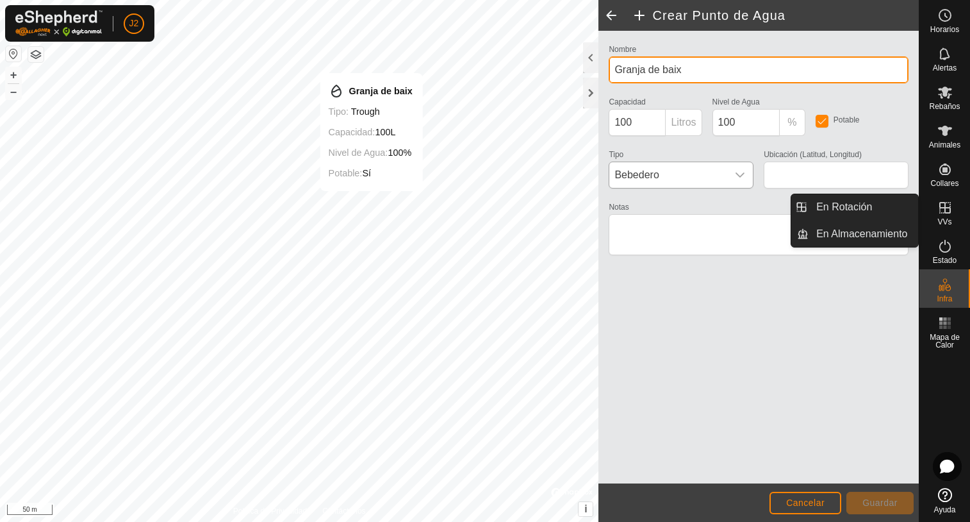
type input "Granja de baix"
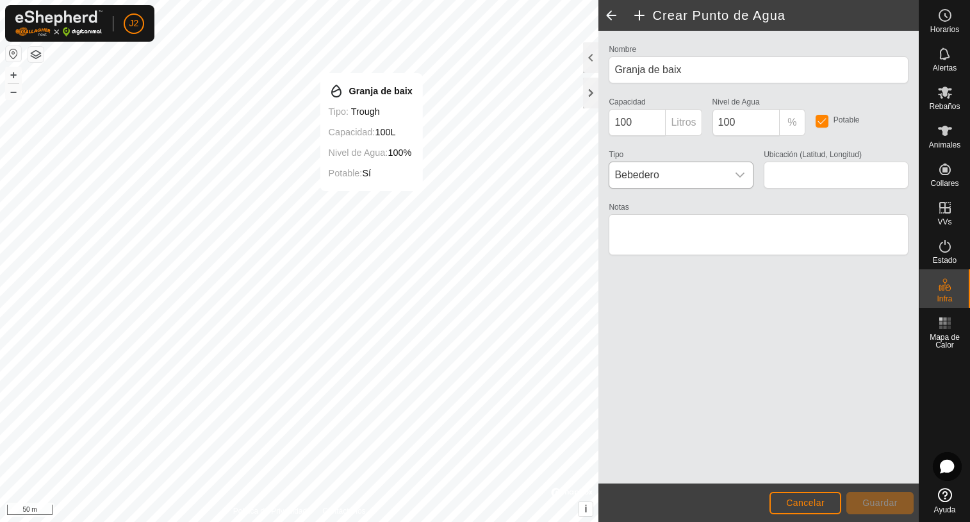
type input "42.260027, 2.256611"
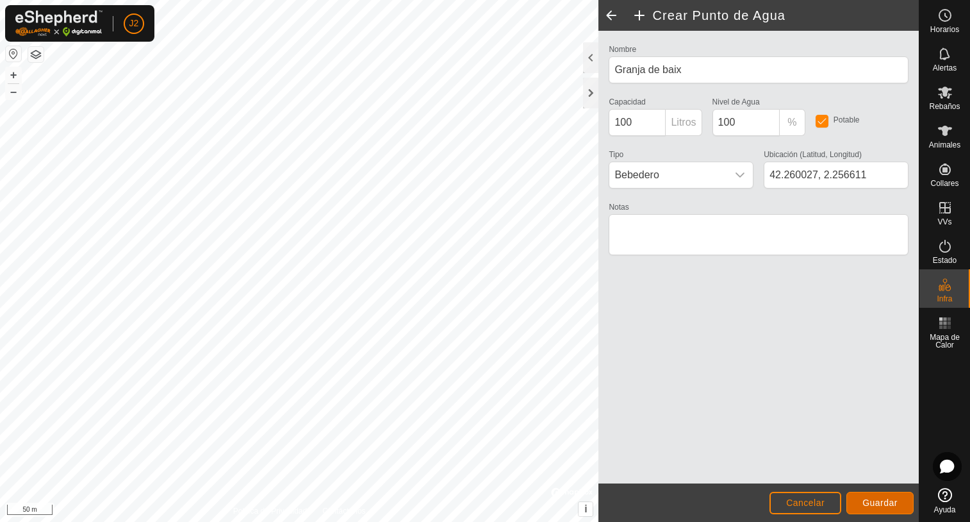
click at [881, 503] on span "Guardar" at bounding box center [880, 502] width 35 height 10
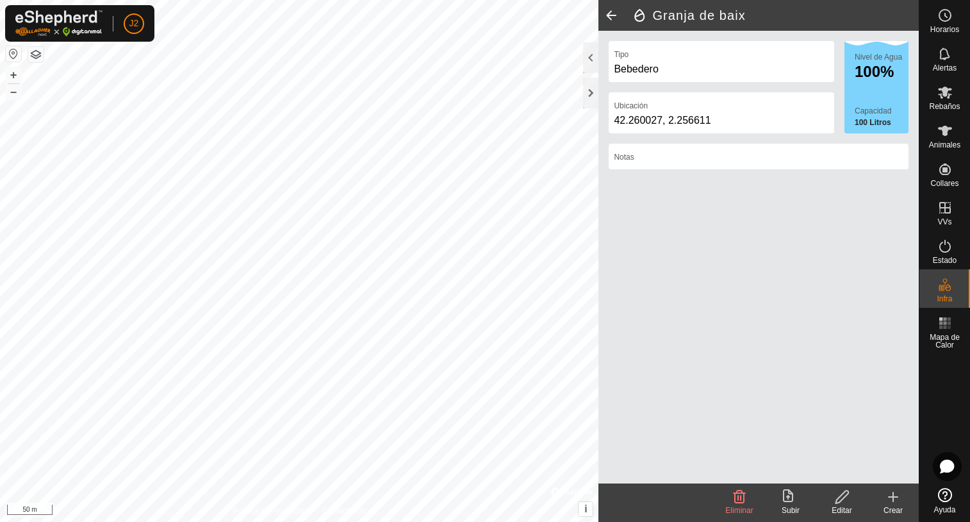
click at [891, 495] on icon at bounding box center [893, 496] width 15 height 15
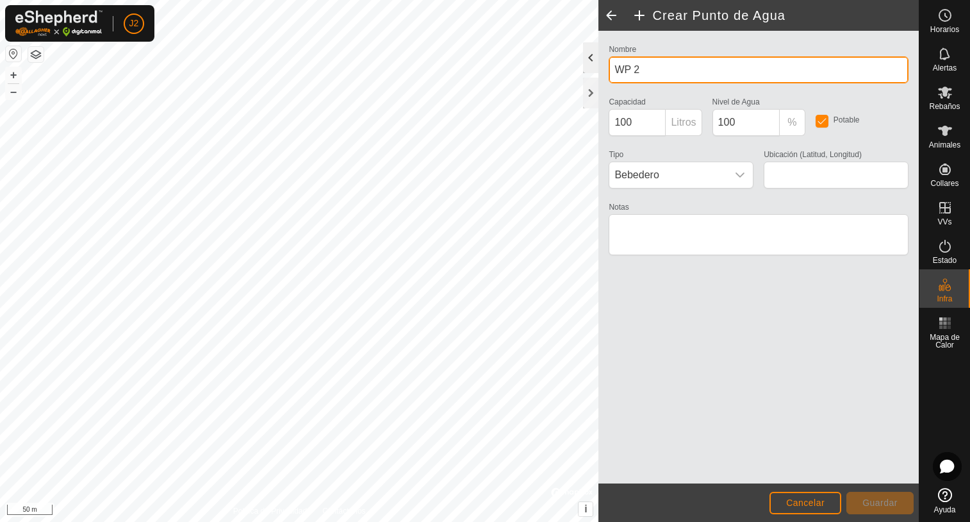
drag, startPoint x: 645, startPoint y: 69, endPoint x: 590, endPoint y: 69, distance: 55.8
click at [599, 69] on div "Crear Punto de Agua Nombre WP 2 Capacidad 100 Litros Nivel de Agua 100 % Potabl…" at bounding box center [759, 261] width 320 height 522
type input "Font de Can Coll"
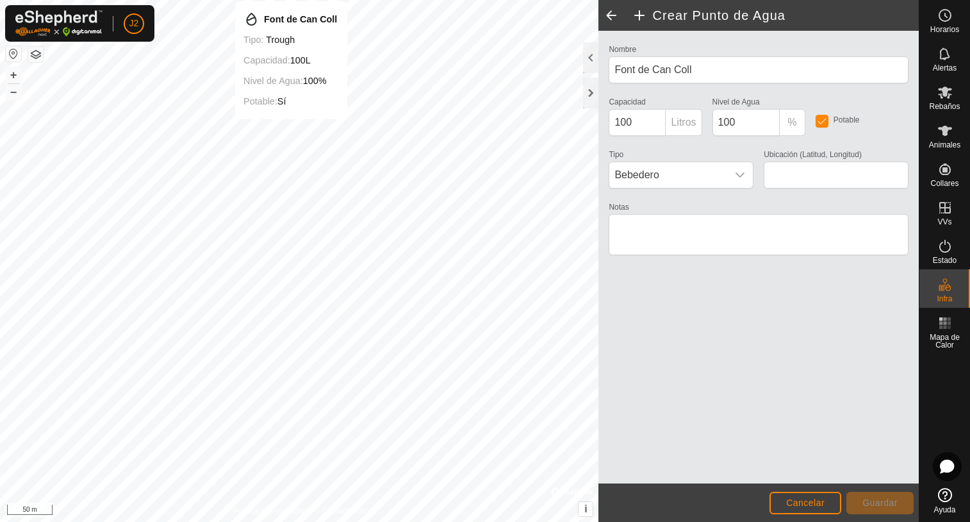
type input "42.261364, 2.253335"
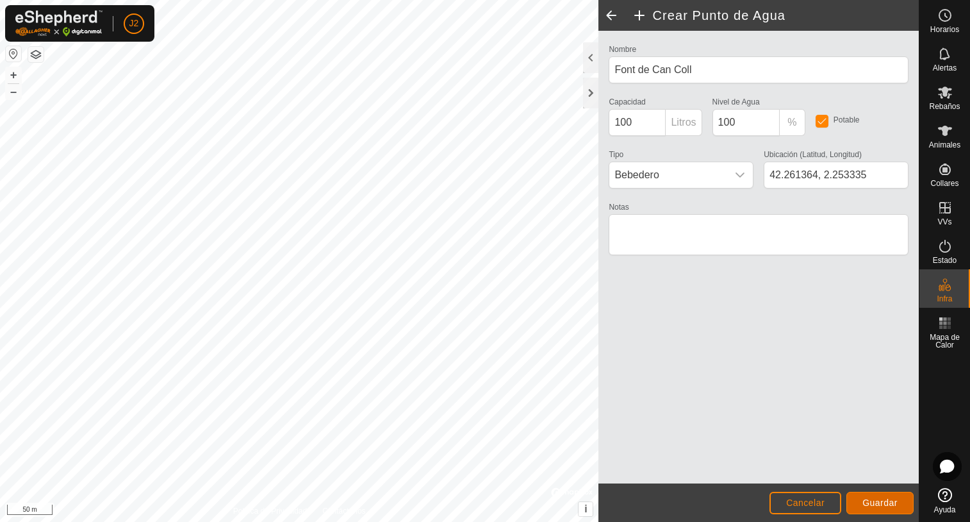
click at [893, 504] on span "Guardar" at bounding box center [880, 502] width 35 height 10
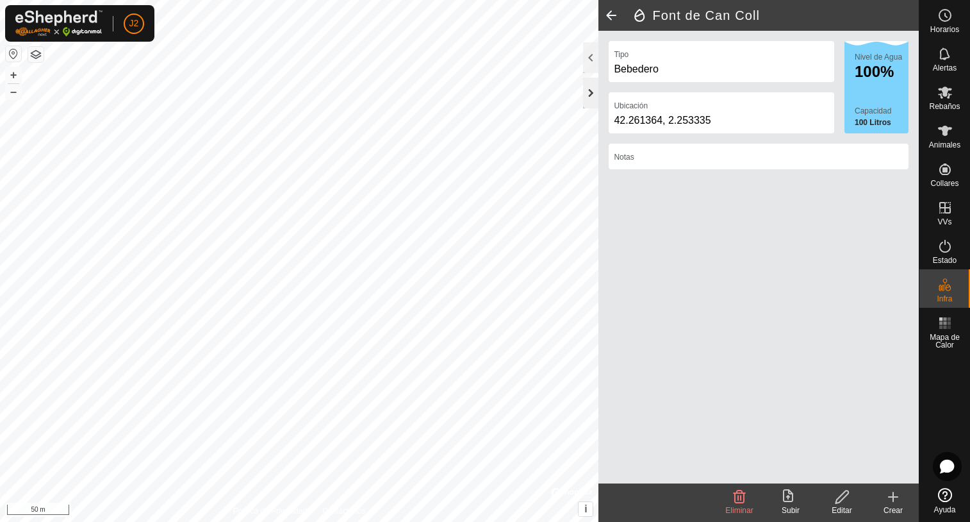
click at [592, 93] on div at bounding box center [590, 93] width 15 height 31
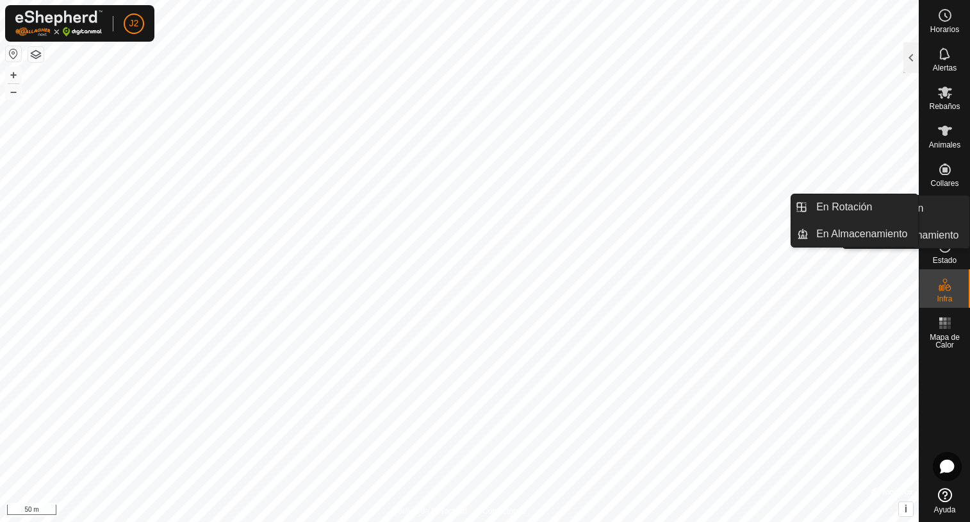
drag, startPoint x: 952, startPoint y: 227, endPoint x: 947, endPoint y: 209, distance: 18.5
click at [947, 209] on icon at bounding box center [945, 207] width 15 height 15
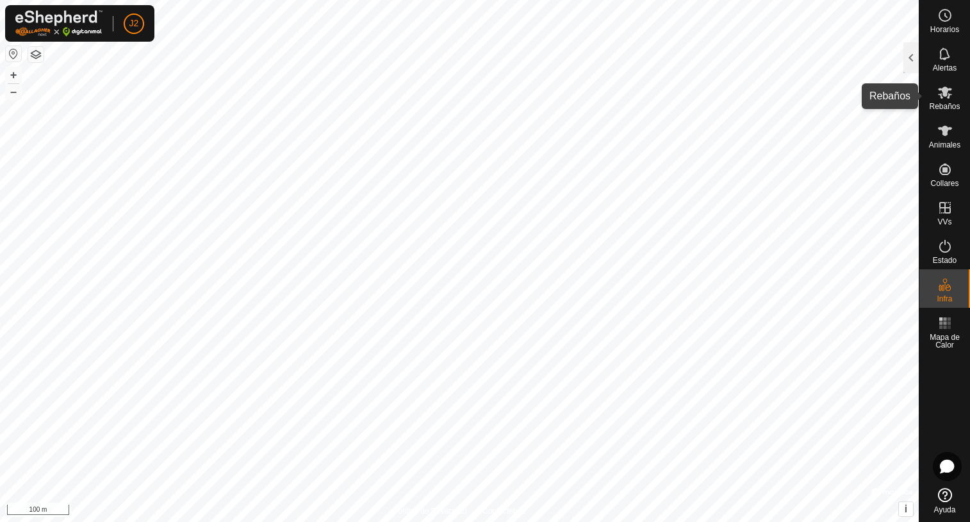
click at [947, 98] on icon at bounding box center [945, 92] width 15 height 15
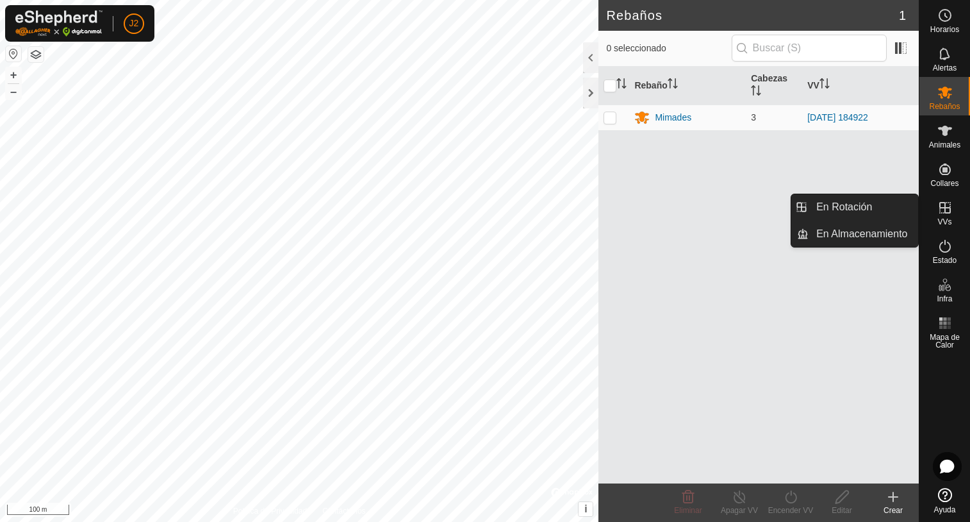
click at [946, 217] on es-virtualpaddocks-svg-icon at bounding box center [945, 207] width 23 height 21
click at [866, 211] on link "En Rotación" at bounding box center [864, 207] width 110 height 26
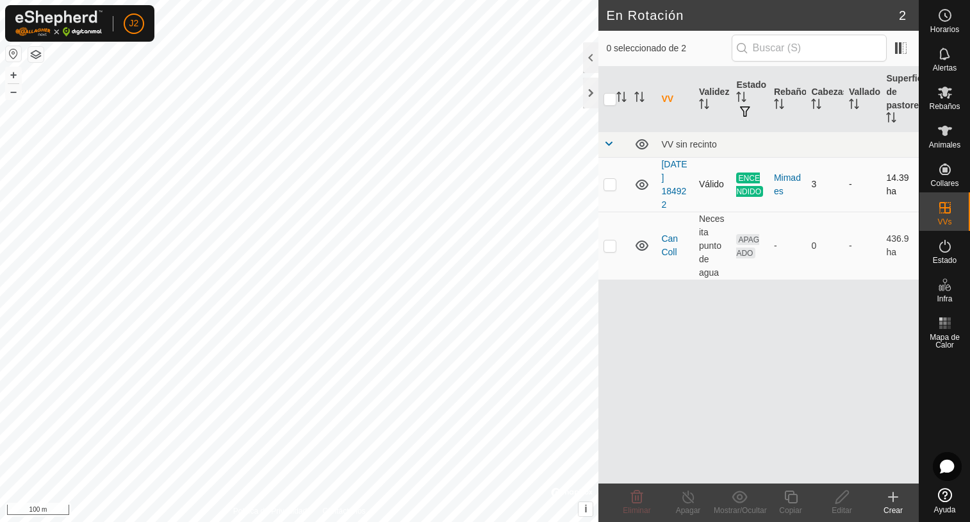
click at [612, 181] on p-checkbox at bounding box center [610, 184] width 13 height 10
checkbox input "false"
checkbox input "true"
click at [946, 138] on icon at bounding box center [945, 130] width 15 height 15
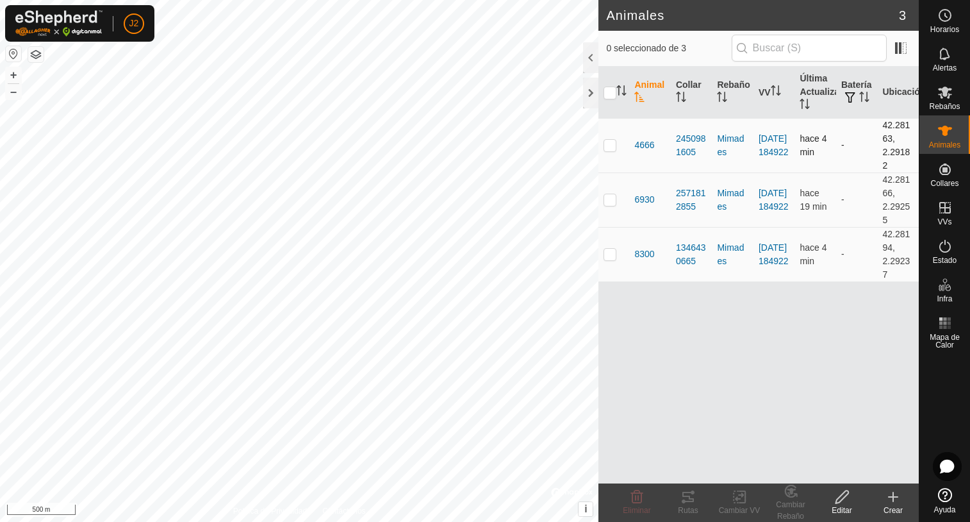
click at [610, 149] on p-checkbox at bounding box center [610, 145] width 13 height 10
checkbox input "true"
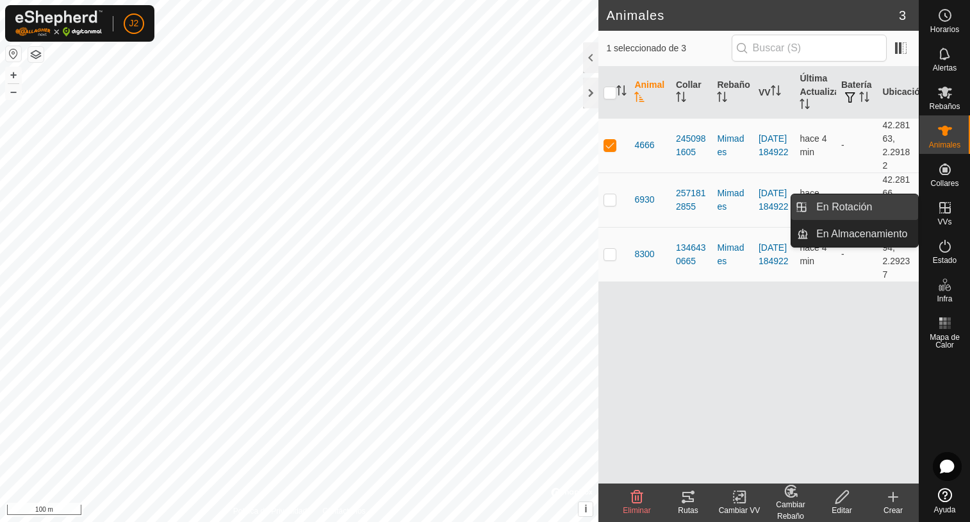
click at [839, 205] on link "En Rotación" at bounding box center [864, 207] width 110 height 26
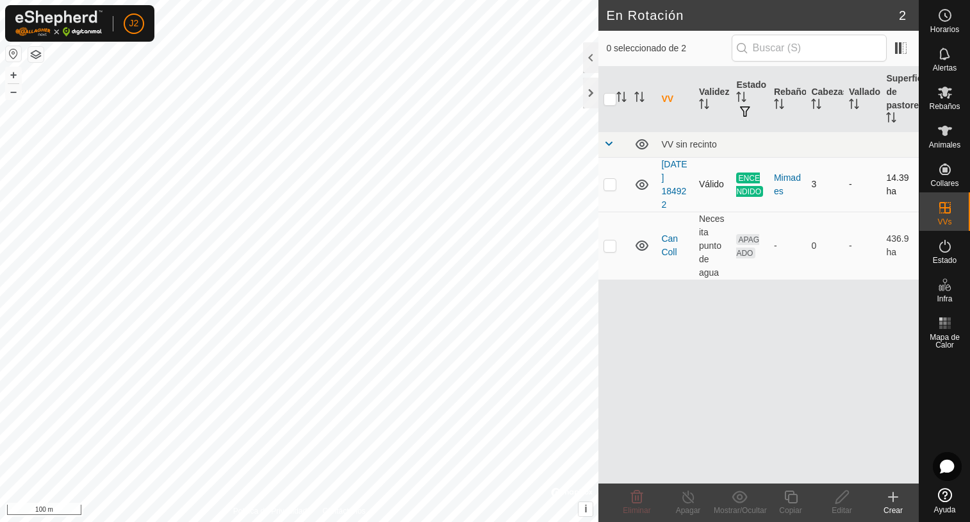
click at [611, 185] on p-checkbox at bounding box center [610, 184] width 13 height 10
checkbox input "true"
click at [687, 497] on icon at bounding box center [689, 496] width 16 height 15
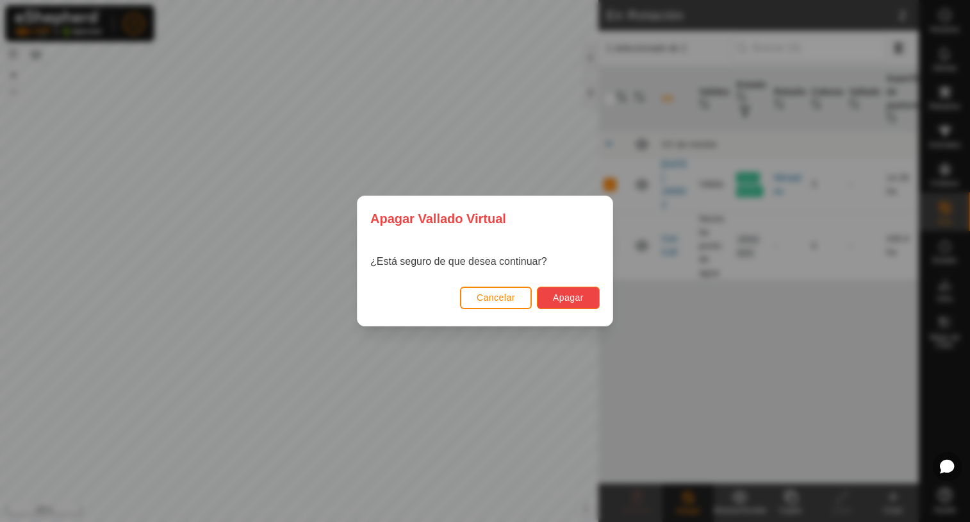
click at [554, 298] on span "Apagar" at bounding box center [568, 297] width 31 height 10
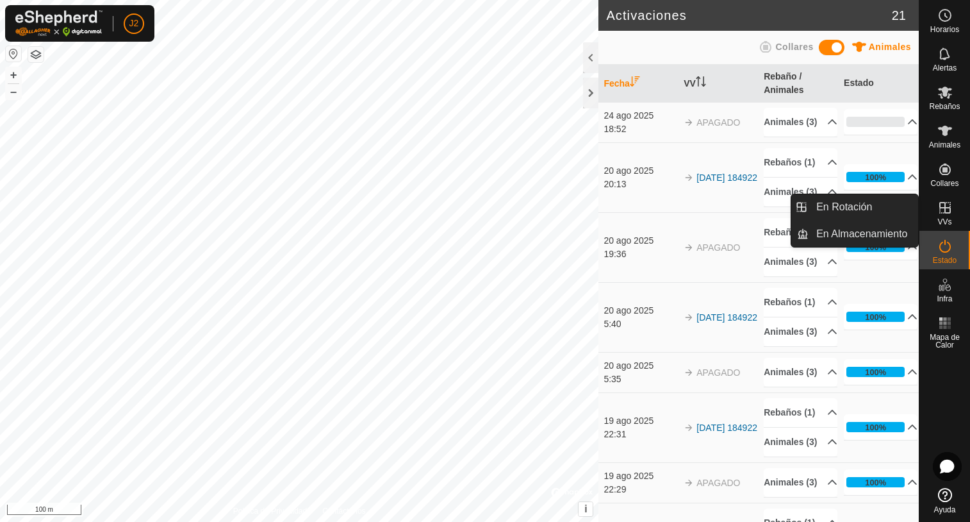
click at [945, 220] on span "VVs" at bounding box center [945, 222] width 14 height 8
click at [943, 211] on icon at bounding box center [945, 207] width 15 height 15
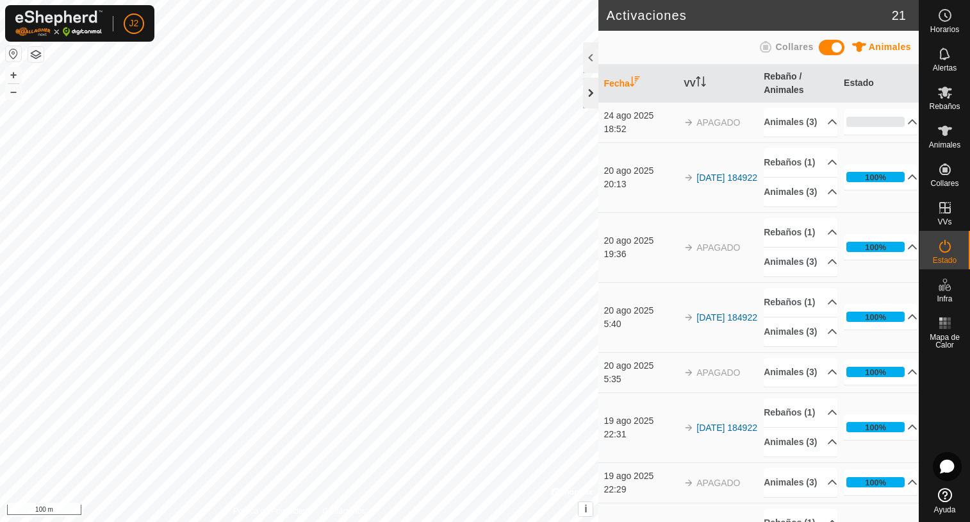
click at [589, 88] on div at bounding box center [590, 93] width 15 height 31
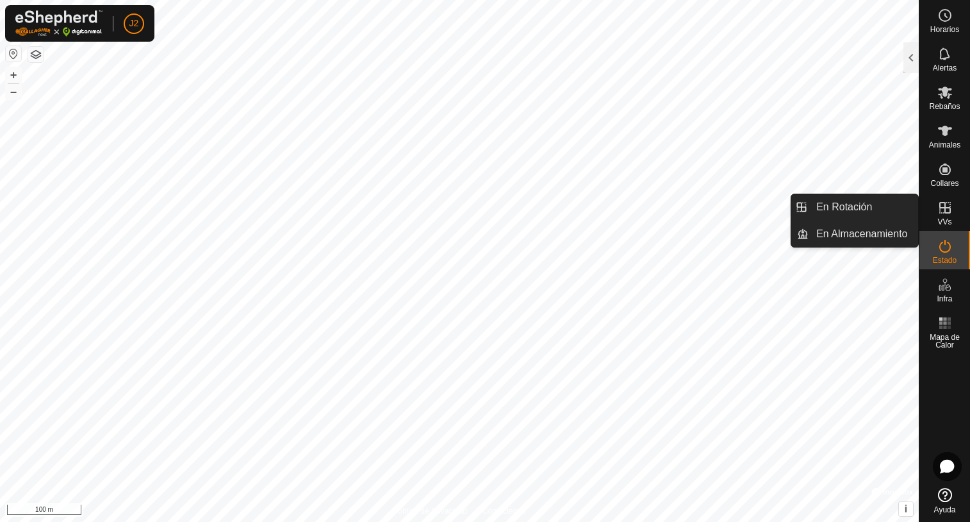
click at [945, 208] on icon at bounding box center [946, 208] width 12 height 12
click at [852, 206] on link "En Rotación" at bounding box center [864, 207] width 110 height 26
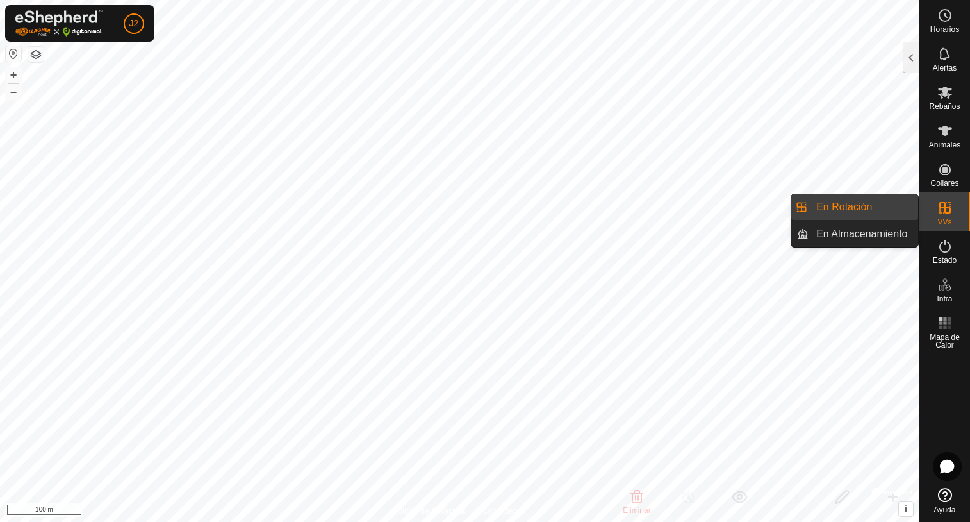
click at [840, 209] on link "En Rotación" at bounding box center [864, 207] width 110 height 26
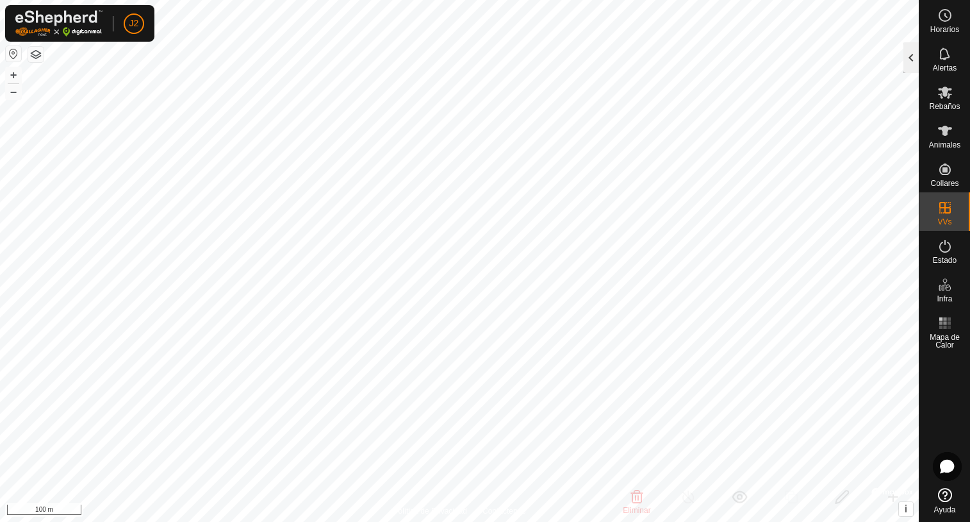
click at [907, 66] on div at bounding box center [911, 57] width 15 height 31
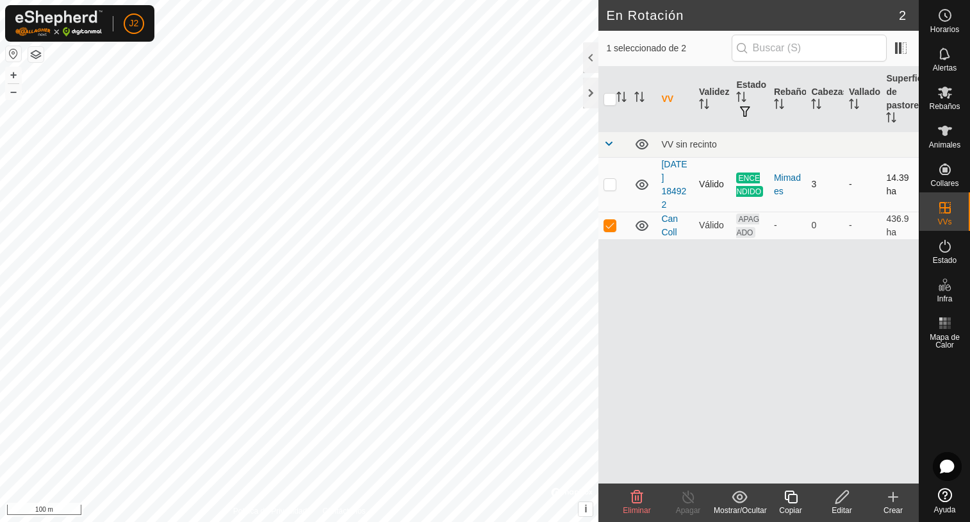
click at [607, 189] on p-tablecheckbox at bounding box center [610, 184] width 13 height 10
checkbox input "true"
click at [611, 225] on p-checkbox at bounding box center [610, 225] width 13 height 10
checkbox input "false"
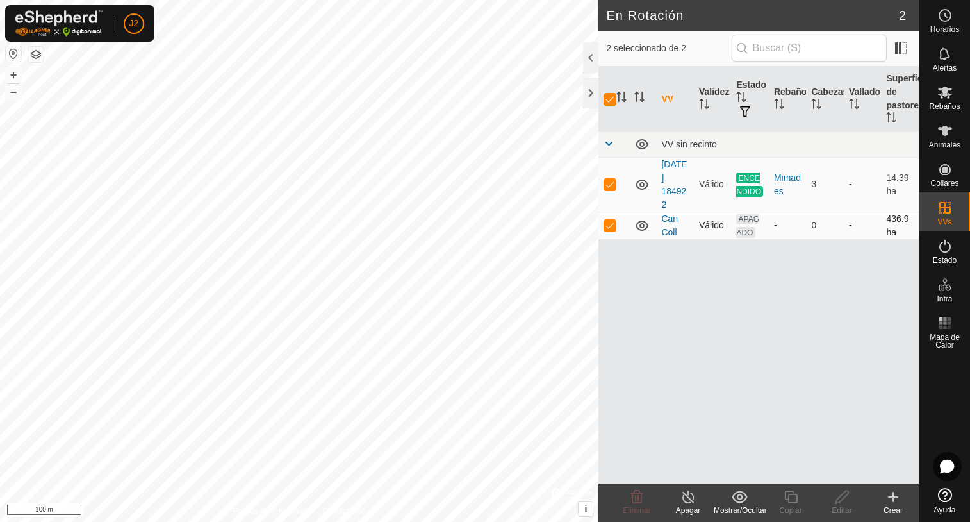
checkbox input "false"
click at [688, 498] on line at bounding box center [688, 497] width 10 height 10
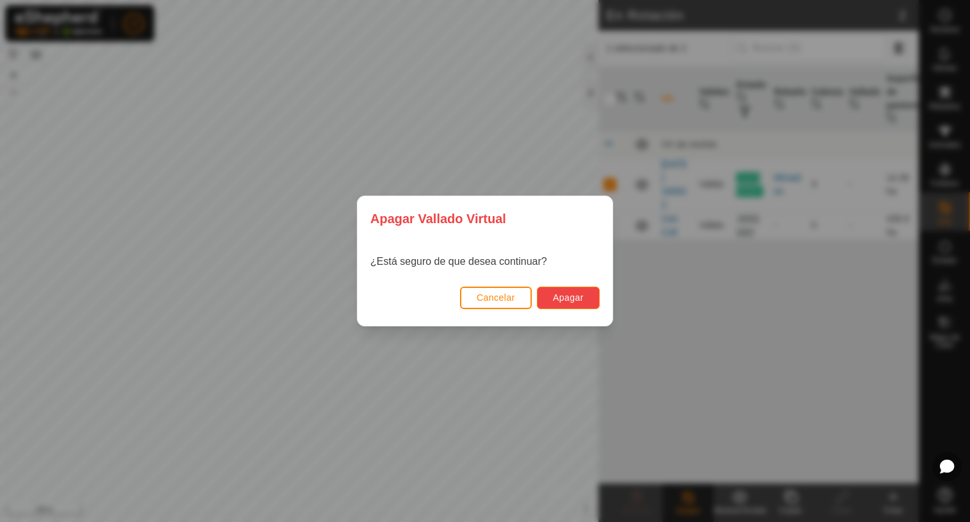
click at [568, 299] on span "Apagar" at bounding box center [568, 297] width 31 height 10
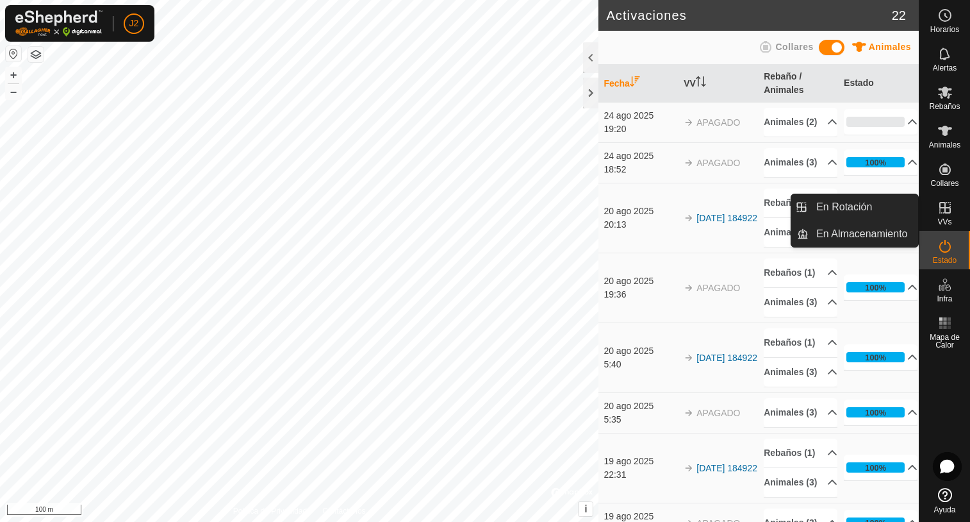
drag, startPoint x: 945, startPoint y: 220, endPoint x: 945, endPoint y: 206, distance: 14.1
click at [945, 206] on icon at bounding box center [946, 208] width 12 height 12
click at [859, 203] on link "En Rotación" at bounding box center [864, 207] width 110 height 26
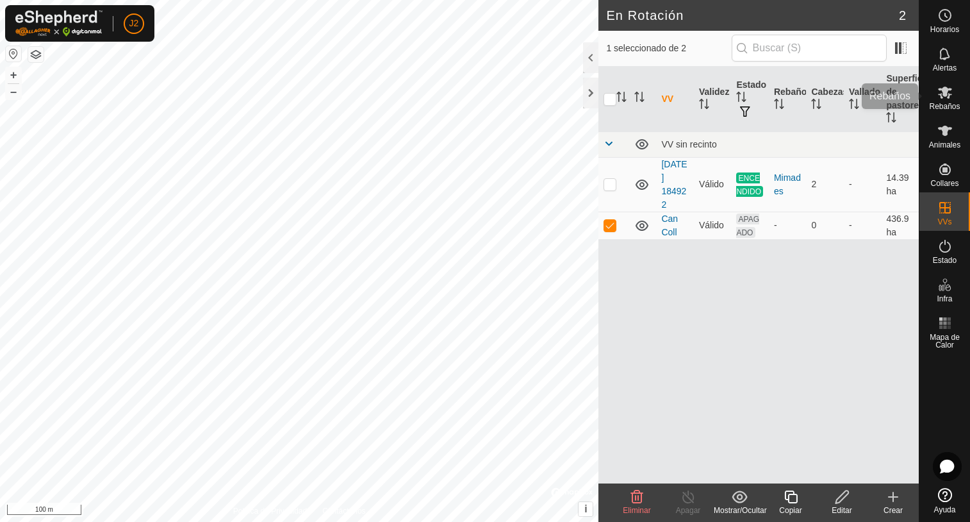
click at [945, 104] on span "Rebaños" at bounding box center [944, 107] width 31 height 8
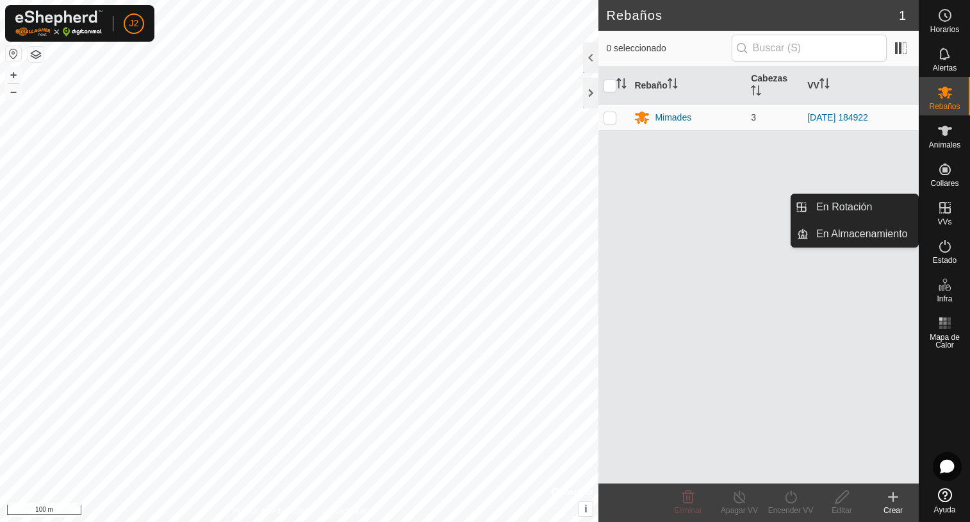
click at [949, 210] on icon at bounding box center [945, 207] width 15 height 15
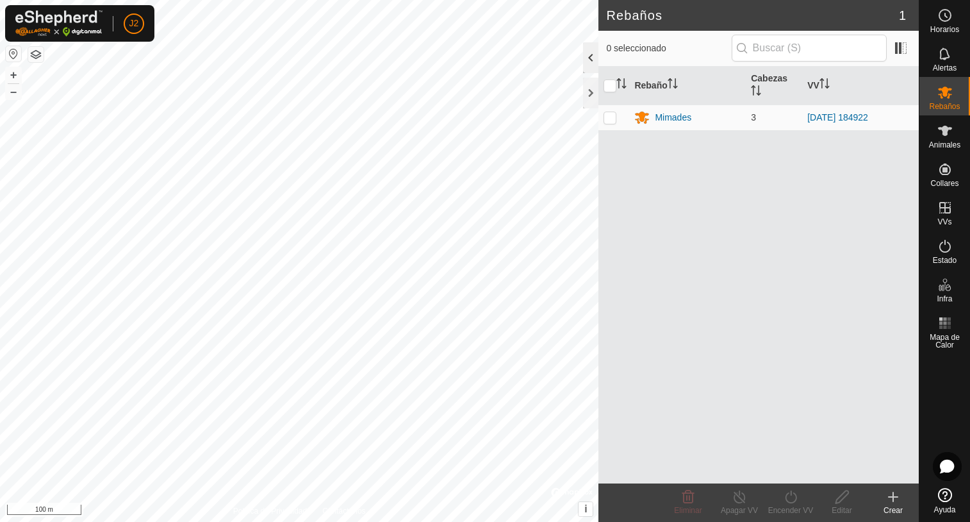
click at [590, 61] on div at bounding box center [590, 57] width 15 height 31
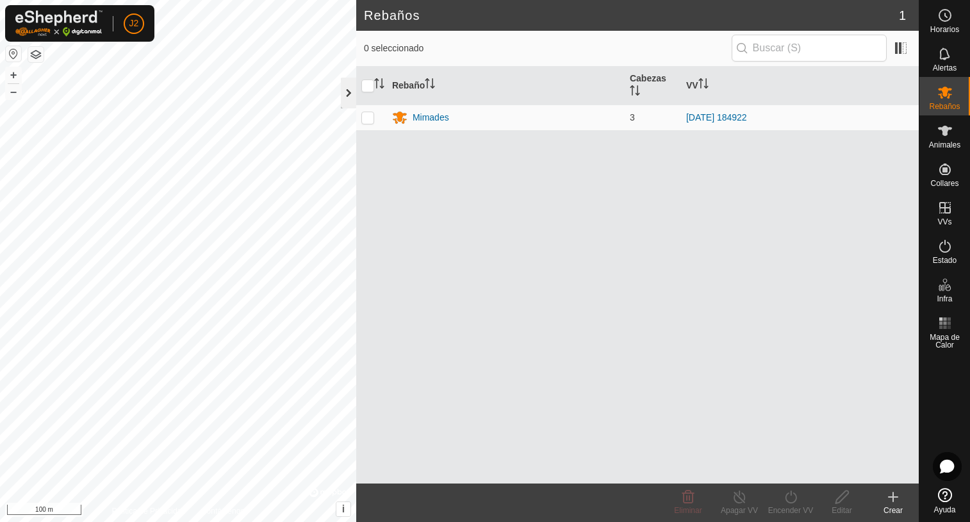
click at [346, 95] on div at bounding box center [348, 93] width 15 height 31
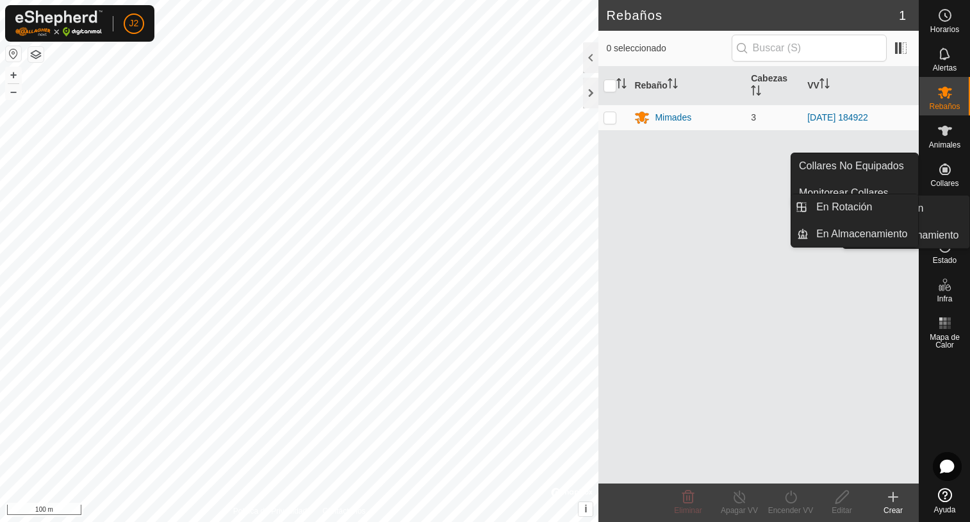
click at [950, 225] on span "VVs" at bounding box center [945, 222] width 14 height 8
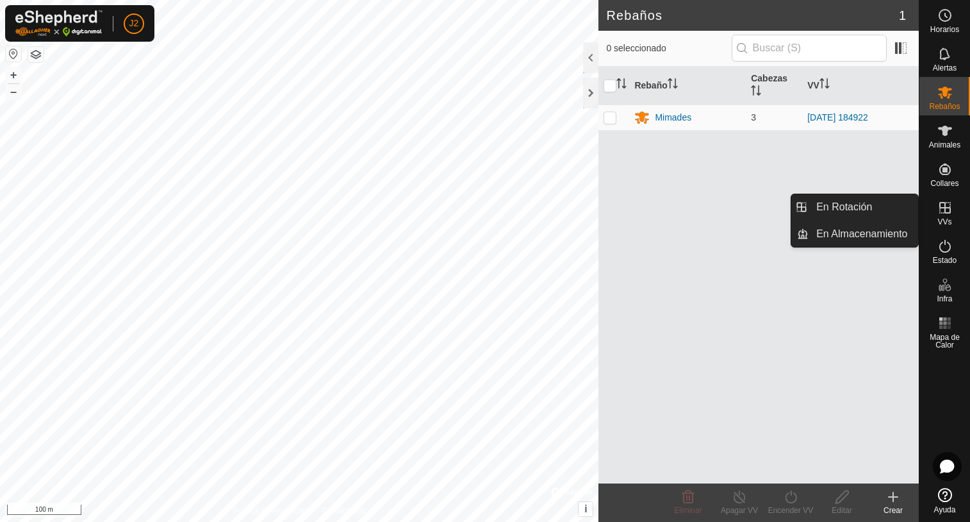
click at [946, 215] on es-virtualpaddocks-svg-icon at bounding box center [945, 207] width 23 height 21
click at [842, 214] on link "En Rotación" at bounding box center [864, 207] width 110 height 26
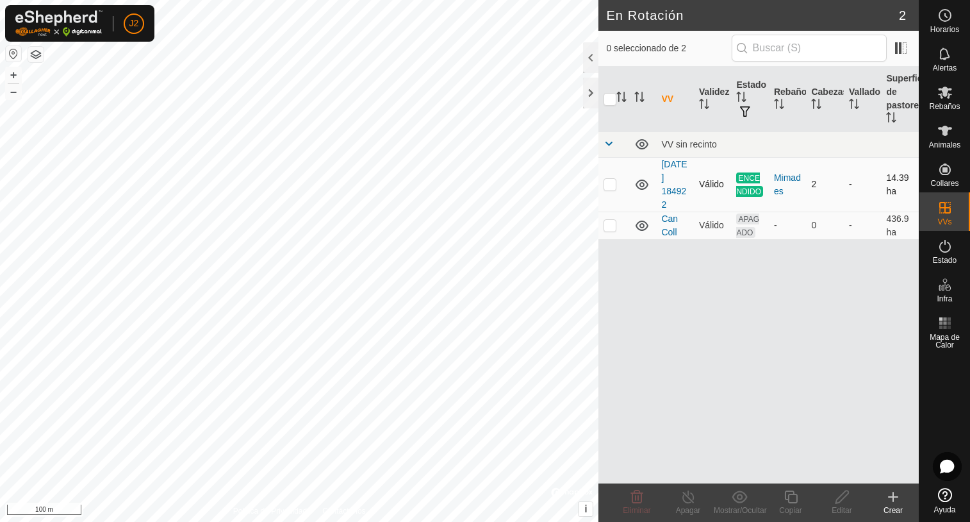
click at [610, 187] on p-checkbox at bounding box center [610, 184] width 13 height 10
checkbox input "true"
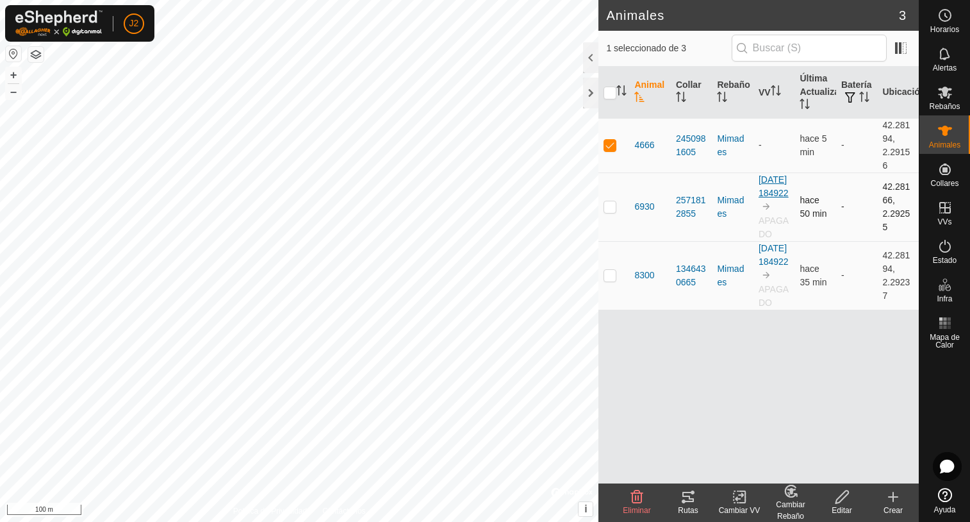
click at [770, 198] on link "[DATE] 184922" at bounding box center [774, 186] width 30 height 24
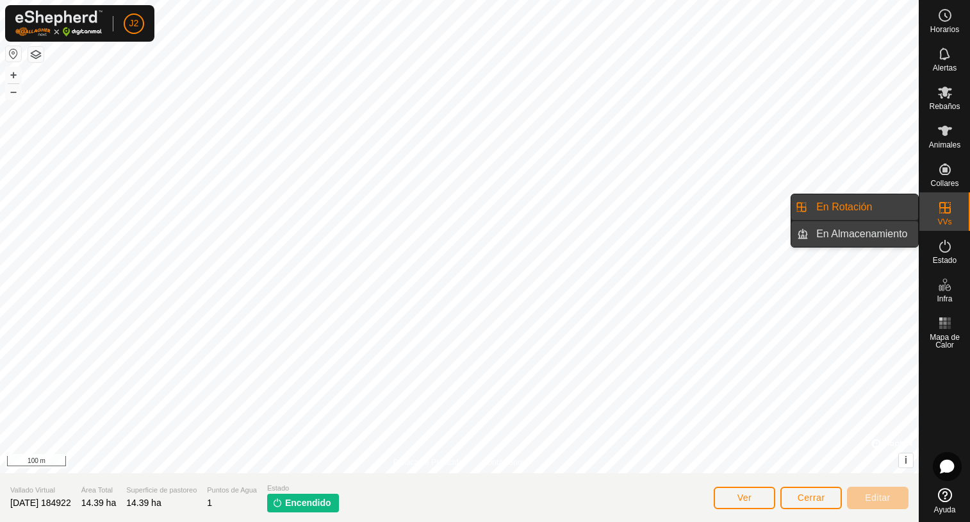
click at [829, 228] on link "En Almacenamiento" at bounding box center [864, 234] width 110 height 26
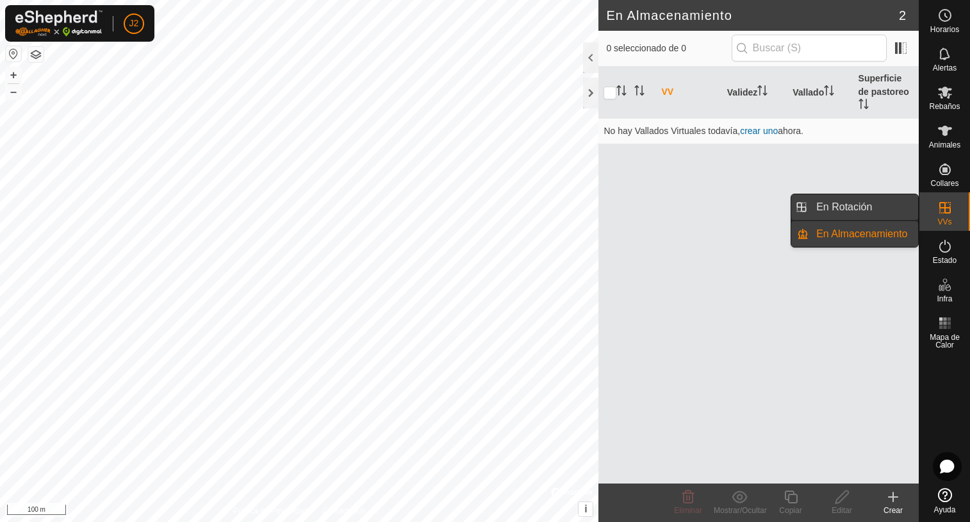
click at [825, 210] on link "En Rotación" at bounding box center [864, 207] width 110 height 26
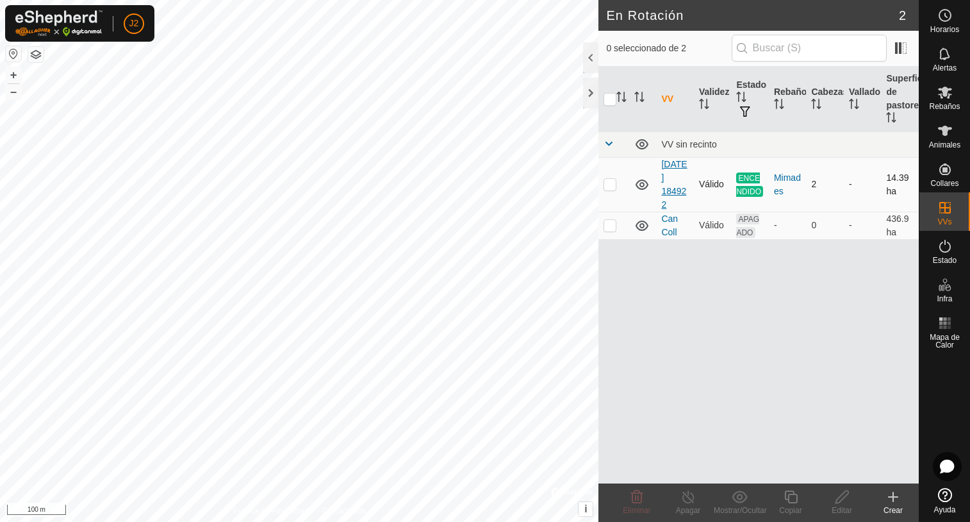
click at [675, 192] on link "[DATE] 184922" at bounding box center [674, 184] width 26 height 51
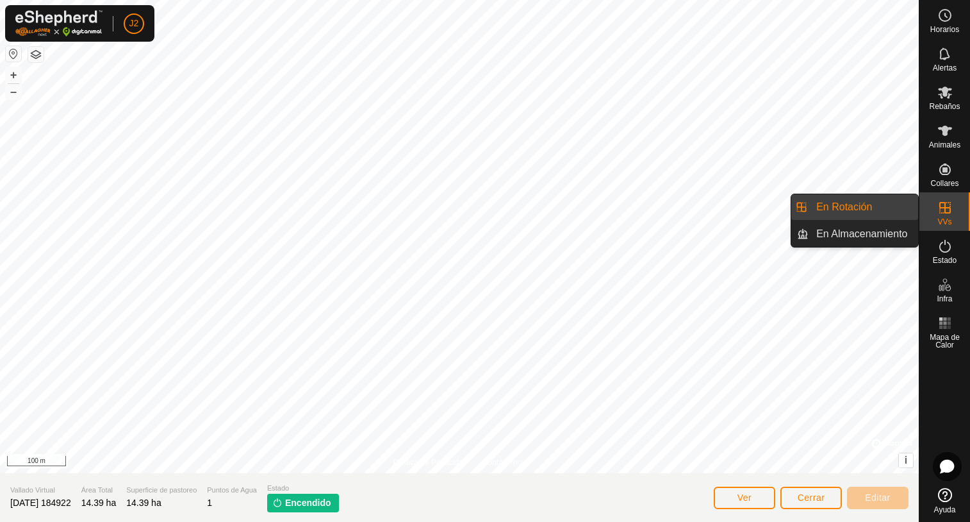
click at [947, 211] on icon at bounding box center [945, 207] width 15 height 15
click at [869, 206] on link "En Rotación" at bounding box center [864, 207] width 110 height 26
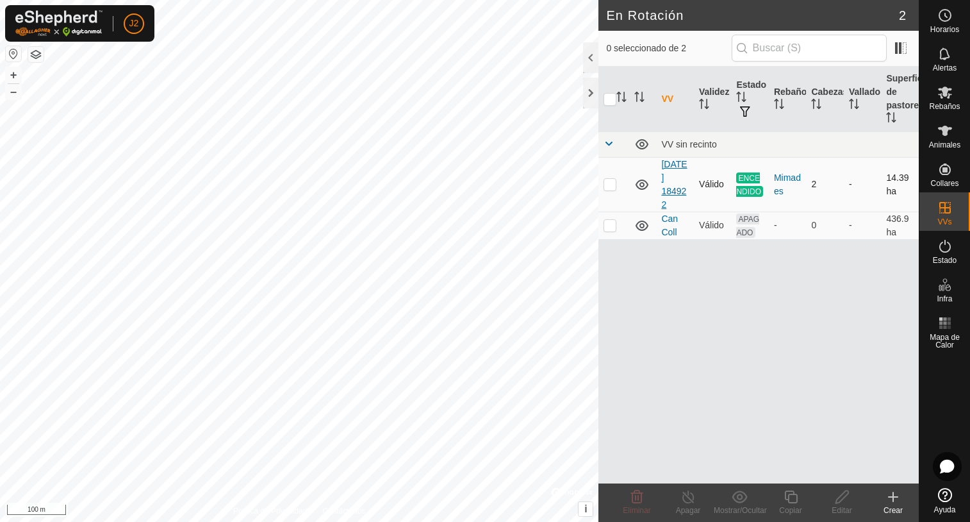
click at [676, 193] on link "[DATE] 184922" at bounding box center [674, 184] width 26 height 51
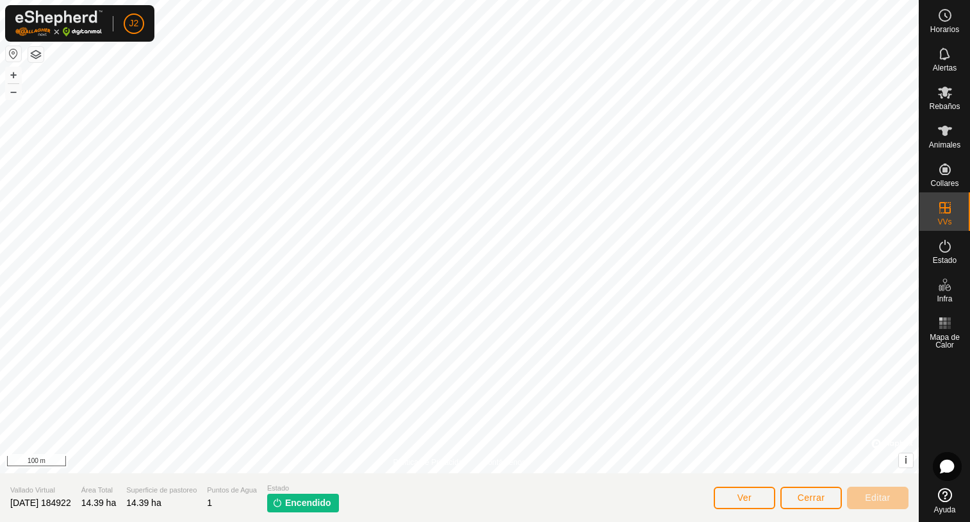
click at [283, 501] on img at bounding box center [277, 502] width 10 height 10
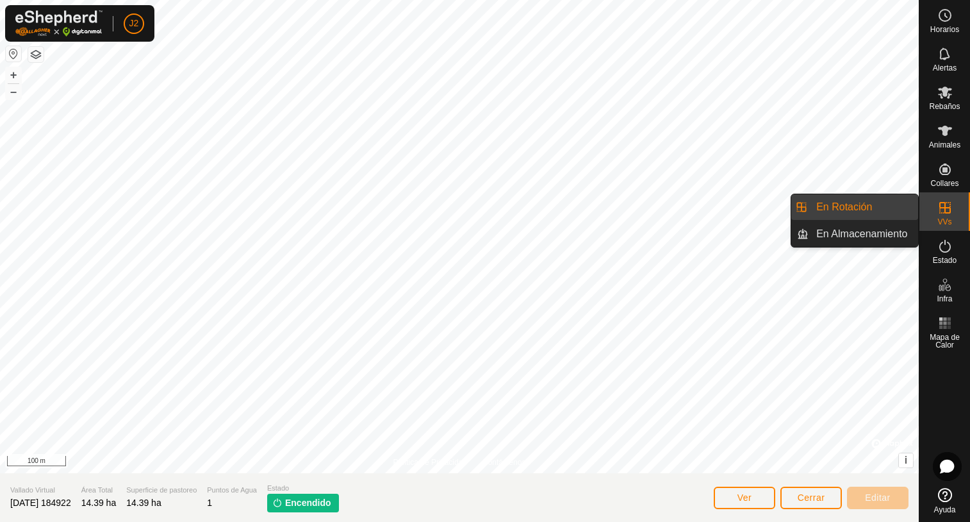
click at [945, 211] on icon at bounding box center [946, 208] width 12 height 12
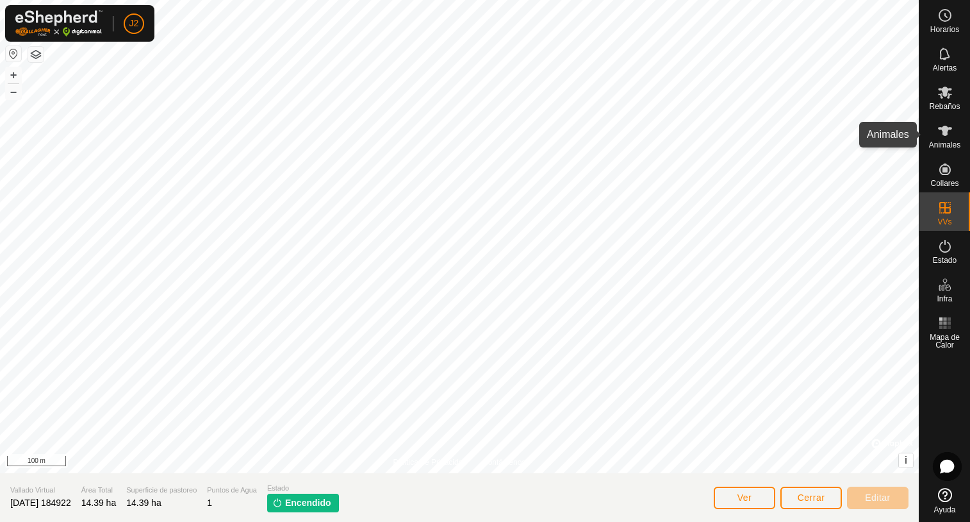
click at [948, 138] on es-animals-svg-icon at bounding box center [945, 130] width 23 height 21
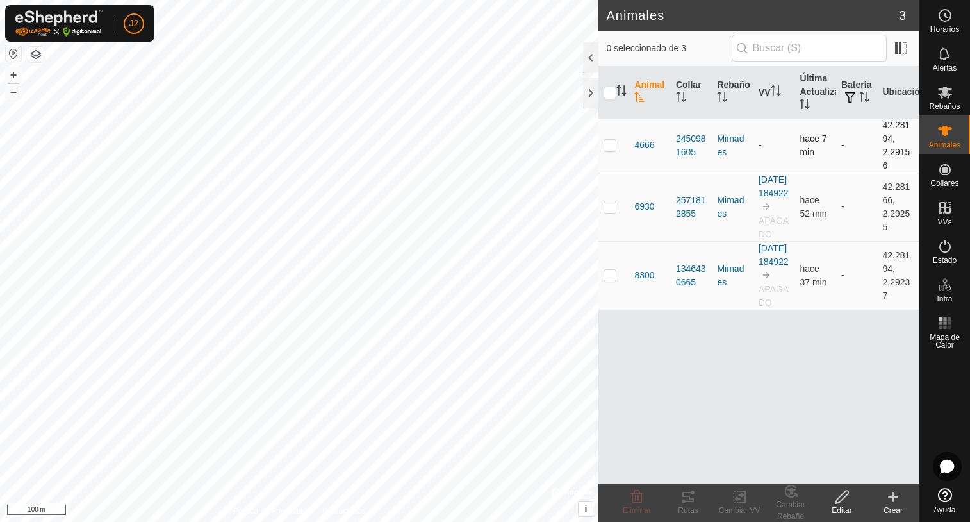
click at [609, 145] on p-checkbox at bounding box center [610, 145] width 13 height 10
click at [778, 91] on icon "Activar para ordenar" at bounding box center [776, 90] width 10 height 10
click at [611, 141] on p-checkbox at bounding box center [610, 145] width 13 height 10
checkbox input "true"
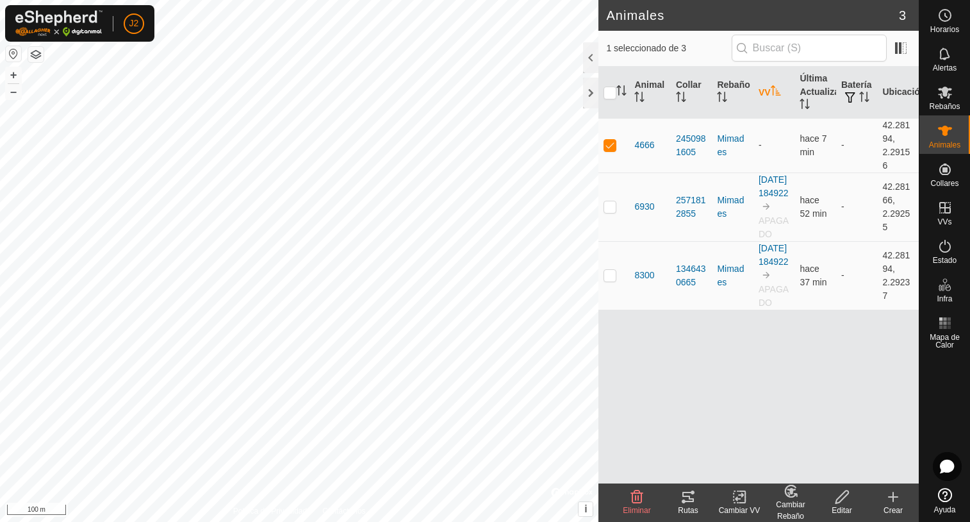
click at [743, 501] on icon at bounding box center [740, 496] width 16 height 15
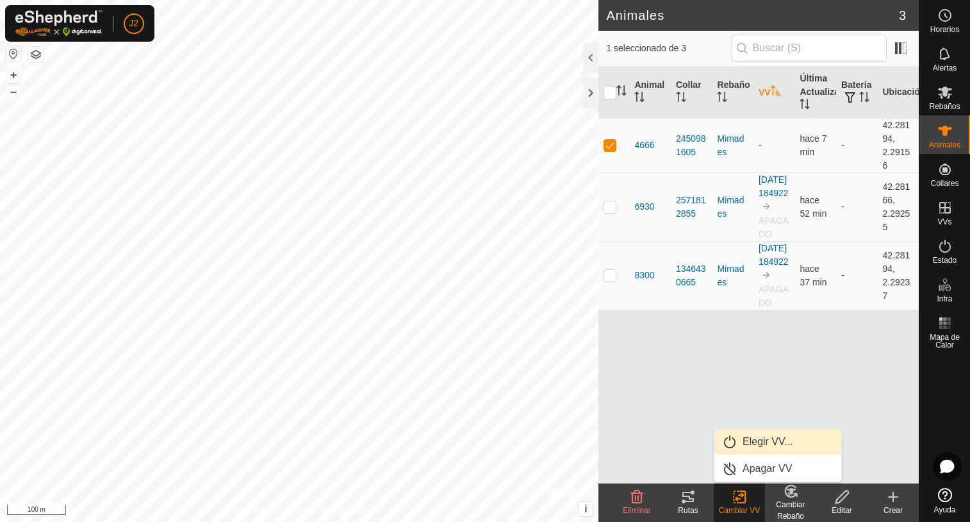
click at [750, 438] on link "Elegir VV..." at bounding box center [778, 442] width 127 height 26
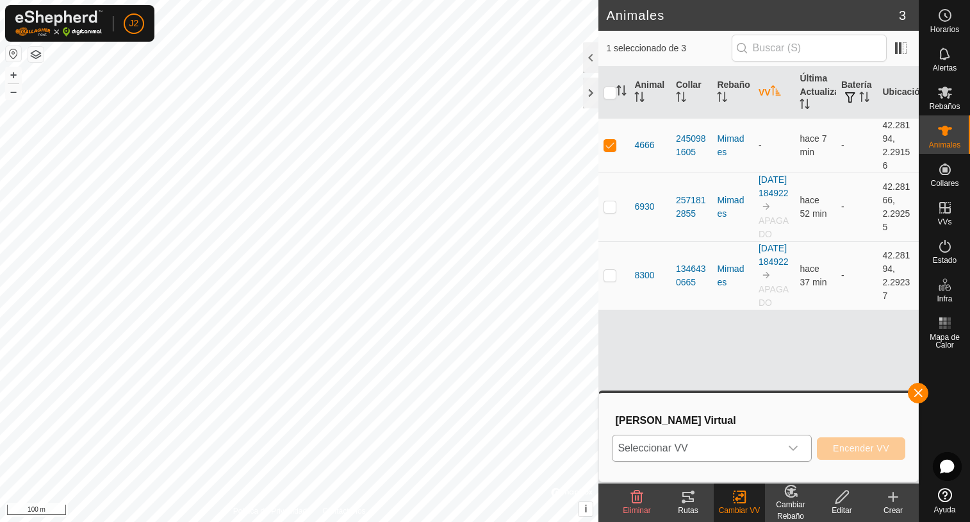
click at [795, 446] on icon "dropdown trigger" at bounding box center [793, 448] width 10 height 10
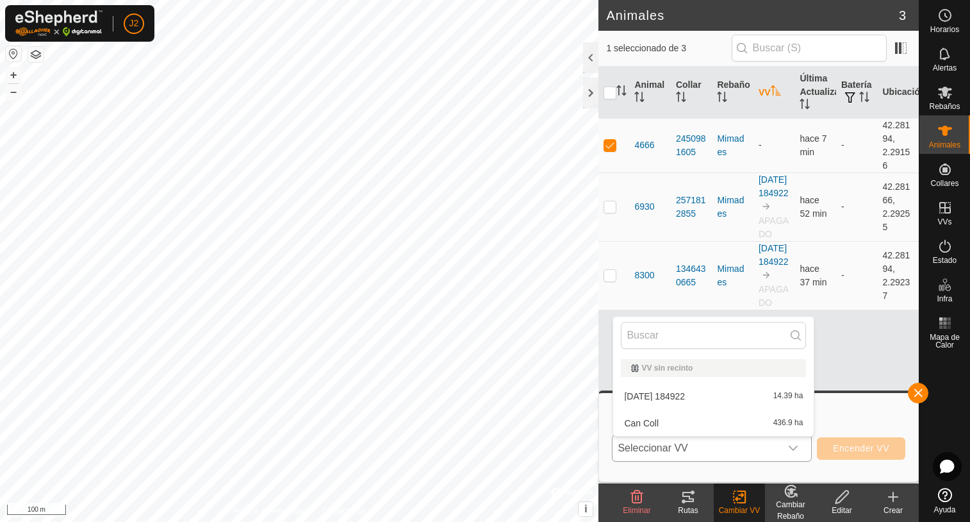
click at [715, 395] on li "2025-08-09 184922 14.39 ha" at bounding box center [713, 396] width 201 height 26
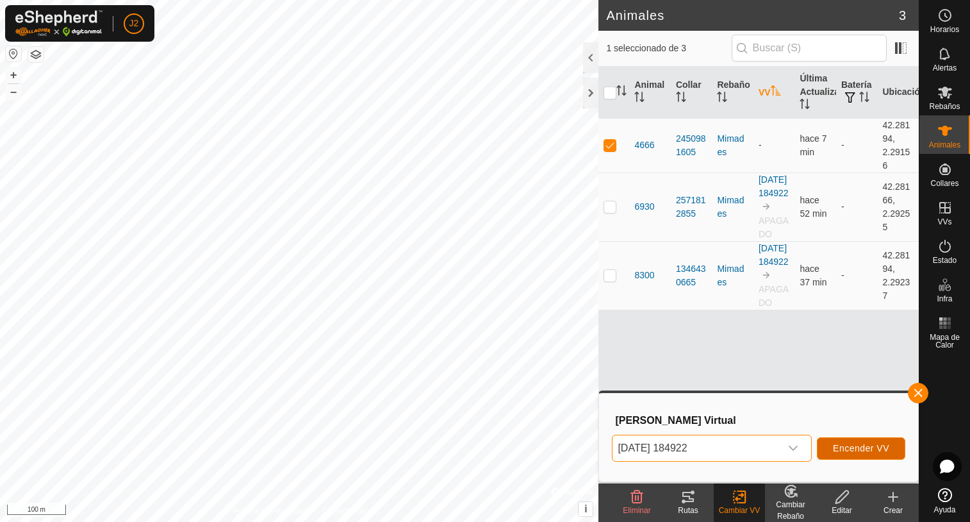
click at [863, 446] on span "Encender VV" at bounding box center [861, 448] width 56 height 10
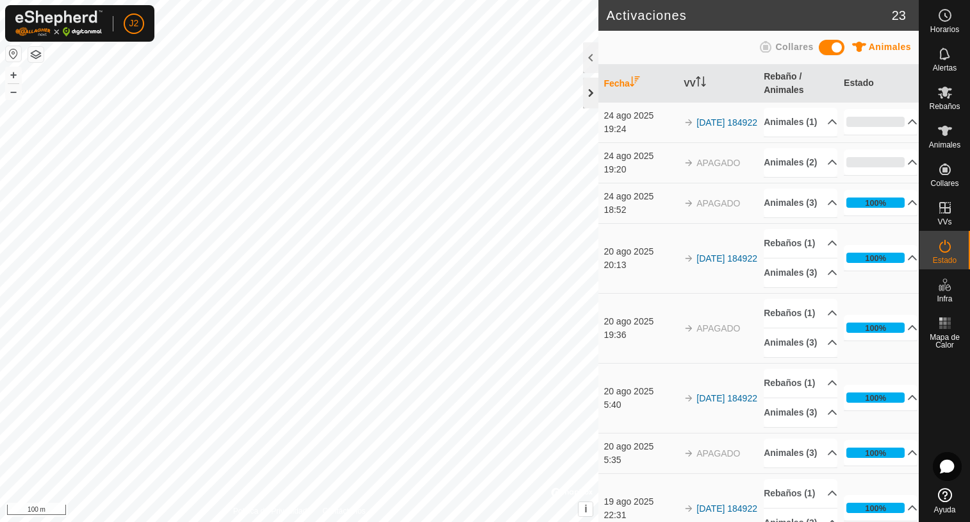
click at [590, 100] on div at bounding box center [590, 93] width 15 height 31
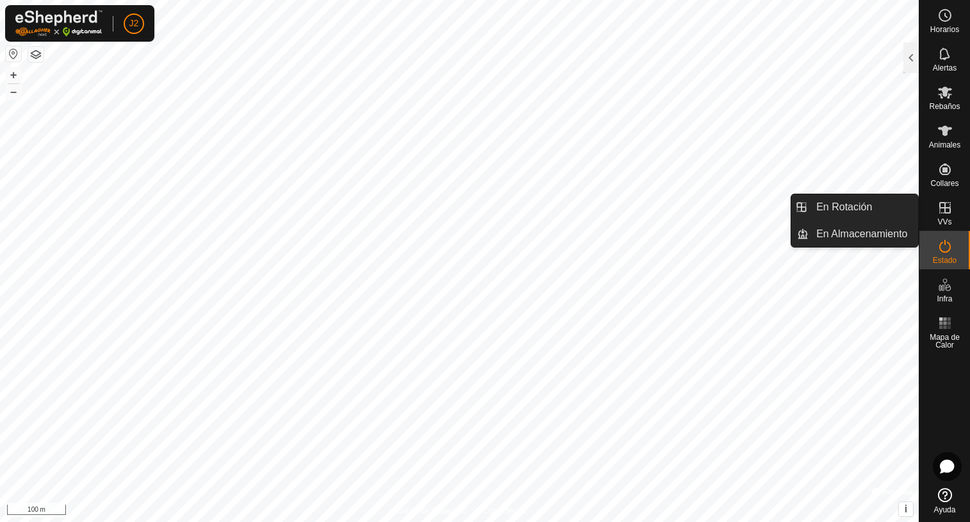
drag, startPoint x: 941, startPoint y: 215, endPoint x: 920, endPoint y: 214, distance: 21.2
click at [941, 215] on icon at bounding box center [945, 207] width 15 height 15
click at [850, 212] on link "En Rotación" at bounding box center [864, 207] width 110 height 26
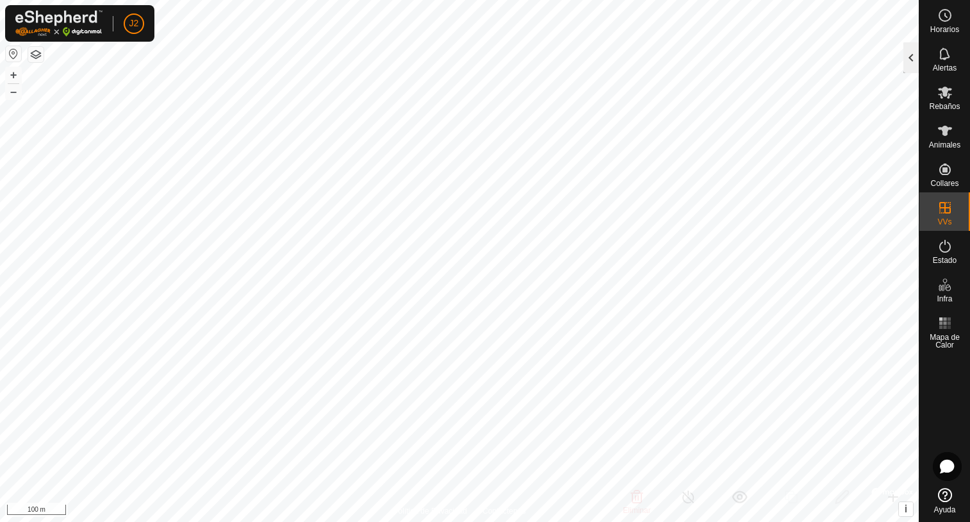
click at [911, 62] on div at bounding box center [911, 57] width 15 height 31
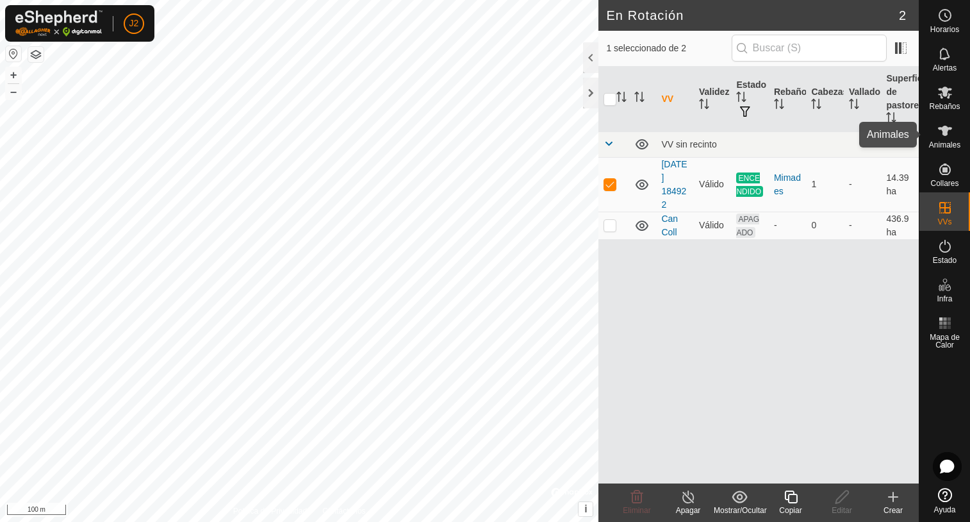
click at [950, 141] on span "Animales" at bounding box center [944, 145] width 31 height 8
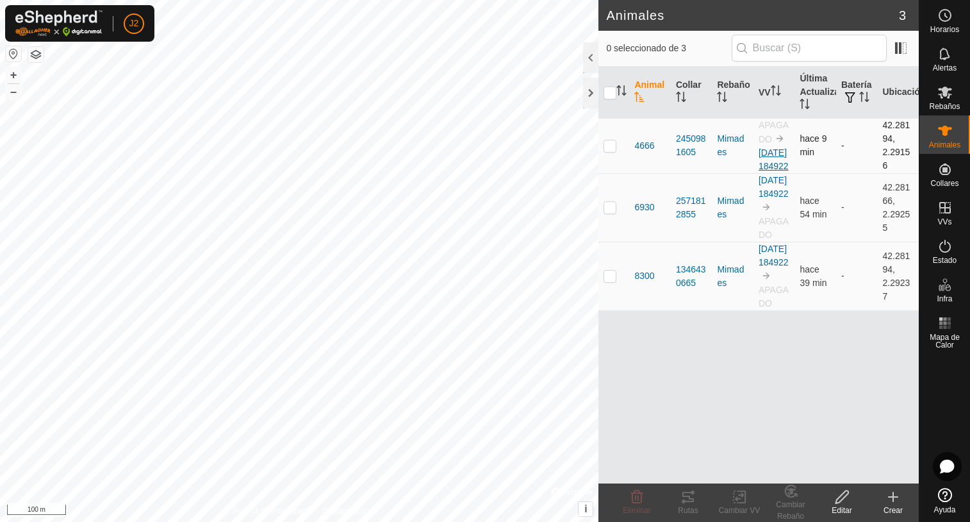
click at [775, 167] on link "[DATE] 184922" at bounding box center [774, 159] width 30 height 24
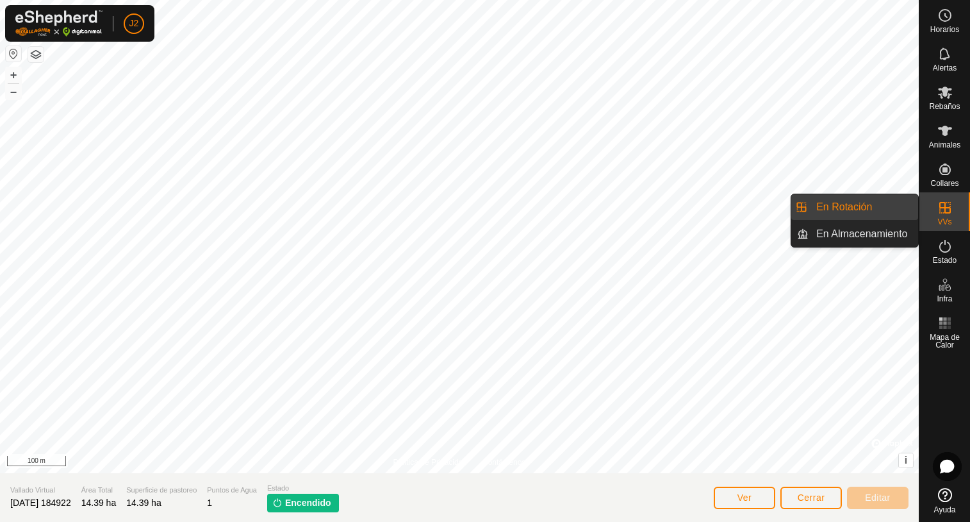
click at [882, 211] on link "En Rotación" at bounding box center [864, 207] width 110 height 26
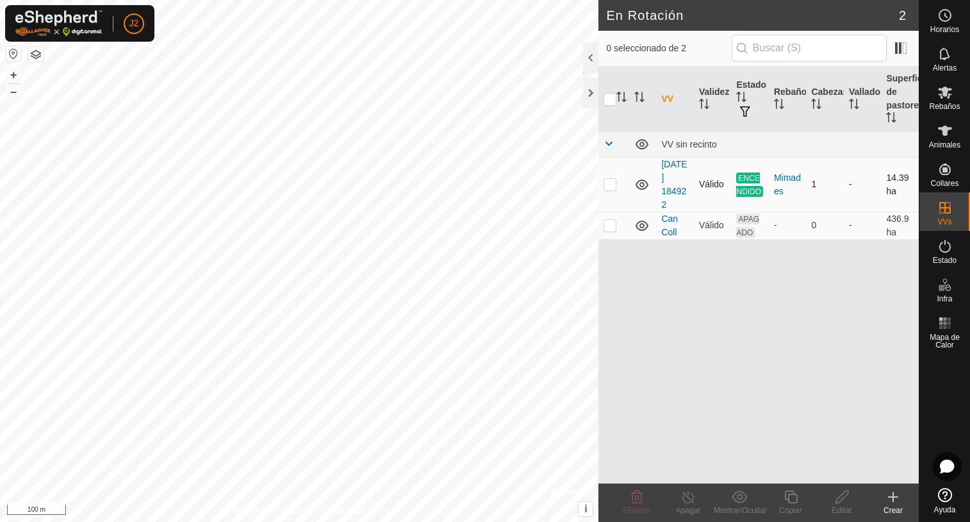
click at [608, 186] on p-checkbox at bounding box center [610, 184] width 13 height 10
checkbox input "true"
click at [672, 188] on link "[DATE] 184922" at bounding box center [674, 184] width 26 height 51
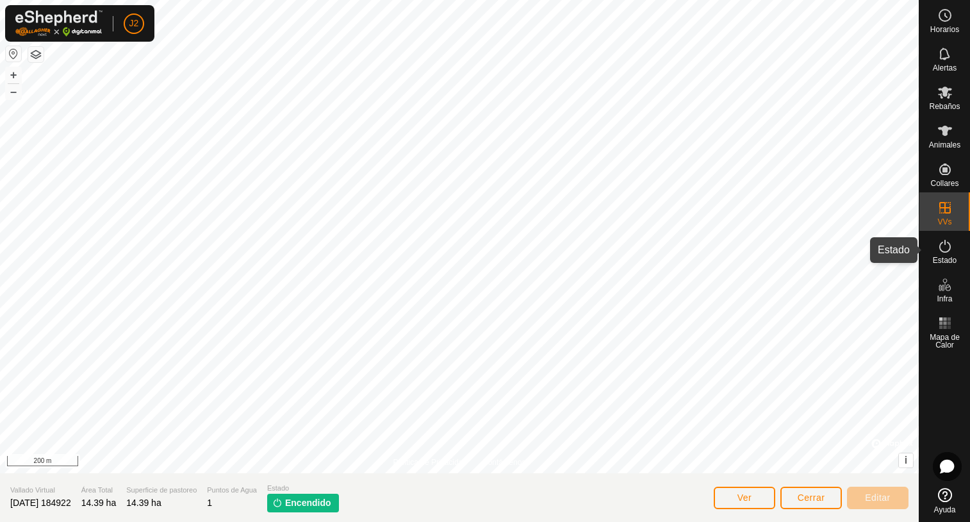
click at [949, 255] on es-activation-svg-icon at bounding box center [945, 246] width 23 height 21
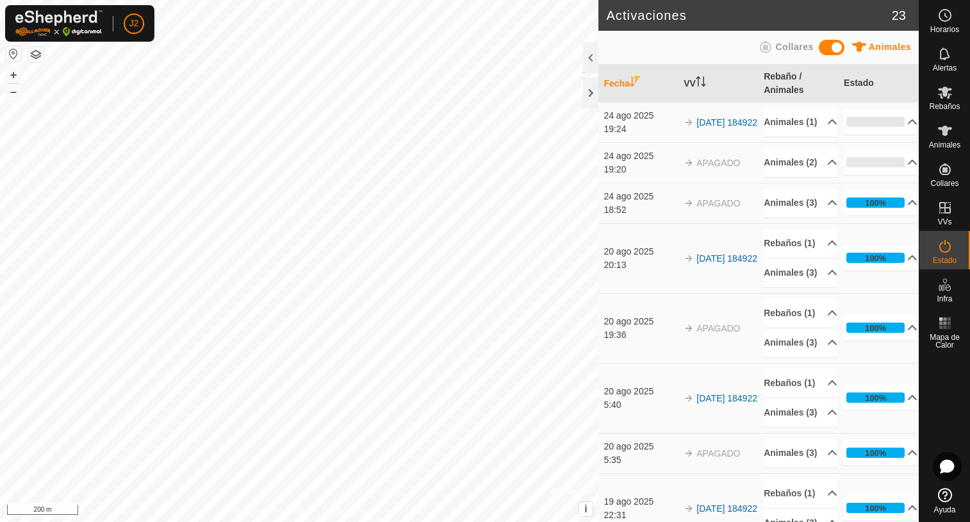
click at [697, 223] on td "APAGADO" at bounding box center [719, 203] width 80 height 40
click at [816, 217] on p-accordion-header "Animales (3)" at bounding box center [801, 202] width 74 height 29
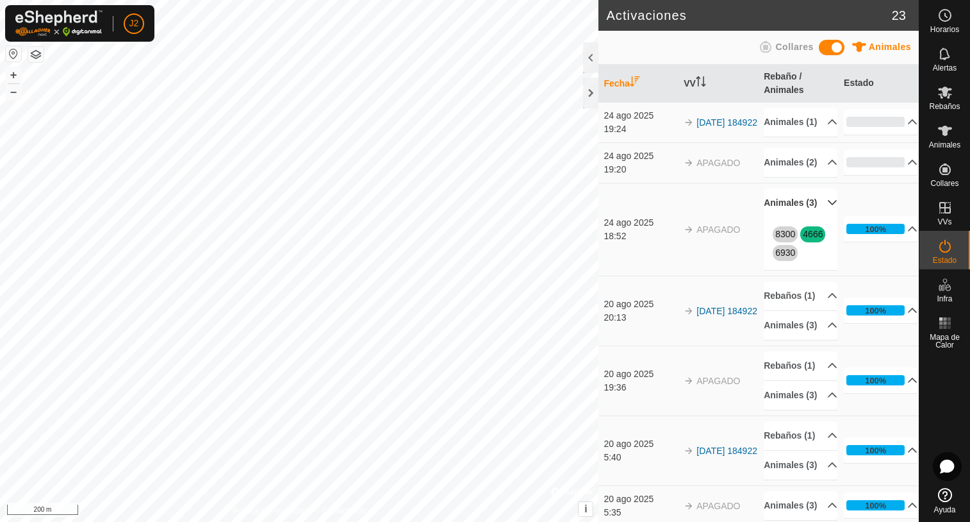
drag, startPoint x: 779, startPoint y: 293, endPoint x: 760, endPoint y: 293, distance: 19.2
click at [764, 270] on div "8300 4666 6930" at bounding box center [801, 243] width 74 height 53
click at [803, 239] on link "4666" at bounding box center [813, 234] width 20 height 10
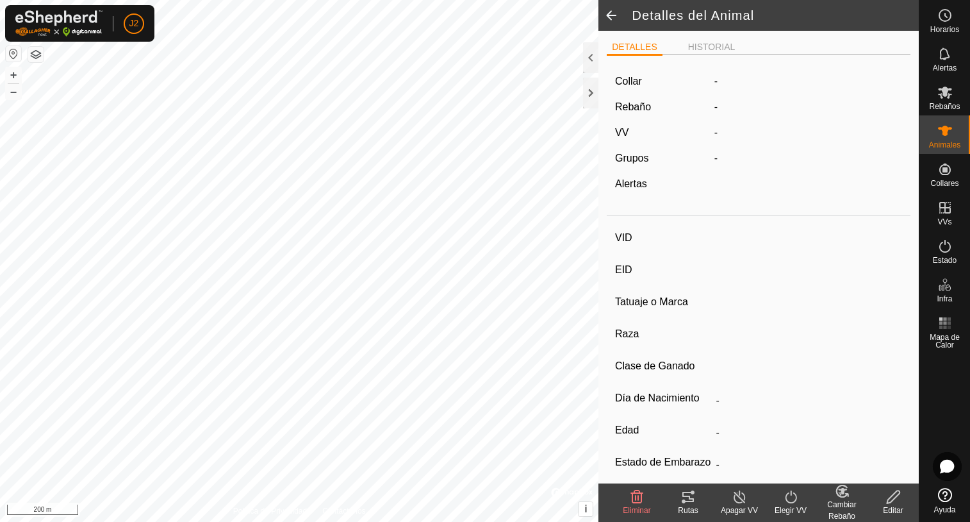
type input "4666"
type input "-"
type input "Bruna dels Pirineus"
type input "-"
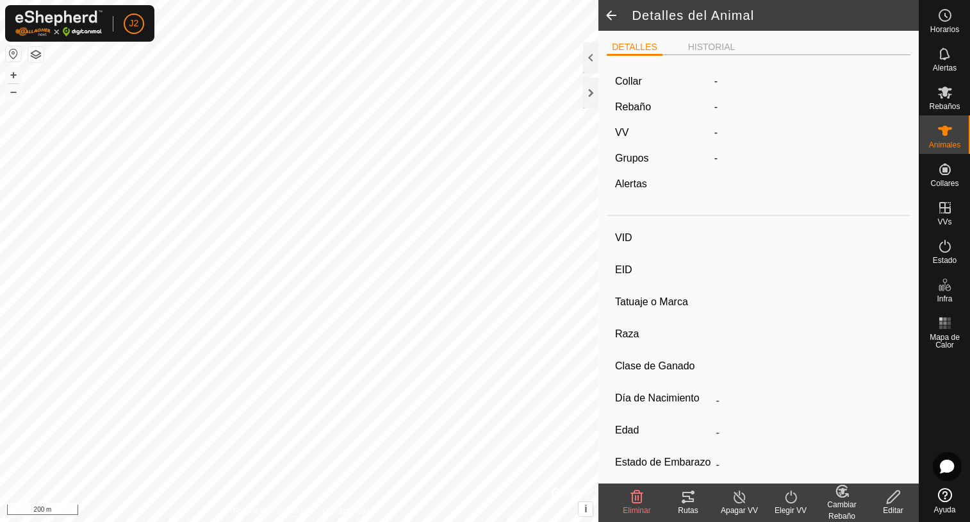
type input "0 kg"
type input "-"
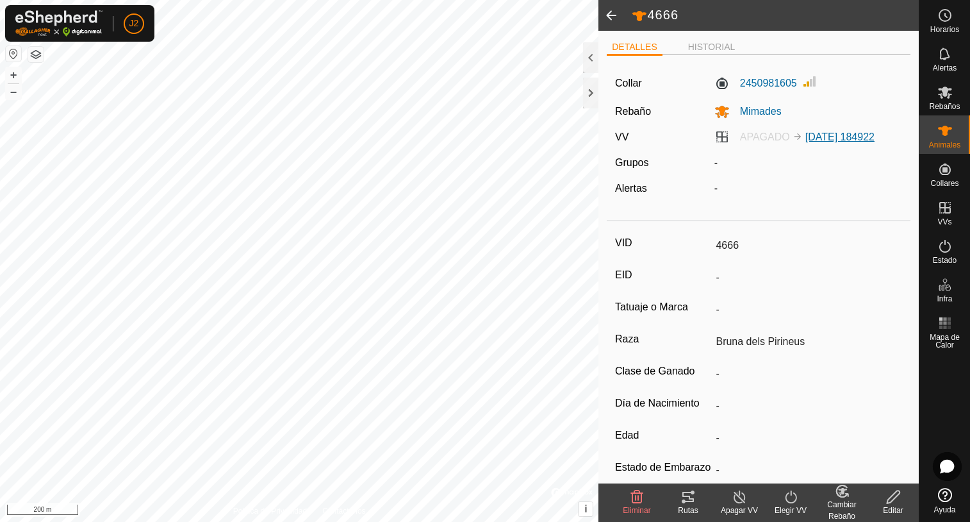
click at [829, 137] on link "[DATE] 184922" at bounding box center [840, 136] width 69 height 11
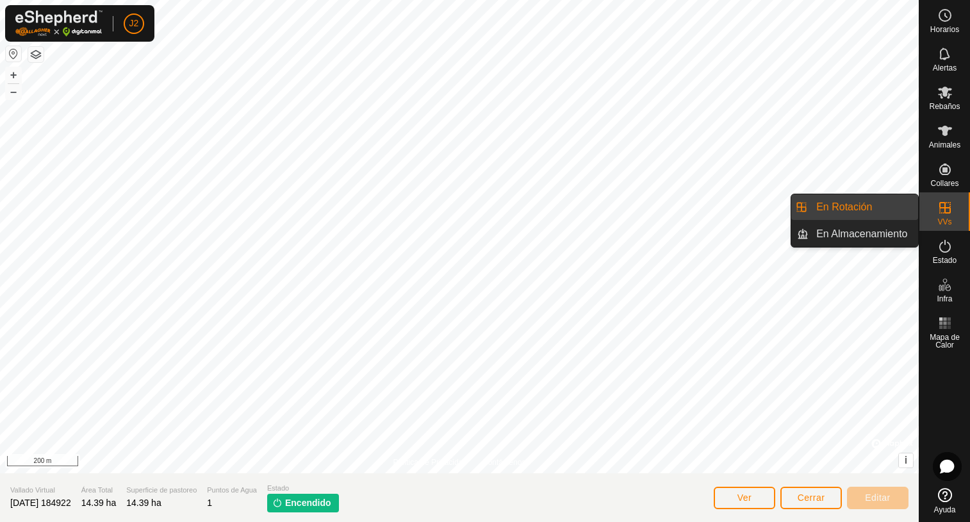
drag, startPoint x: 915, startPoint y: 210, endPoint x: 874, endPoint y: 207, distance: 41.1
click at [874, 207] on link "En Rotación" at bounding box center [864, 207] width 110 height 26
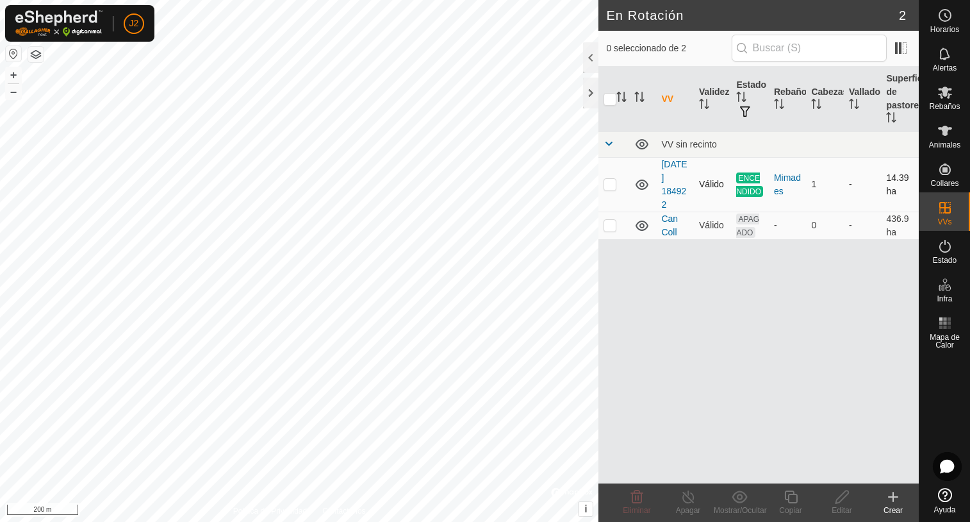
click at [609, 187] on p-checkbox at bounding box center [610, 184] width 13 height 10
checkbox input "true"
click at [945, 139] on es-animals-svg-icon at bounding box center [945, 130] width 23 height 21
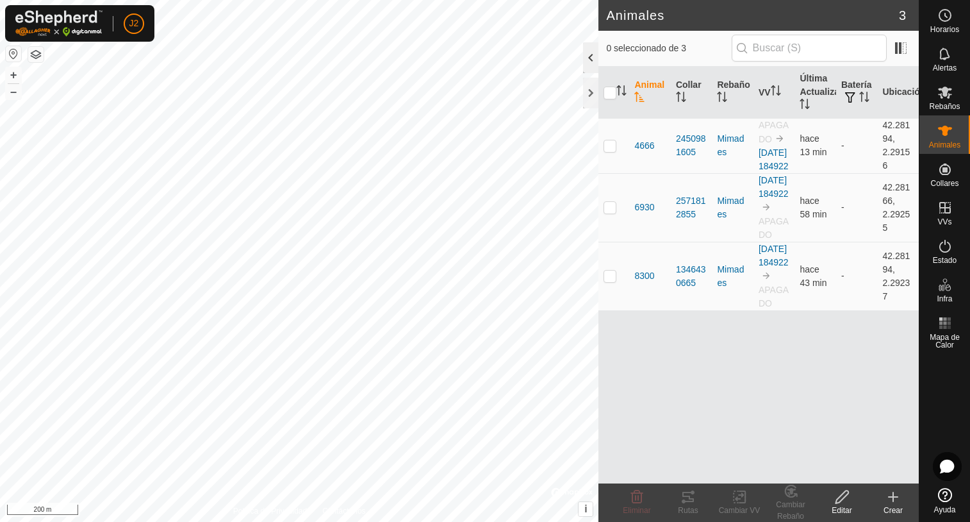
click at [585, 46] on div at bounding box center [590, 57] width 15 height 31
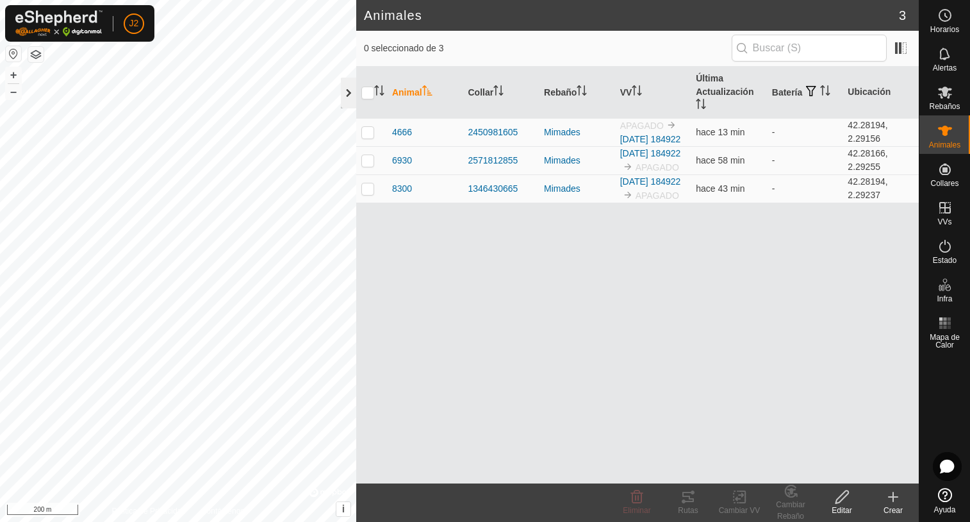
click at [346, 90] on div at bounding box center [348, 93] width 15 height 31
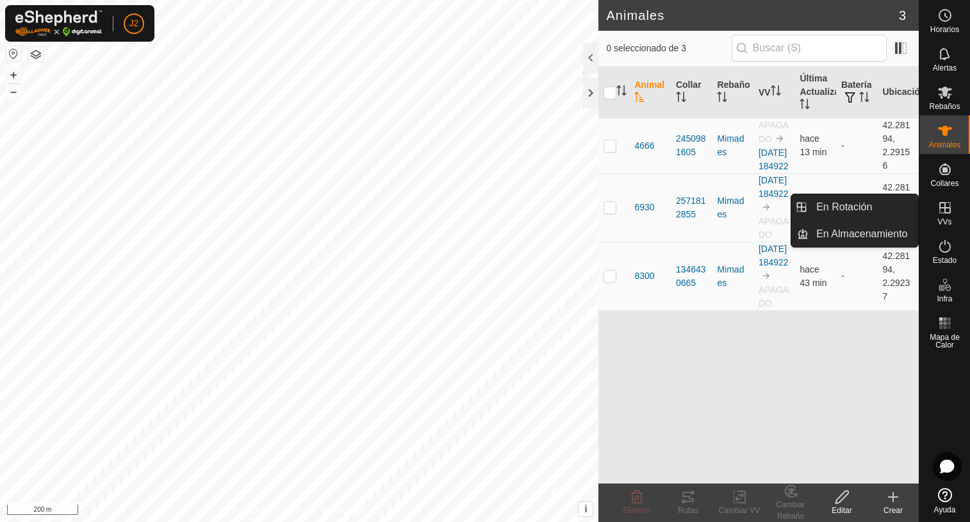
click at [948, 206] on icon at bounding box center [945, 207] width 15 height 15
click at [868, 206] on link "En Rotación" at bounding box center [864, 207] width 110 height 26
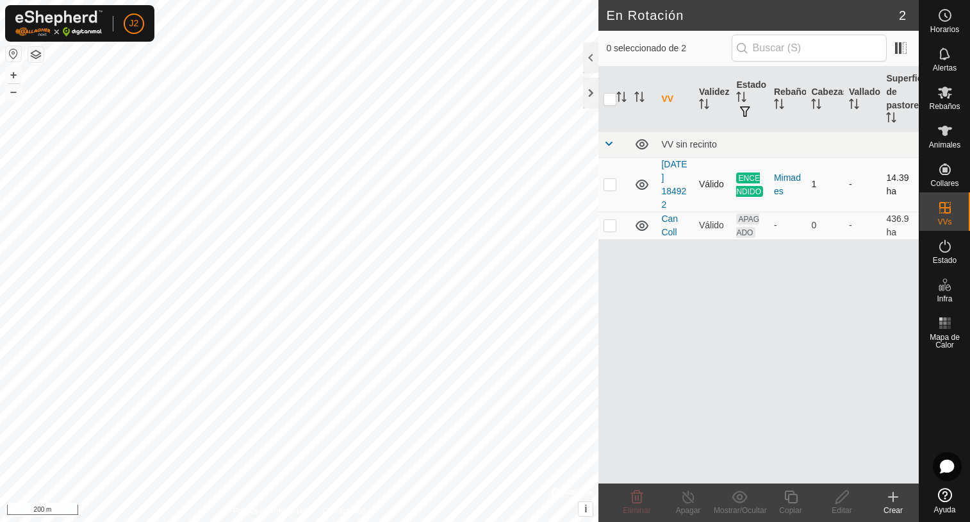
click at [604, 185] on p-checkbox at bounding box center [610, 184] width 13 height 10
checkbox input "true"
click at [688, 501] on icon at bounding box center [689, 496] width 16 height 15
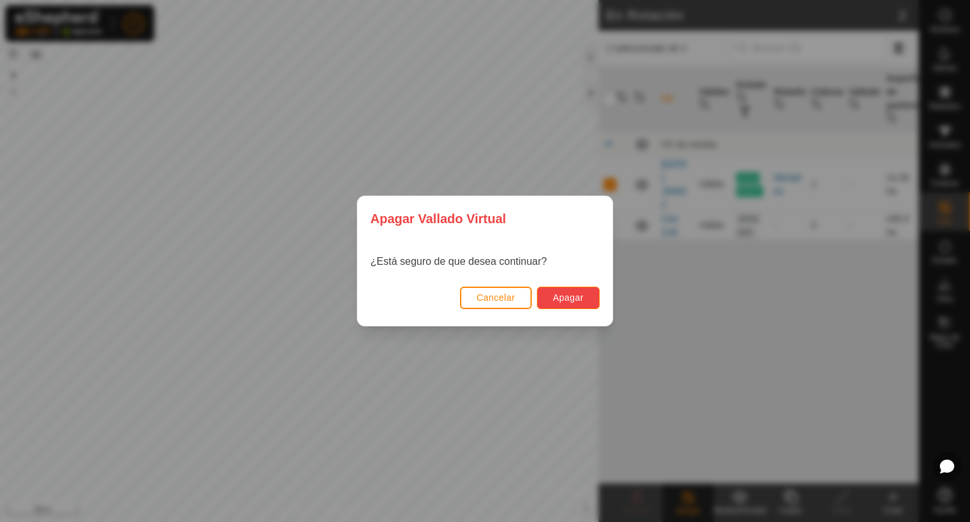
click at [580, 296] on span "Apagar" at bounding box center [568, 297] width 31 height 10
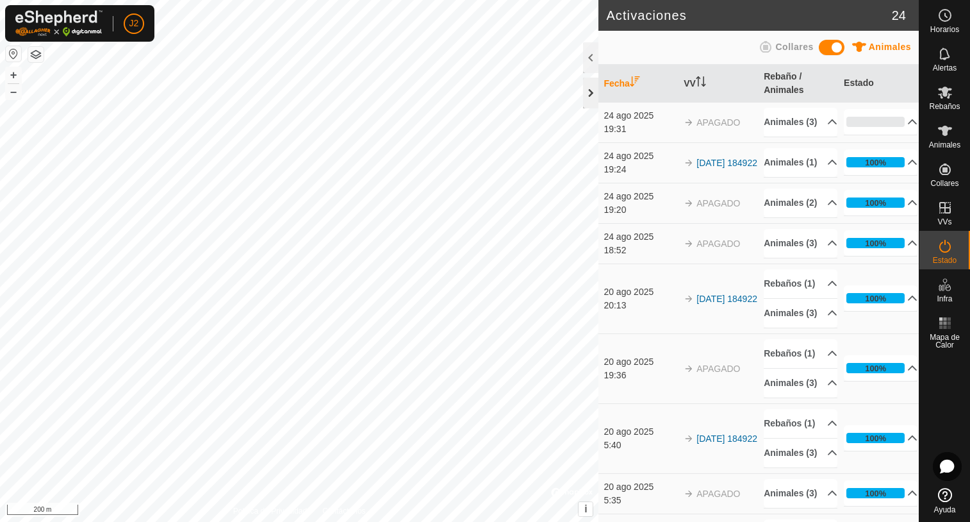
click at [590, 92] on div at bounding box center [590, 93] width 15 height 31
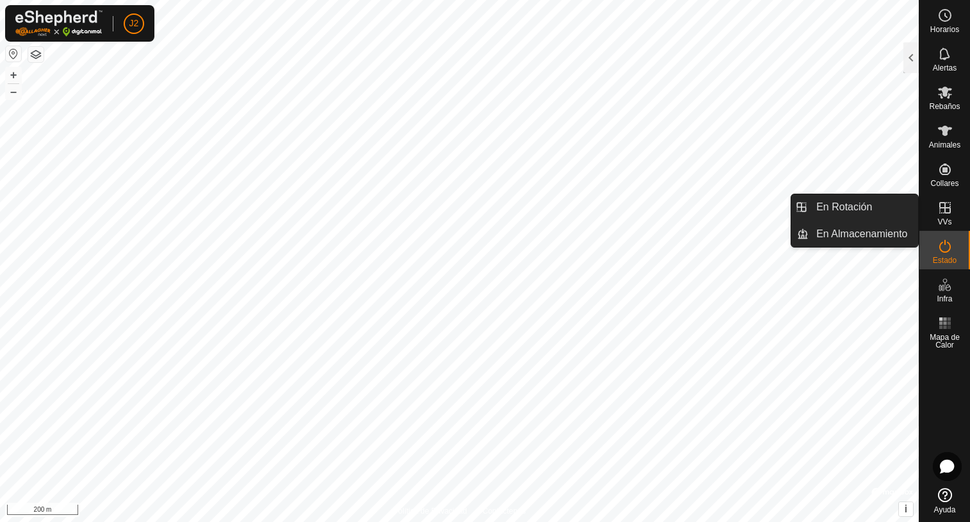
click at [947, 215] on es-virtualpaddocks-svg-icon at bounding box center [945, 207] width 23 height 21
click at [847, 208] on link "En Rotación" at bounding box center [864, 207] width 110 height 26
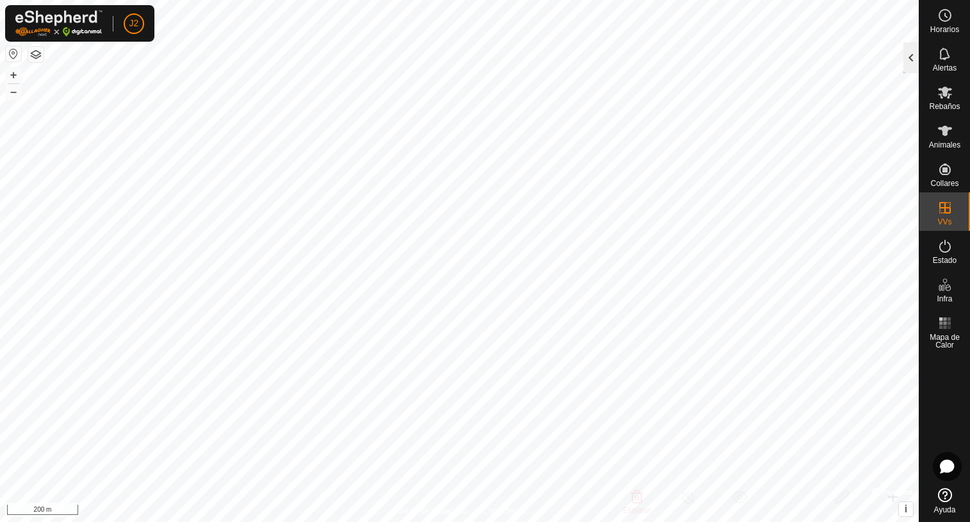
click at [907, 67] on div at bounding box center [911, 57] width 15 height 31
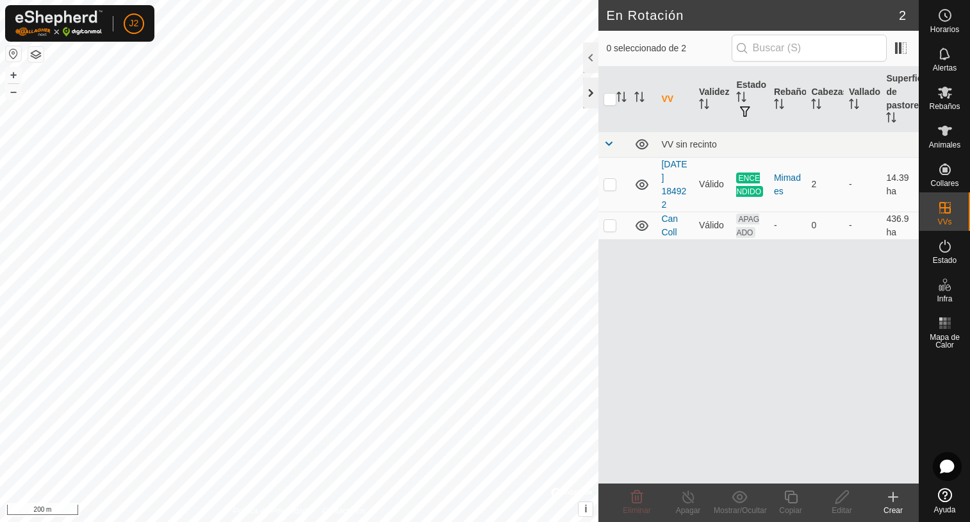
click at [588, 94] on div at bounding box center [590, 93] width 15 height 31
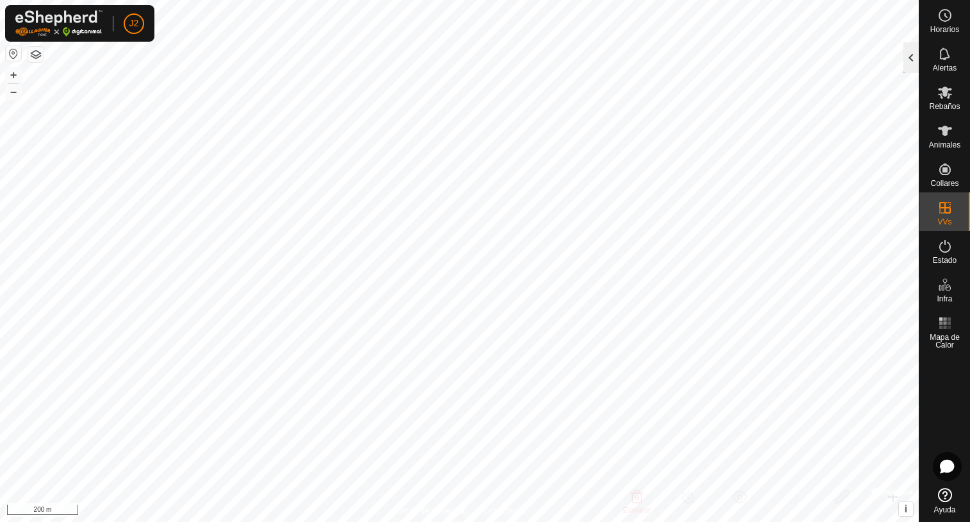
click at [911, 65] on div at bounding box center [911, 57] width 15 height 31
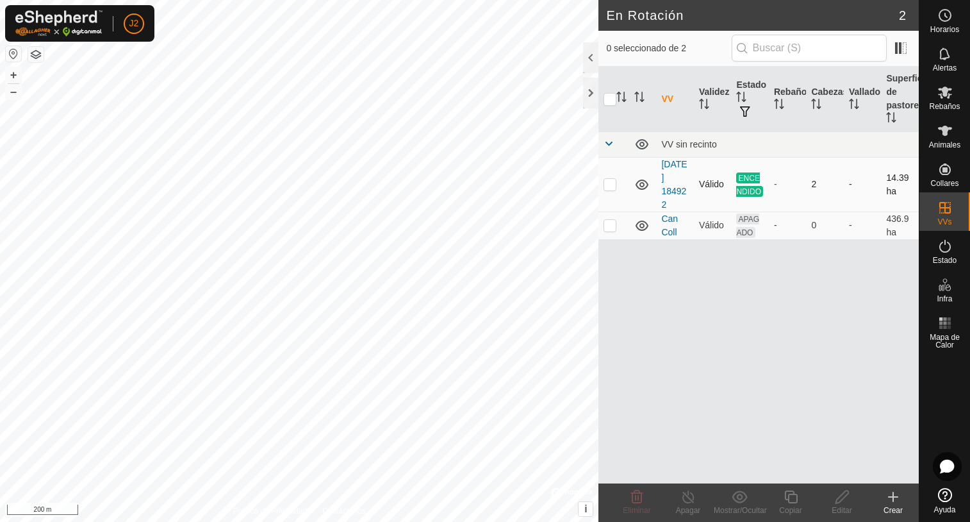
click at [609, 188] on p-checkbox at bounding box center [610, 184] width 13 height 10
click at [605, 188] on p-checkbox at bounding box center [610, 184] width 13 height 10
checkbox input "false"
click at [813, 104] on icon "Activar para ordenar" at bounding box center [816, 104] width 10 height 10
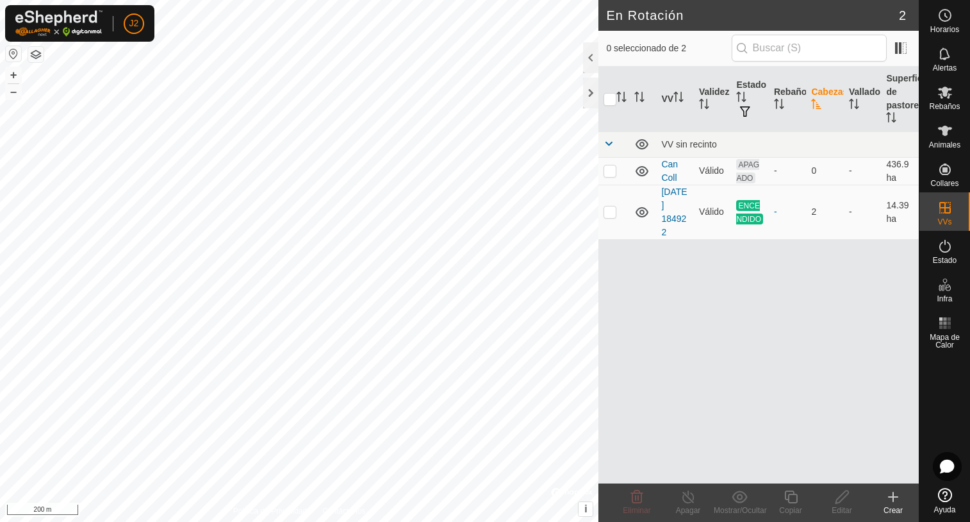
click at [813, 103] on icon "Activar para ordenar" at bounding box center [816, 104] width 10 height 10
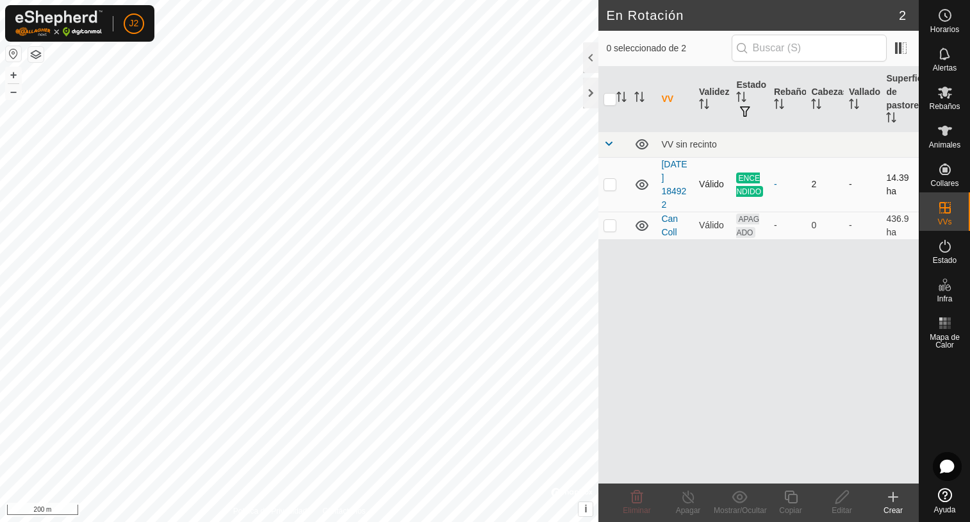
click at [611, 187] on p-checkbox at bounding box center [610, 184] width 13 height 10
checkbox input "true"
click at [682, 181] on link "[DATE] 184922" at bounding box center [674, 184] width 26 height 51
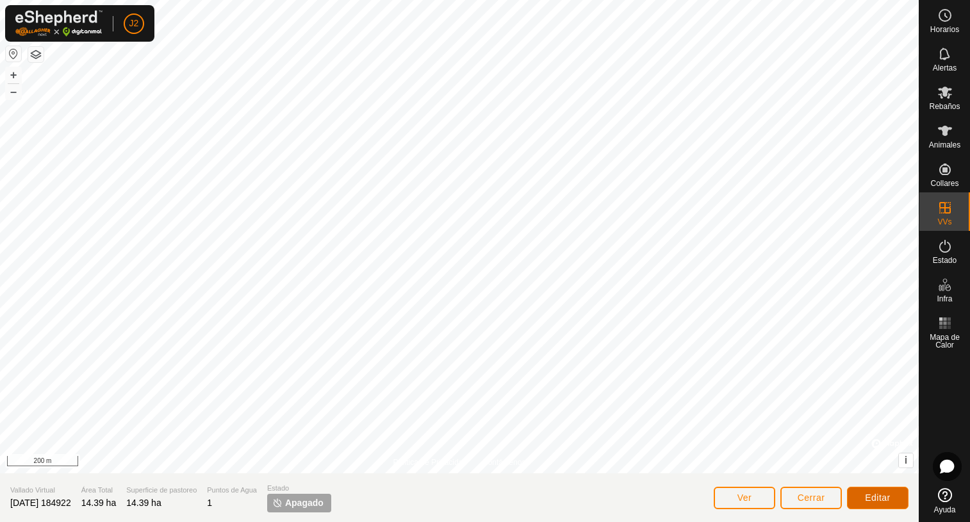
click at [875, 497] on span "Editar" at bounding box center [878, 497] width 26 height 10
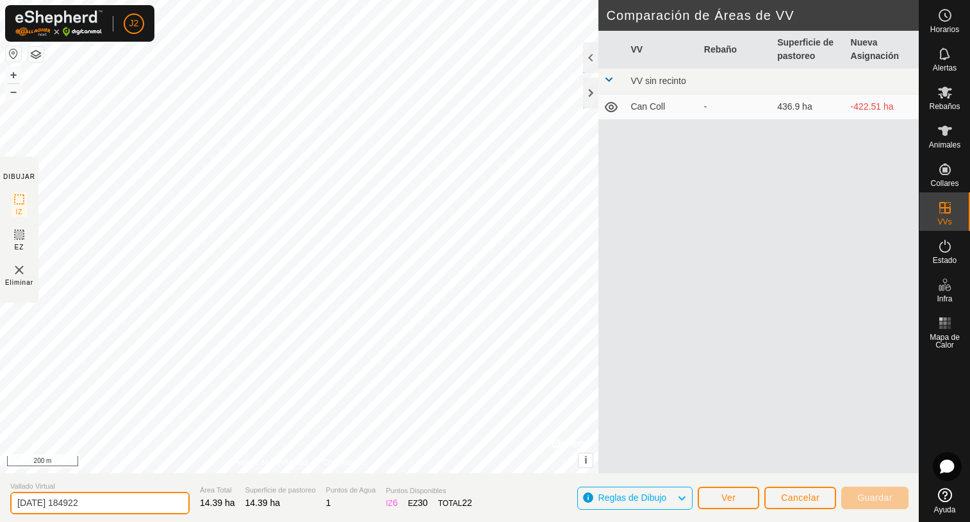
drag, startPoint x: 109, startPoint y: 501, endPoint x: -12, endPoint y: 495, distance: 121.3
click at [0, 495] on html "J2 Horarios Alertas Rebaños Animales Collares VVs Estado Infra Mapa de Calor Ay…" at bounding box center [485, 261] width 970 height 522
type input "Can Quimet"
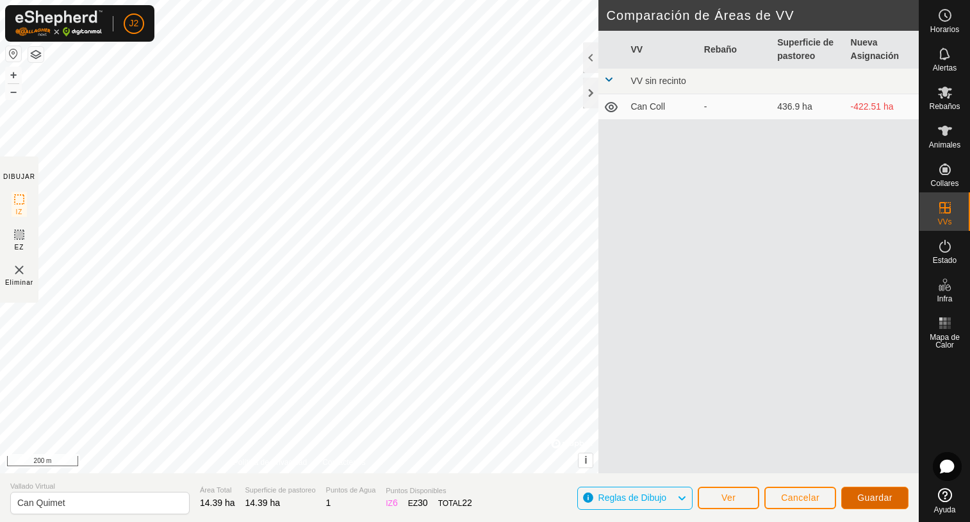
click at [870, 495] on span "Guardar" at bounding box center [875, 497] width 35 height 10
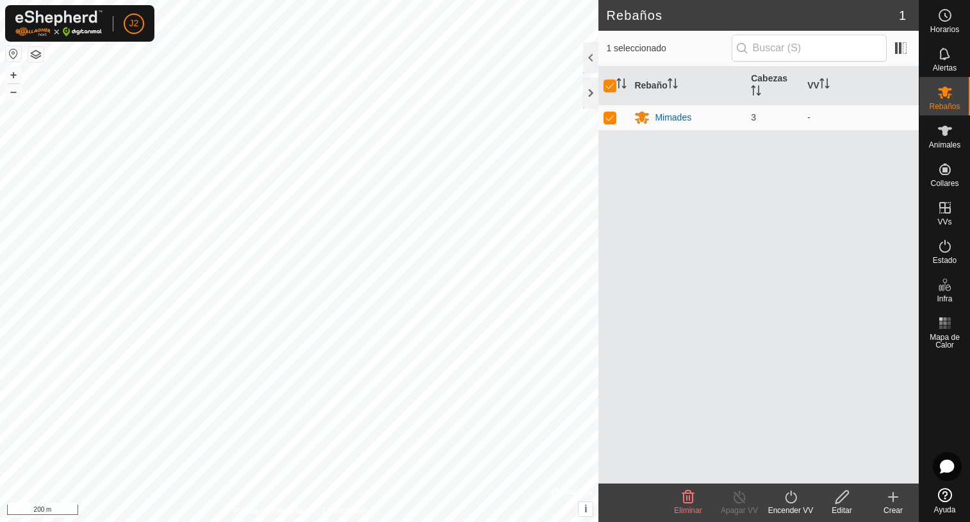
click at [794, 499] on icon at bounding box center [791, 496] width 16 height 15
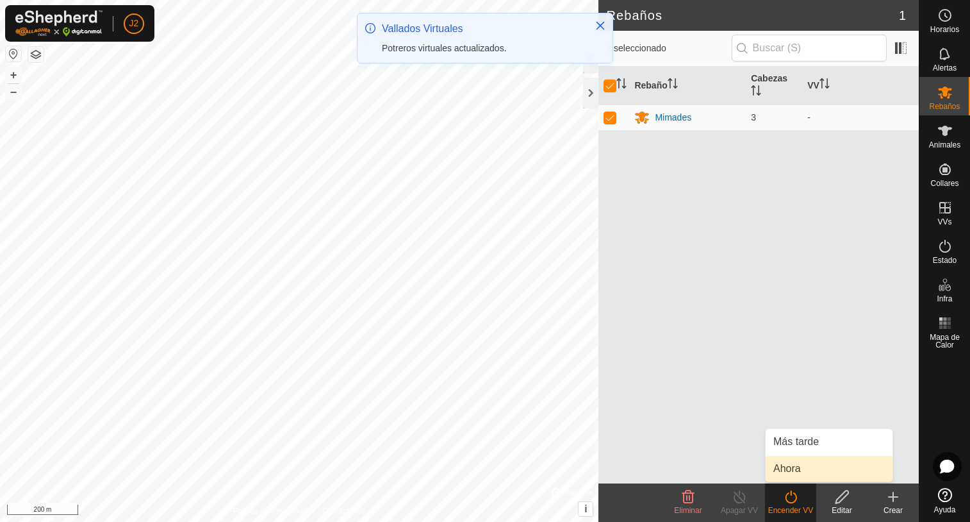
click at [795, 468] on link "Ahora" at bounding box center [829, 469] width 127 height 26
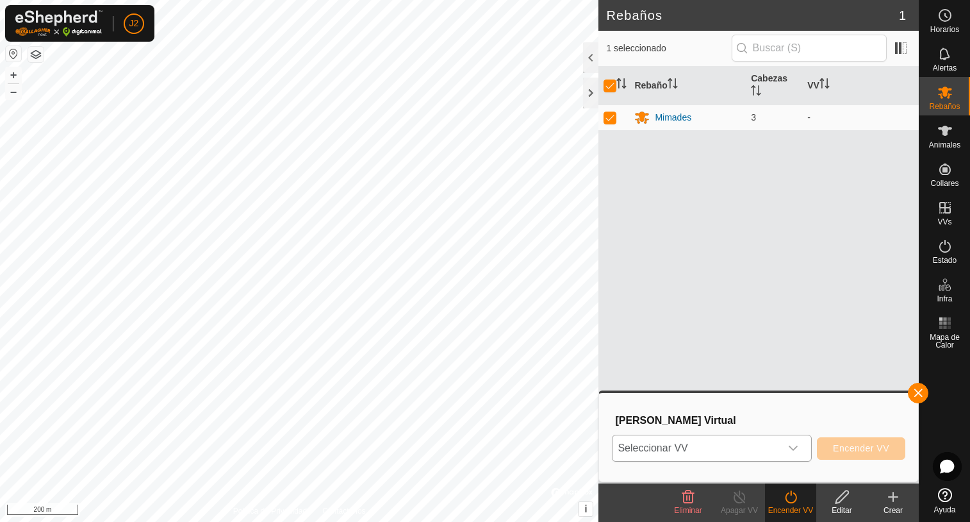
click at [797, 450] on icon "dropdown trigger" at bounding box center [793, 448] width 10 height 10
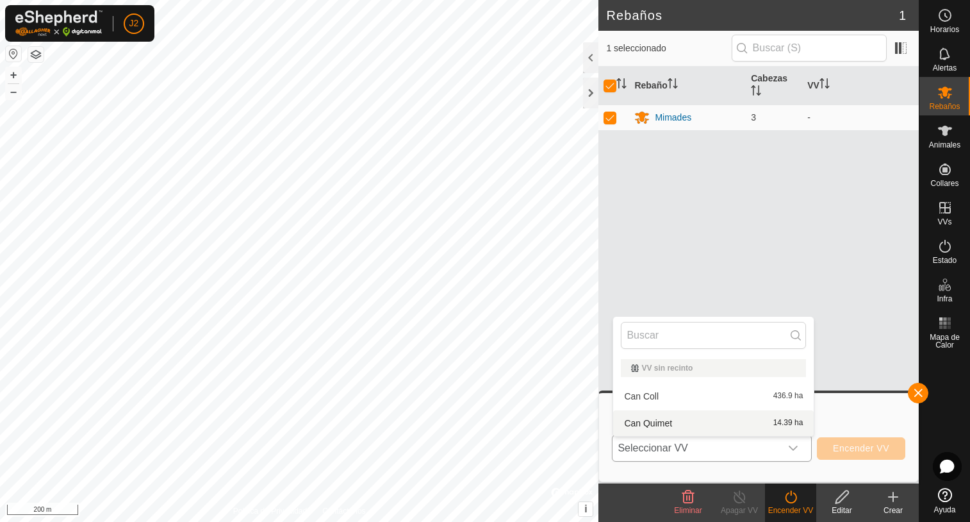
click at [668, 422] on li "Can Quimet 14.39 ha" at bounding box center [713, 423] width 201 height 26
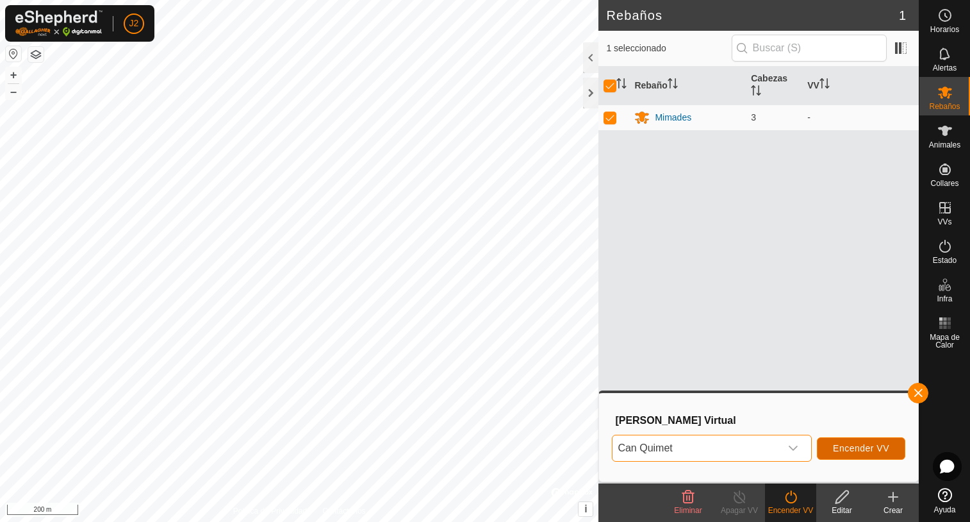
click at [888, 450] on span "Encender VV" at bounding box center [861, 448] width 56 height 10
